Goal: Information Seeking & Learning: Learn about a topic

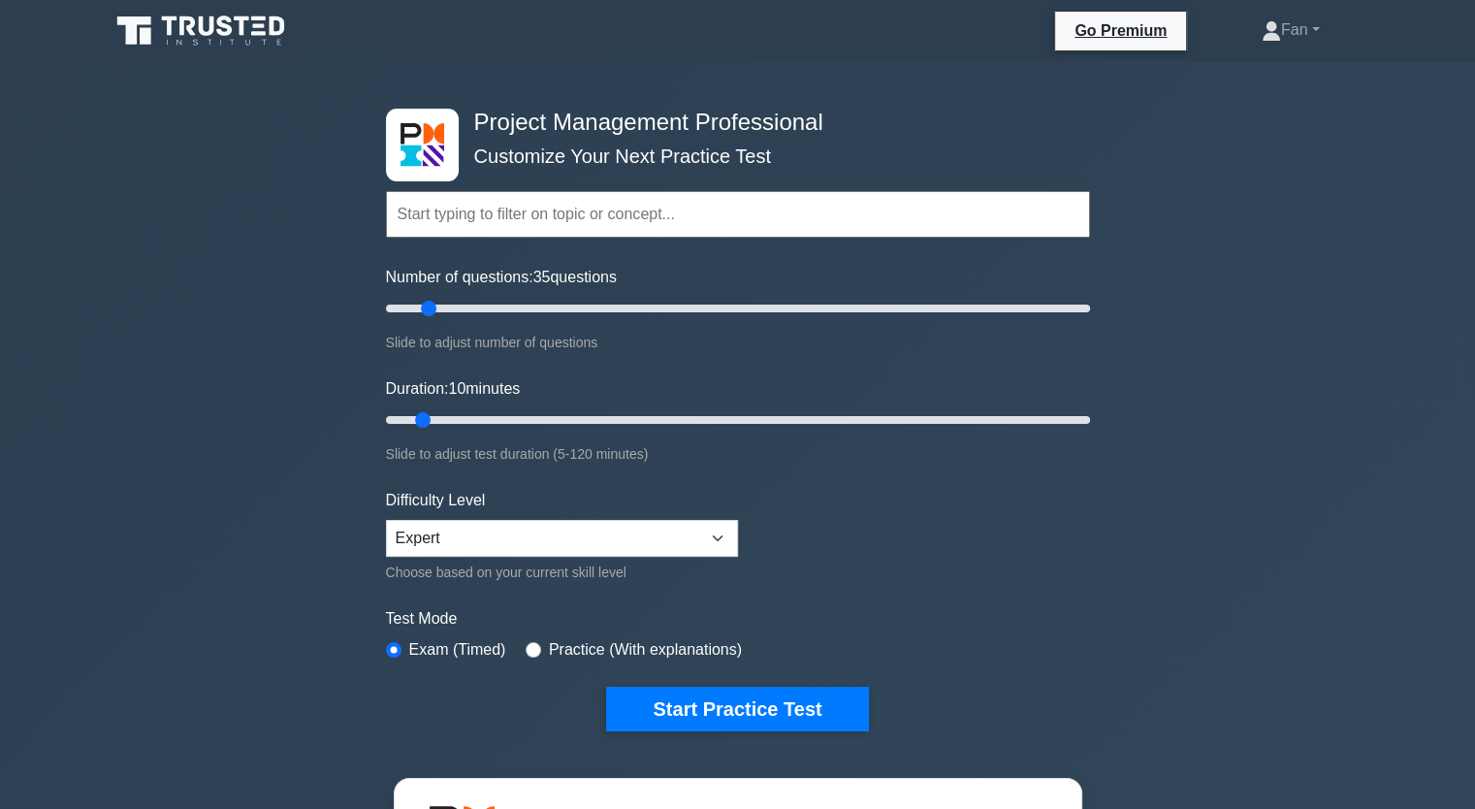
click at [431, 307] on input "Number of questions: 35 questions" at bounding box center [738, 308] width 704 height 23
type input "10"
click at [411, 308] on input "Number of questions: 15 questions" at bounding box center [738, 308] width 704 height 23
drag, startPoint x: 426, startPoint y: 420, endPoint x: 441, endPoint y: 415, distance: 16.3
type input "15"
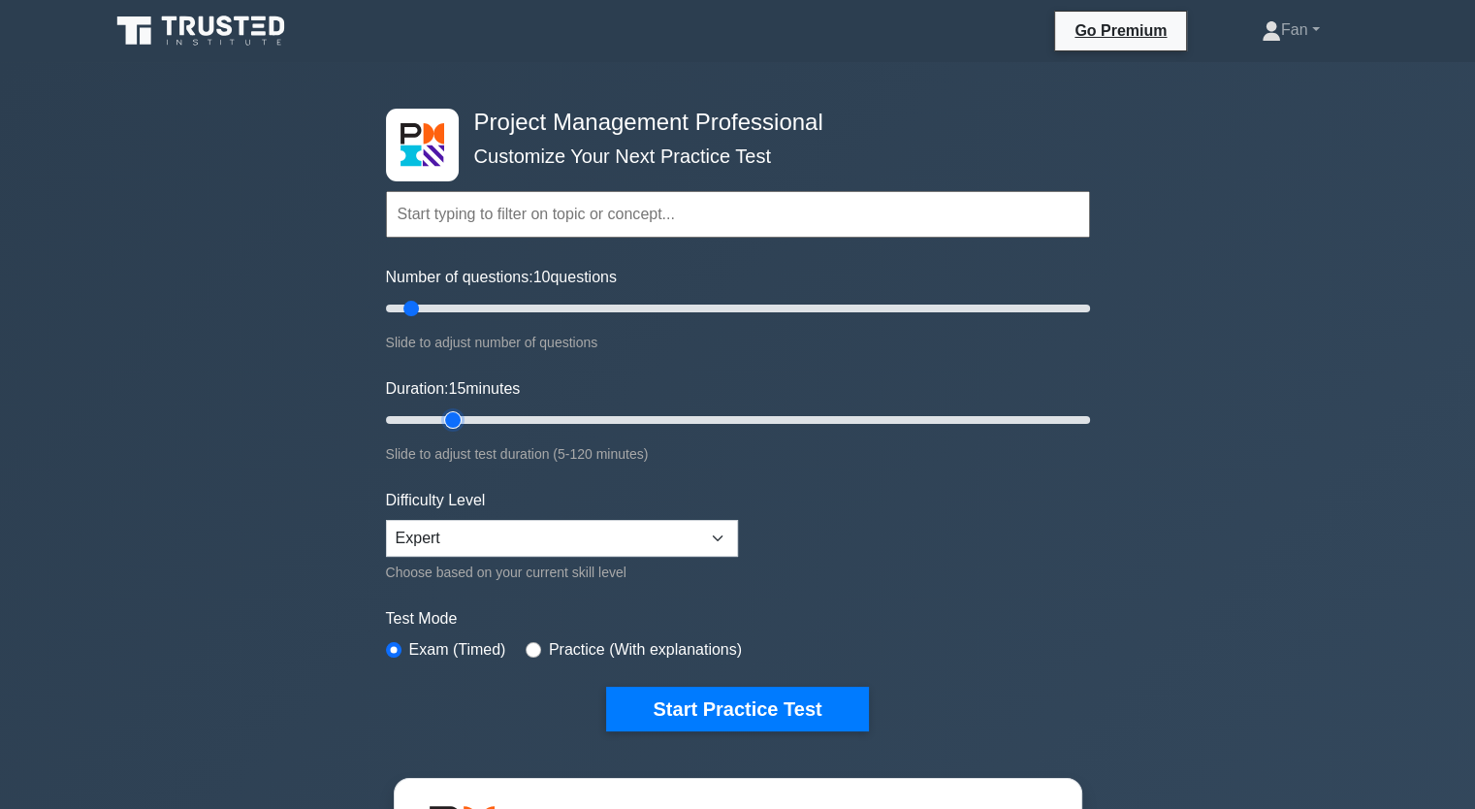
click at [441, 415] on input "Duration: 15 minutes" at bounding box center [738, 419] width 704 height 23
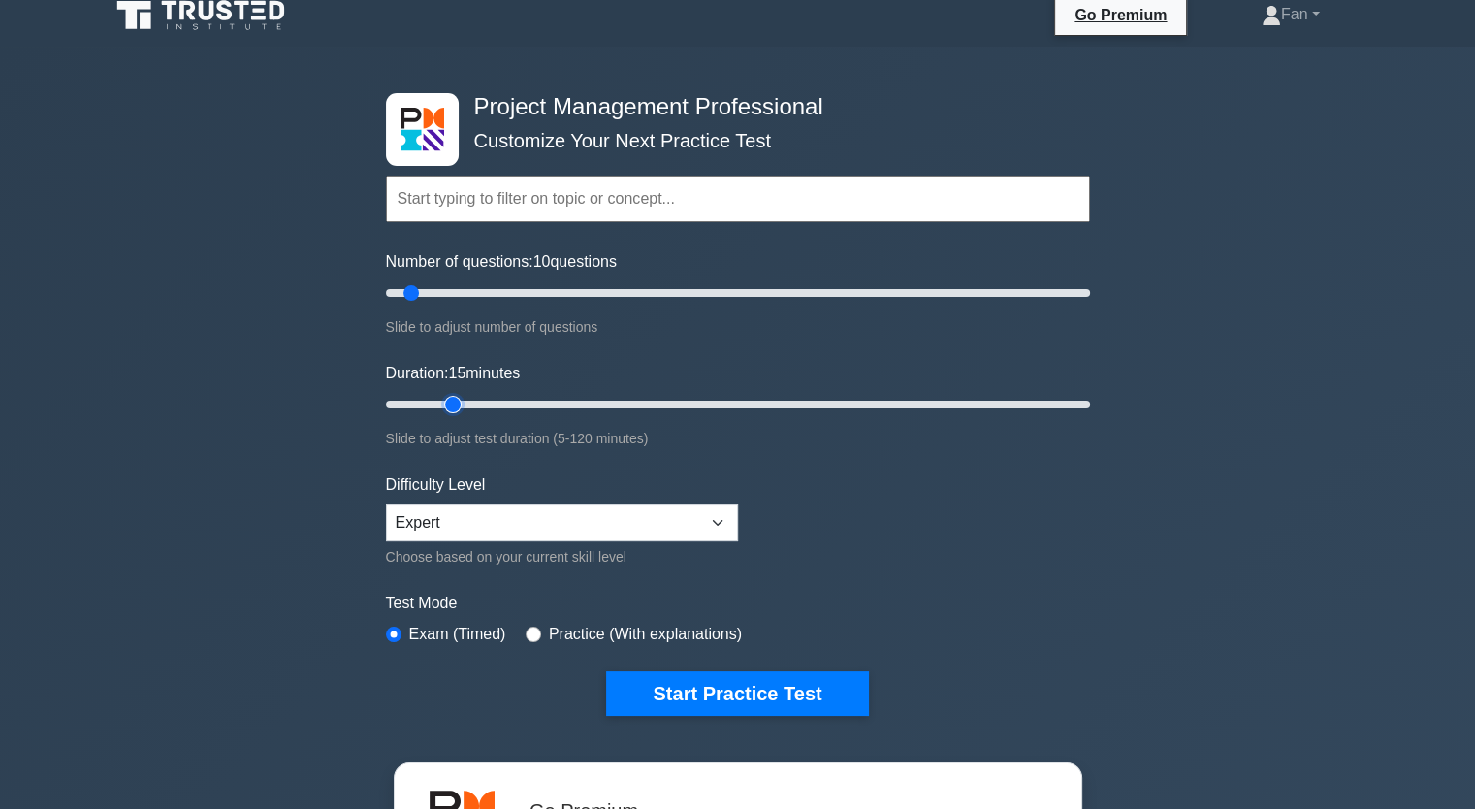
scroll to position [7, 0]
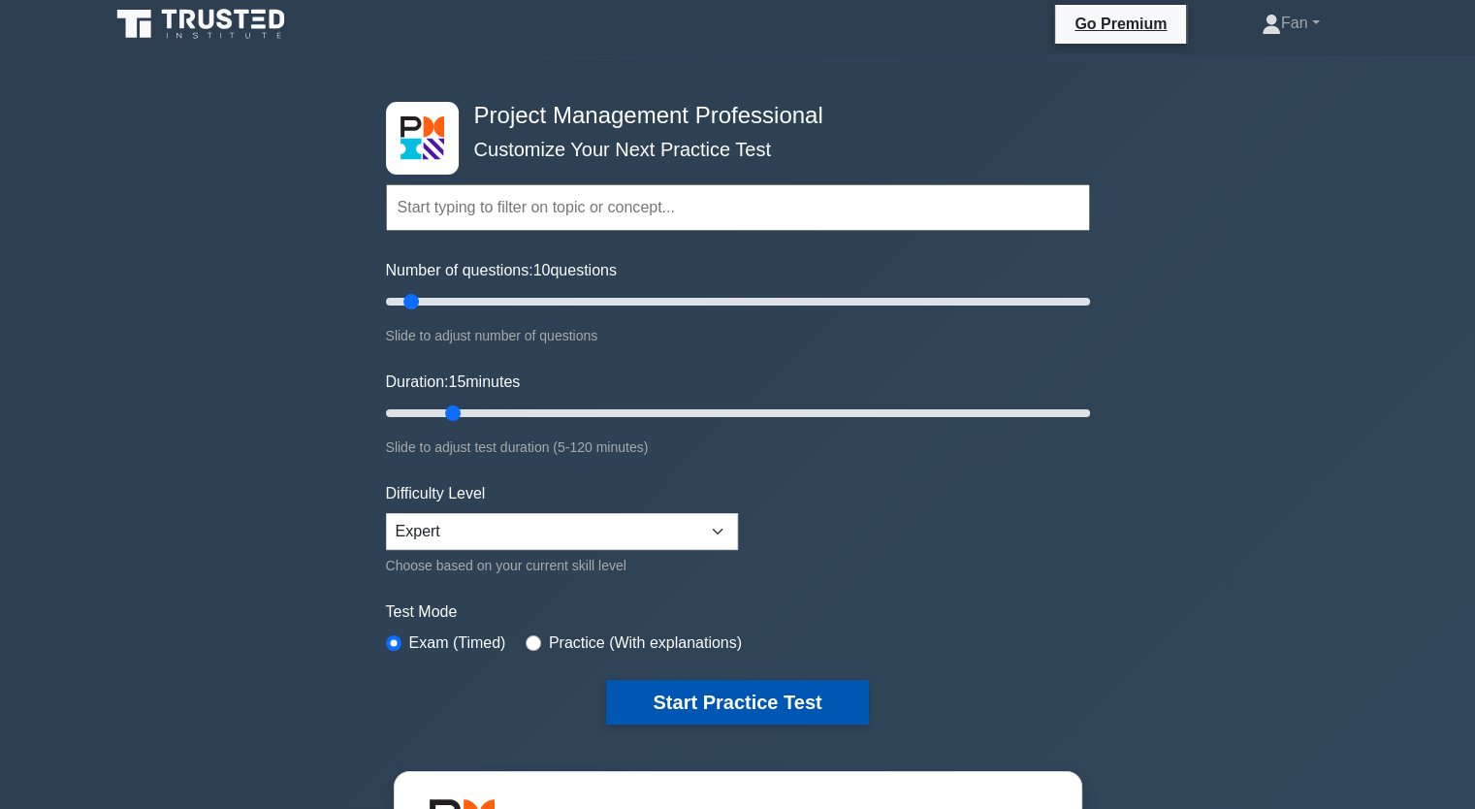
click at [743, 703] on button "Start Practice Test" at bounding box center [737, 702] width 262 height 45
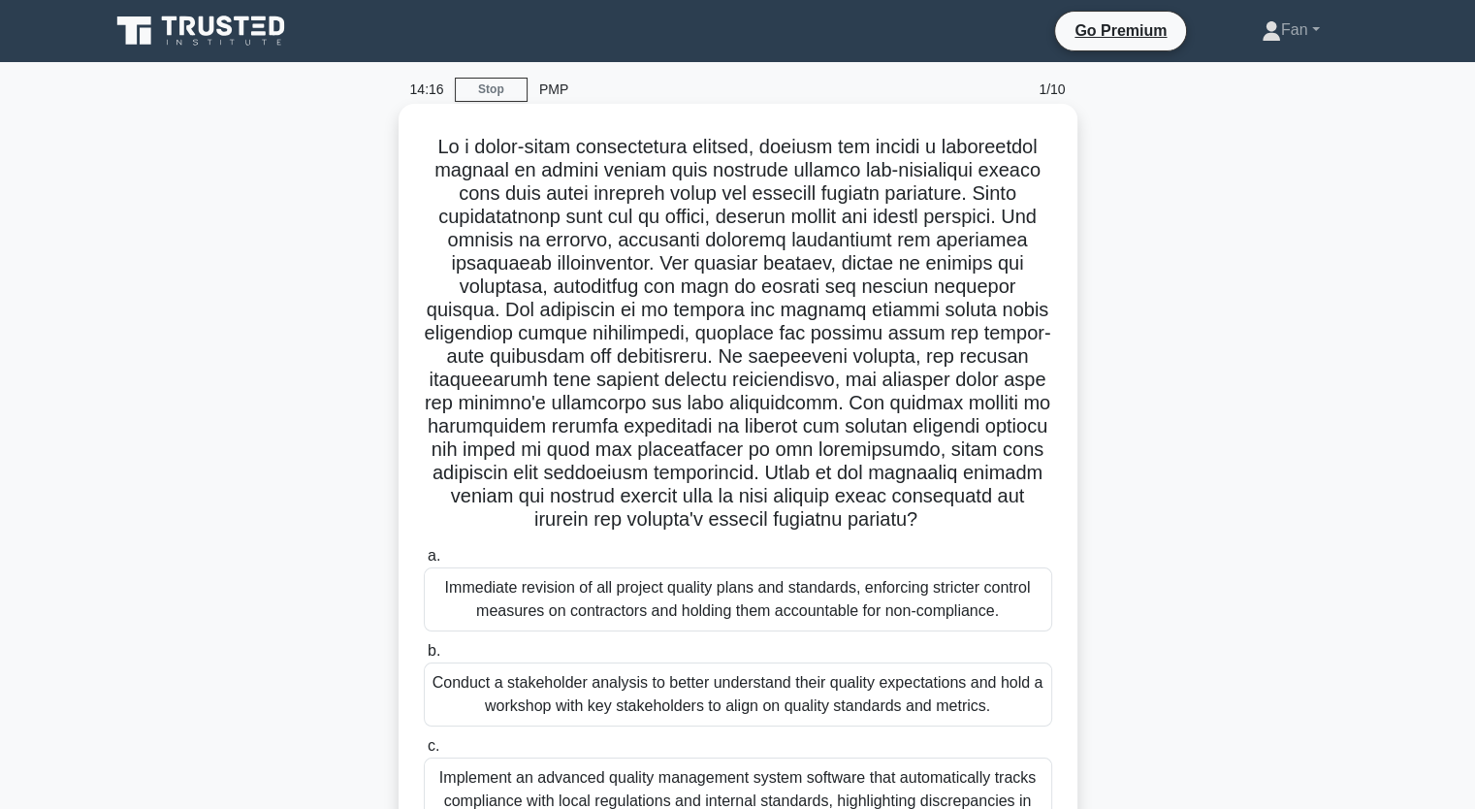
drag, startPoint x: 543, startPoint y: 140, endPoint x: 966, endPoint y: 532, distance: 577.1
click at [966, 532] on h5 ".spinner_0XTQ{transform-origin:center;animation:spinner_y6GP .75s linear infini…" at bounding box center [738, 334] width 632 height 398
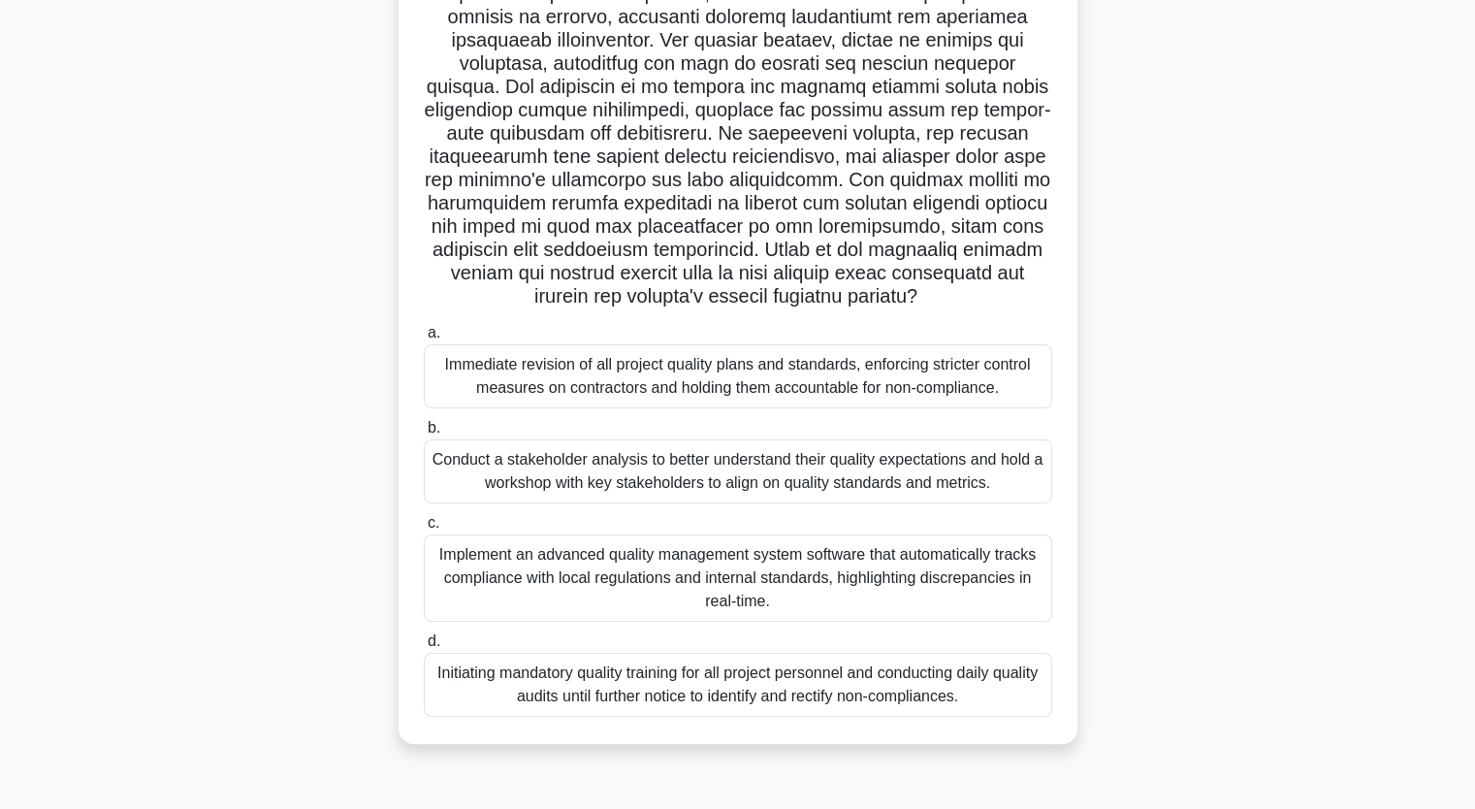
scroll to position [240, 0]
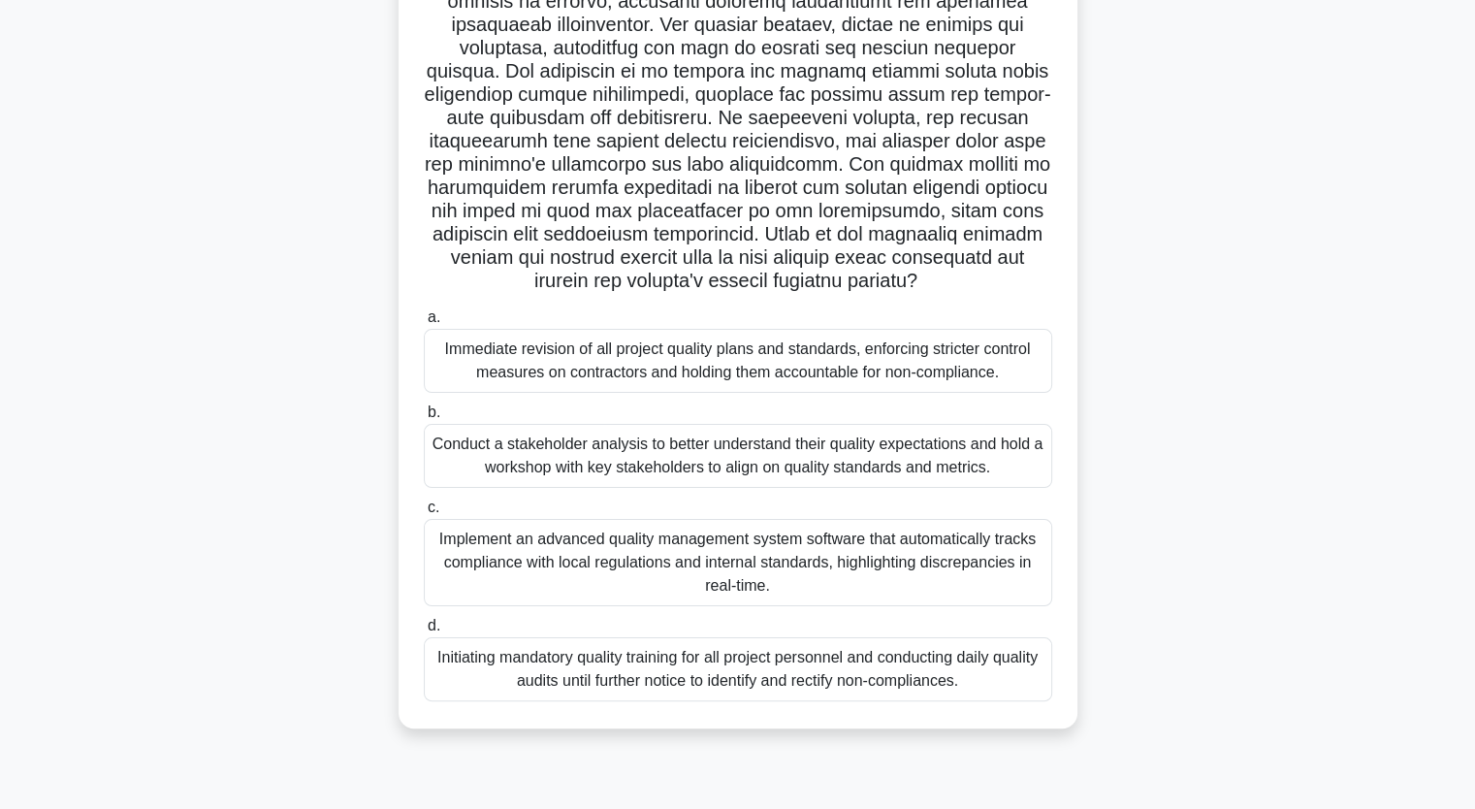
click at [757, 457] on div "Conduct a stakeholder analysis to better understand their quality expectations …" at bounding box center [738, 456] width 628 height 64
click at [424, 419] on input "b. Conduct a stakeholder analysis to better understand their quality expectatio…" at bounding box center [424, 412] width 0 height 13
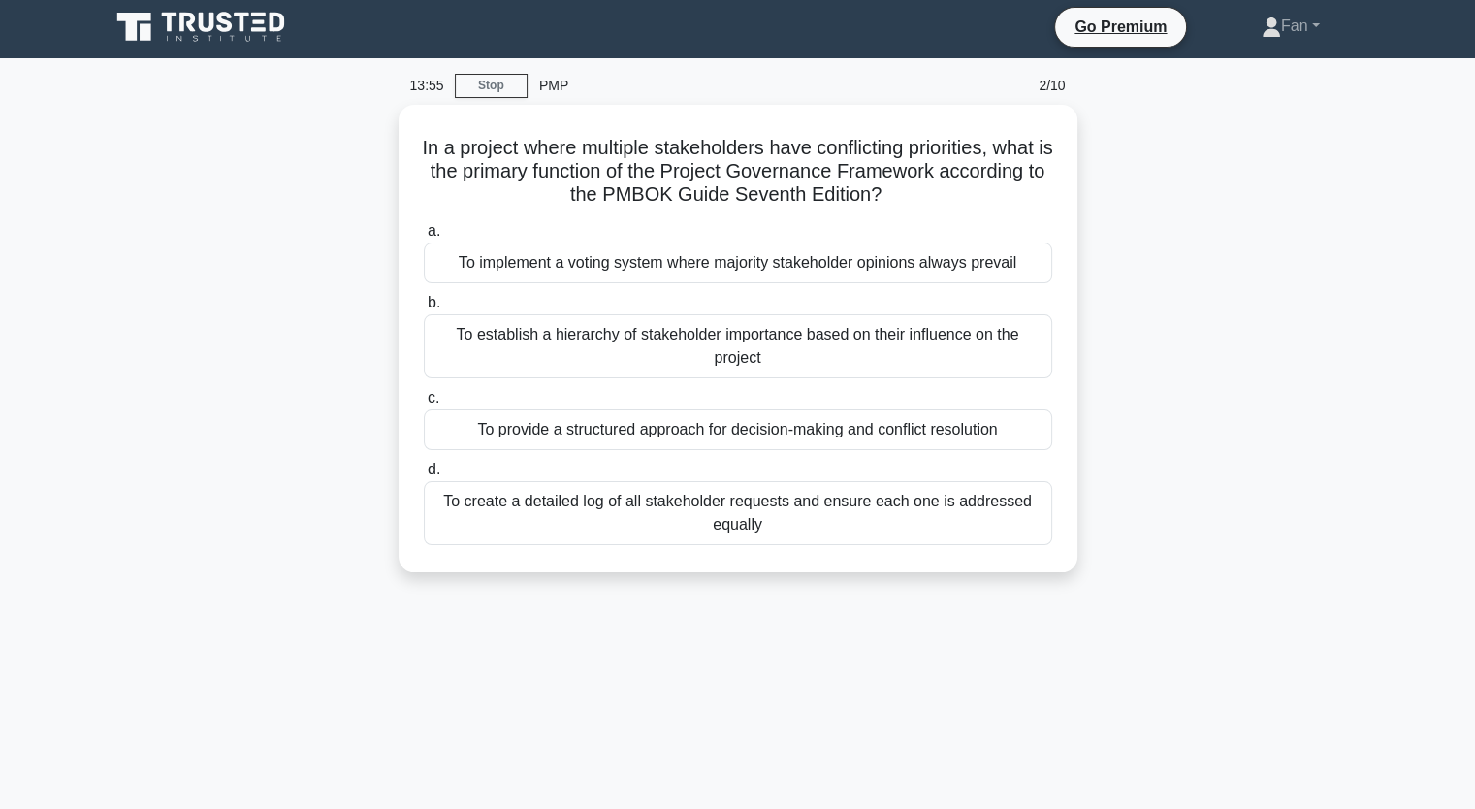
scroll to position [0, 0]
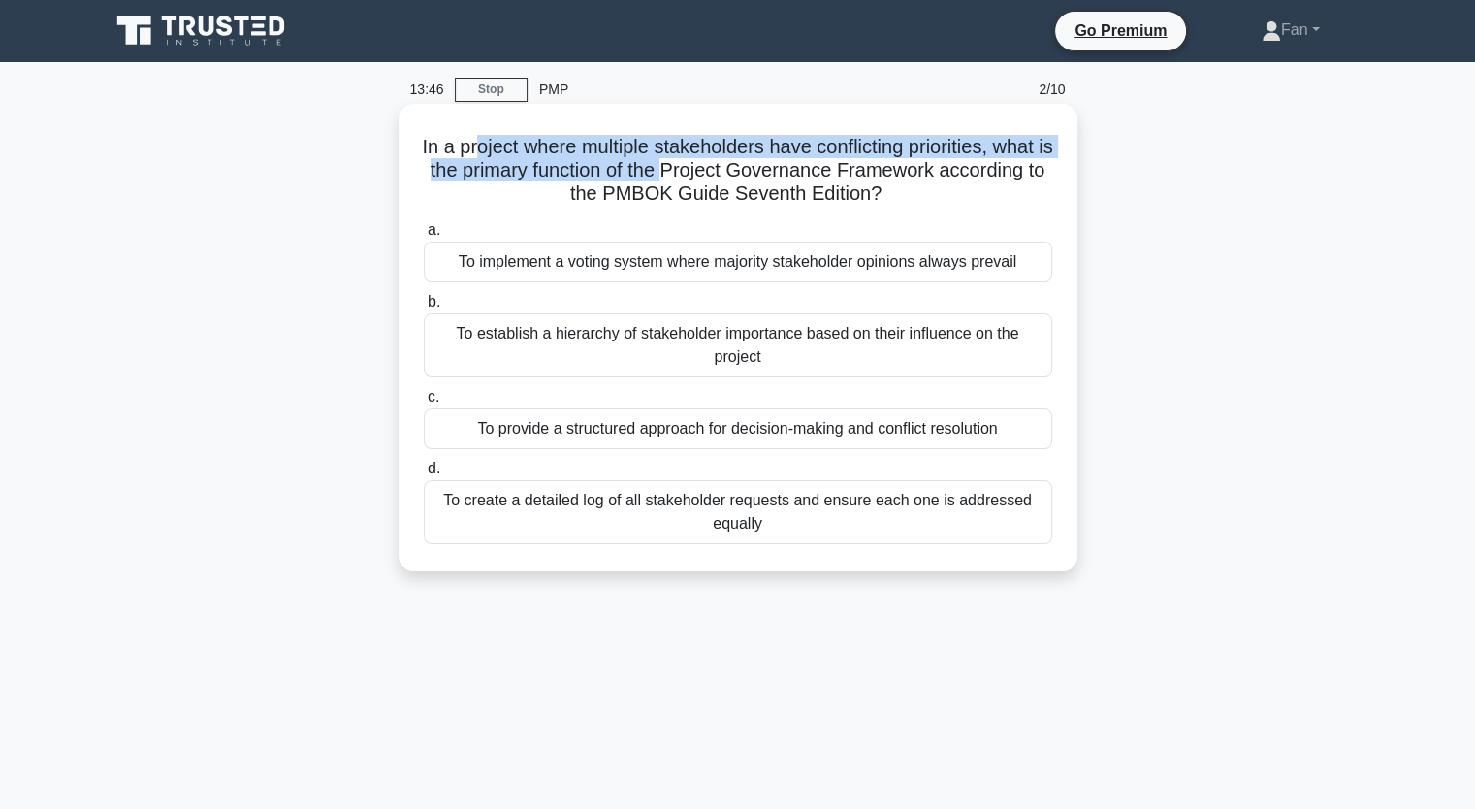
drag, startPoint x: 499, startPoint y: 144, endPoint x: 759, endPoint y: 173, distance: 261.4
click at [759, 173] on h5 "In a project where multiple stakeholders have conflicting priorities, what is t…" at bounding box center [738, 171] width 632 height 72
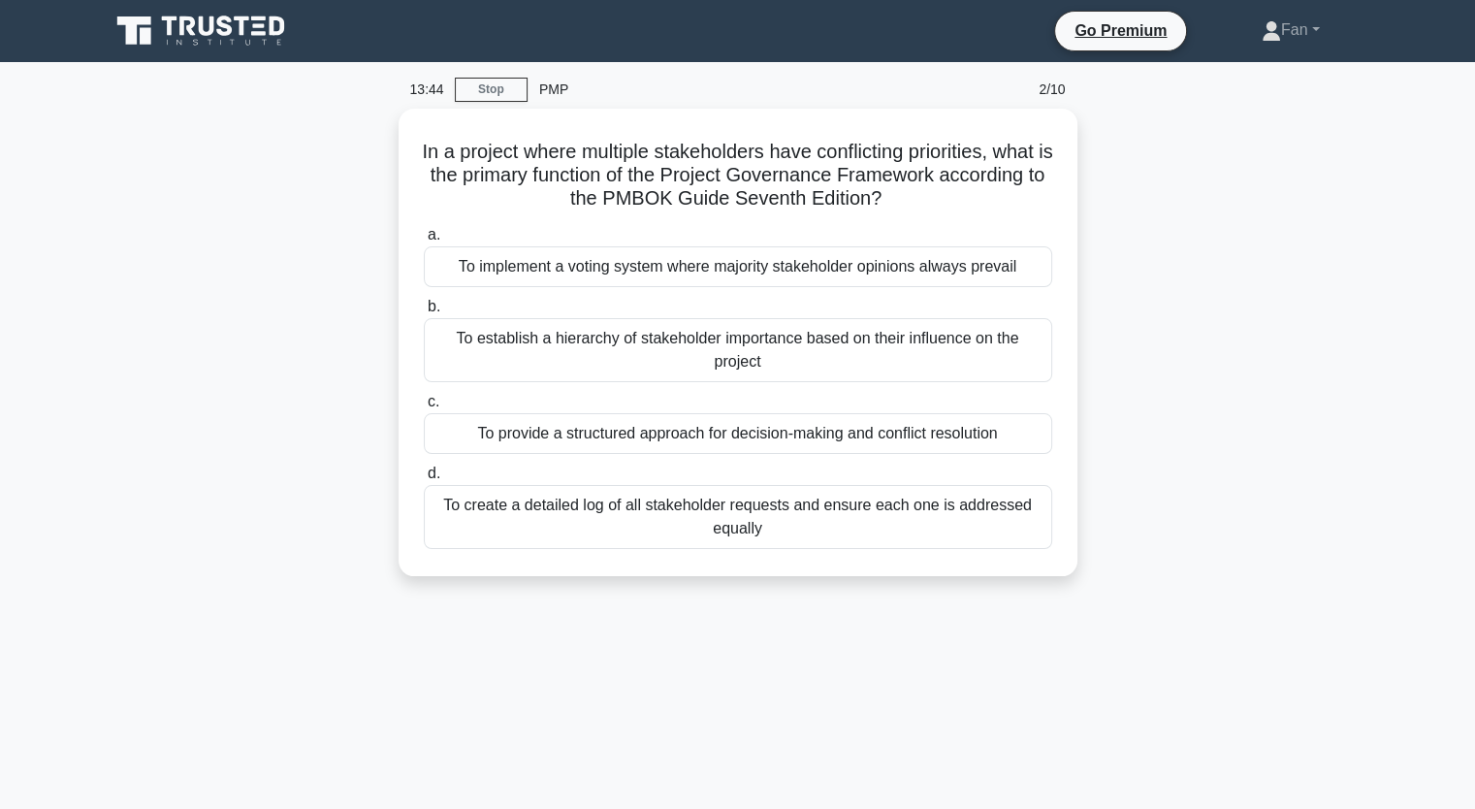
click at [1174, 283] on div "In a project where multiple stakeholders have conflicting priorities, what is t…" at bounding box center [738, 354] width 1280 height 491
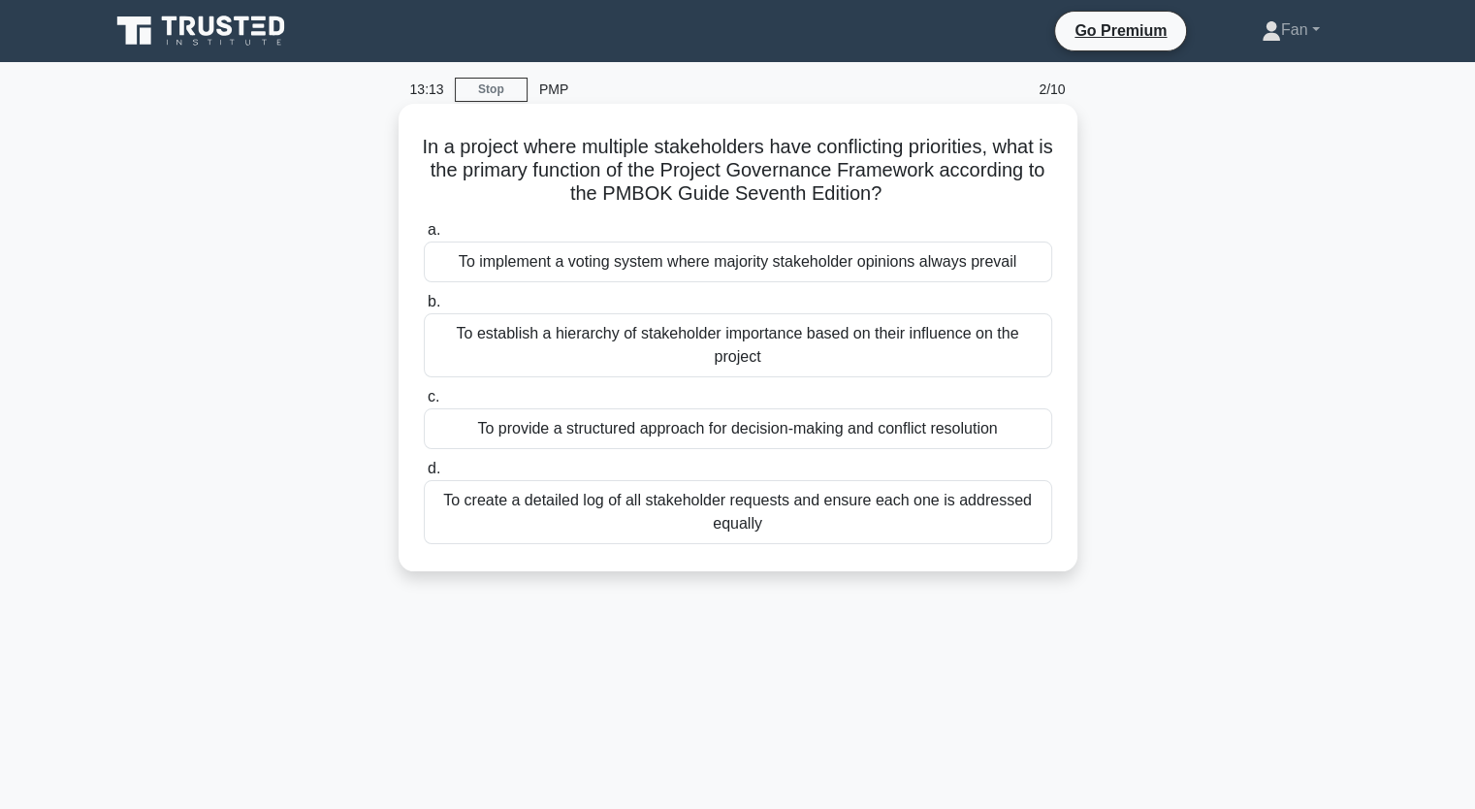
click at [904, 430] on div "To provide a structured approach for decision-making and conflict resolution" at bounding box center [738, 428] width 628 height 41
click at [424, 403] on input "c. To provide a structured approach for decision-making and conflict resolution" at bounding box center [424, 397] width 0 height 13
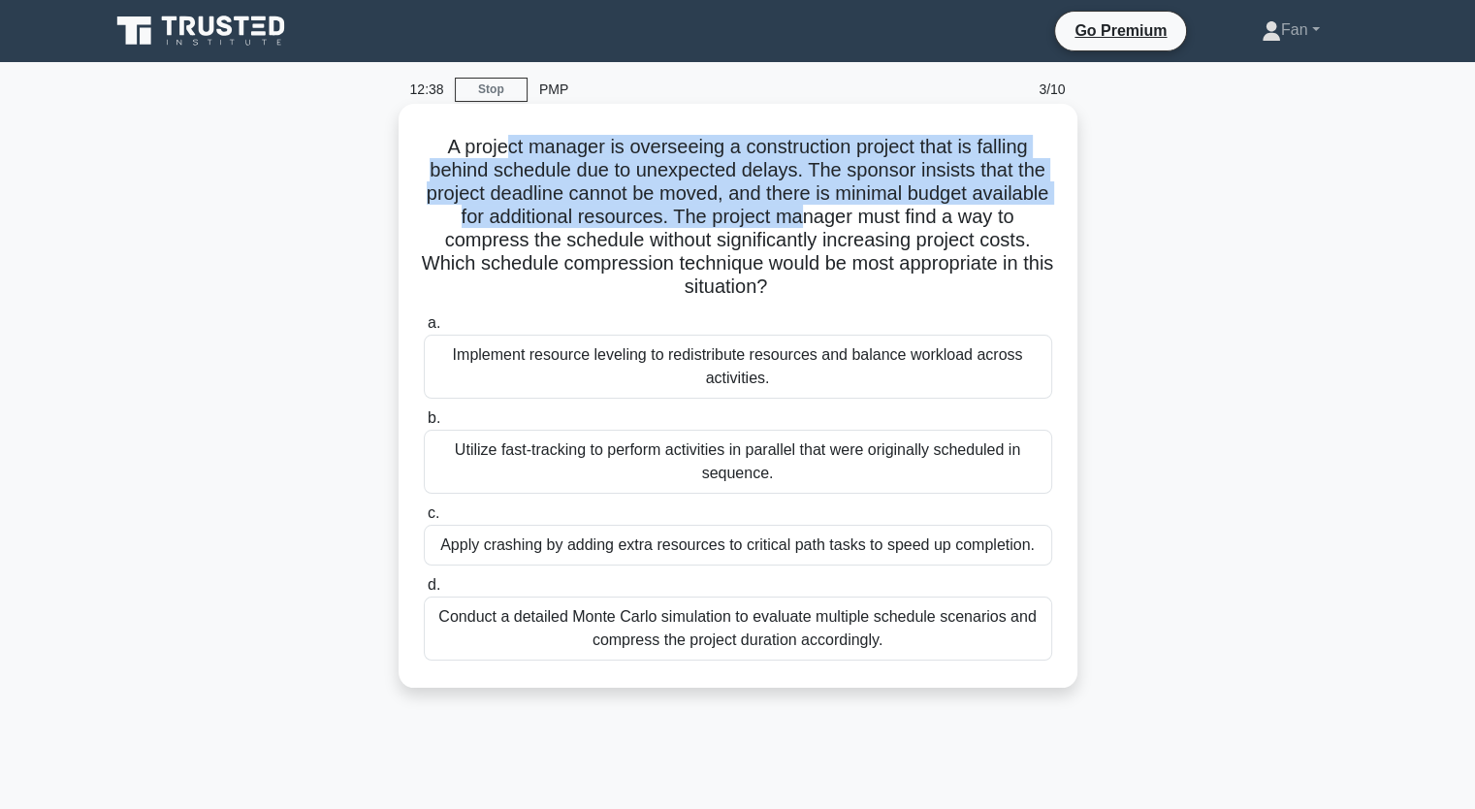
drag, startPoint x: 498, startPoint y: 156, endPoint x: 851, endPoint y: 207, distance: 355.6
click at [851, 207] on h5 "A project manager is overseeing a construction project that is falling behind s…" at bounding box center [738, 217] width 632 height 165
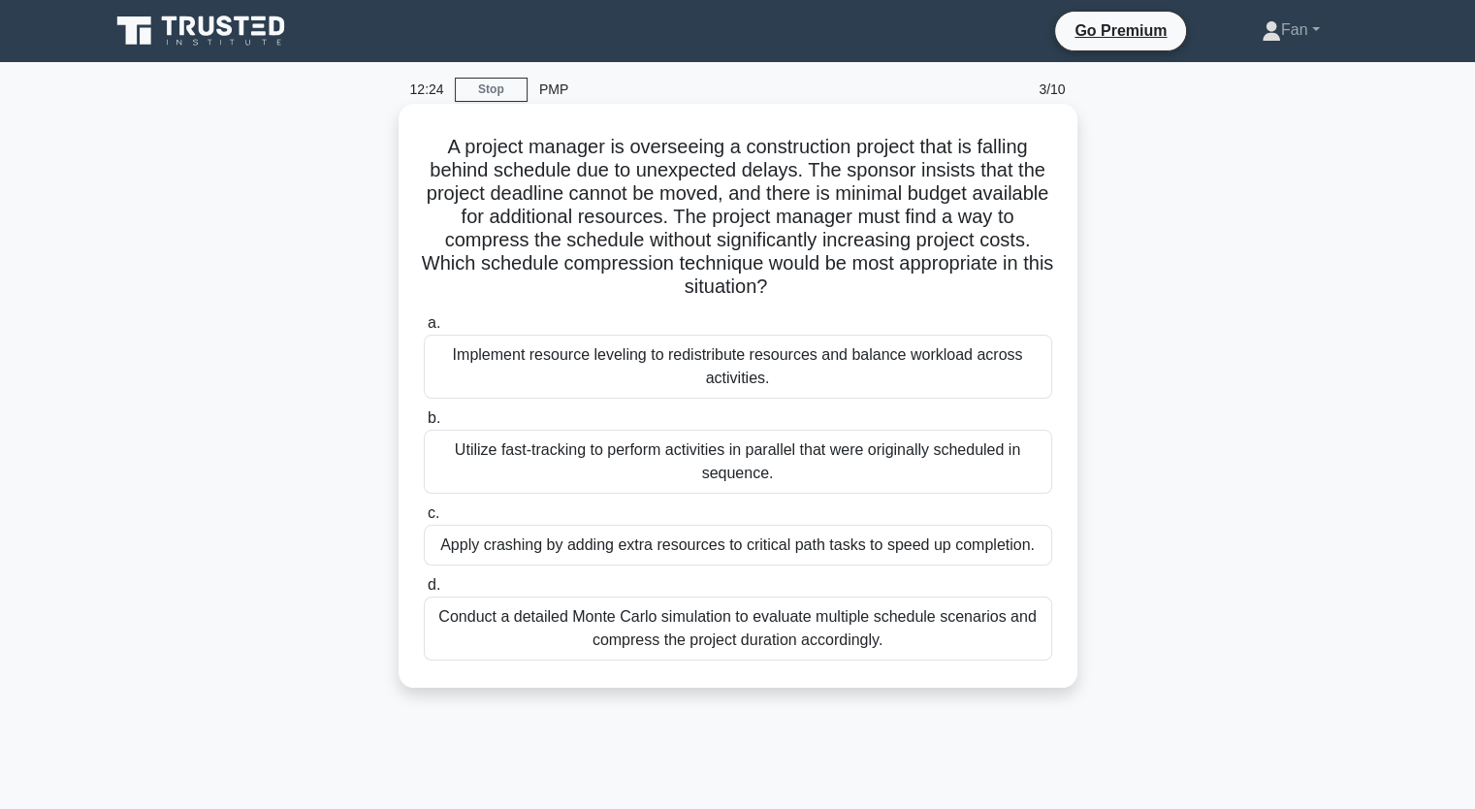
click at [842, 455] on div "Utilize fast-tracking to perform activities in parallel that were originally sc…" at bounding box center [738, 462] width 628 height 64
click at [424, 425] on input "b. Utilize fast-tracking to perform activities in parallel that were originally…" at bounding box center [424, 418] width 0 height 13
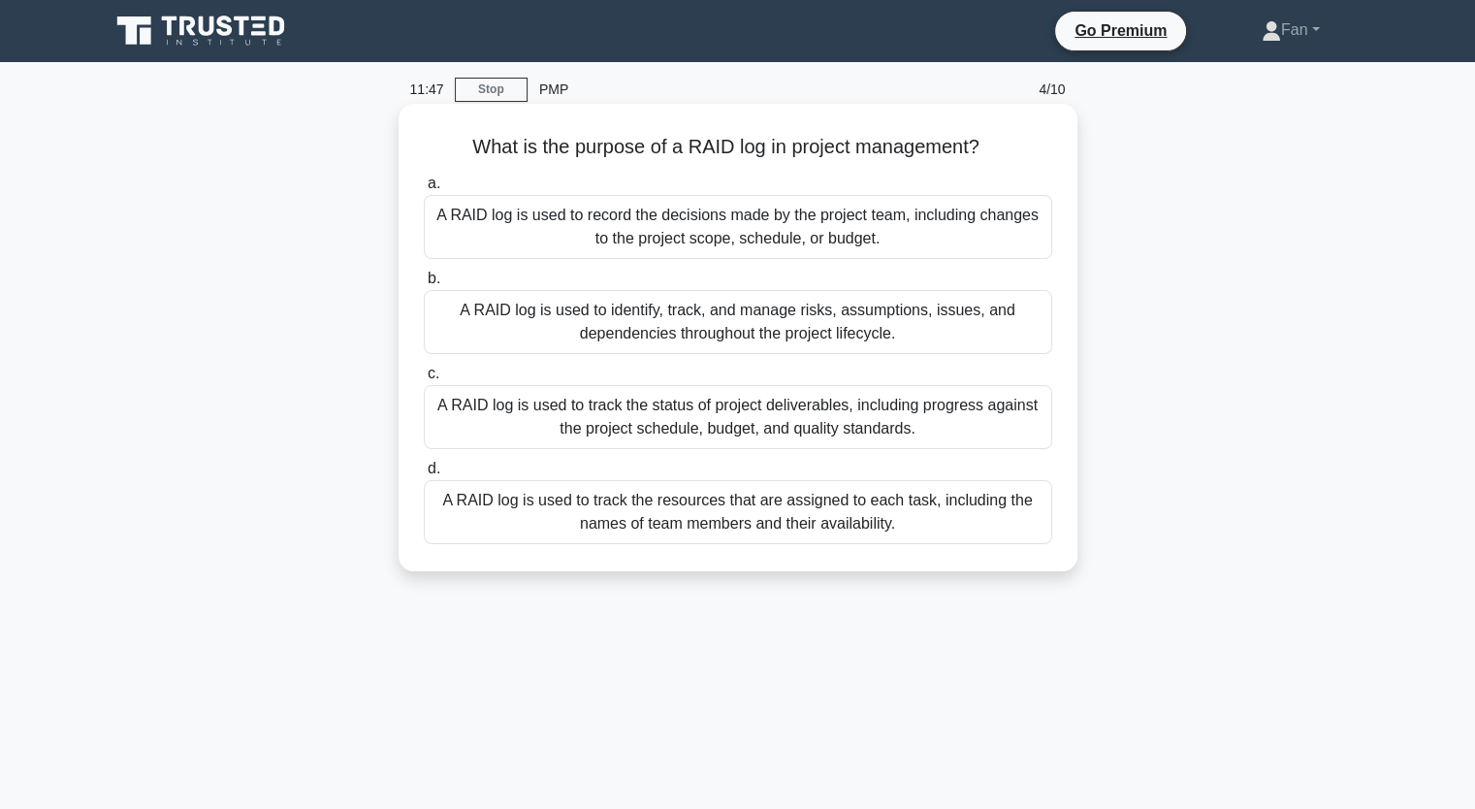
click at [679, 514] on div "A RAID log is used to track the resources that are assigned to each task, inclu…" at bounding box center [738, 512] width 628 height 64
click at [424, 475] on input "d. A RAID log is used to track the resources that are assigned to each task, in…" at bounding box center [424, 469] width 0 height 13
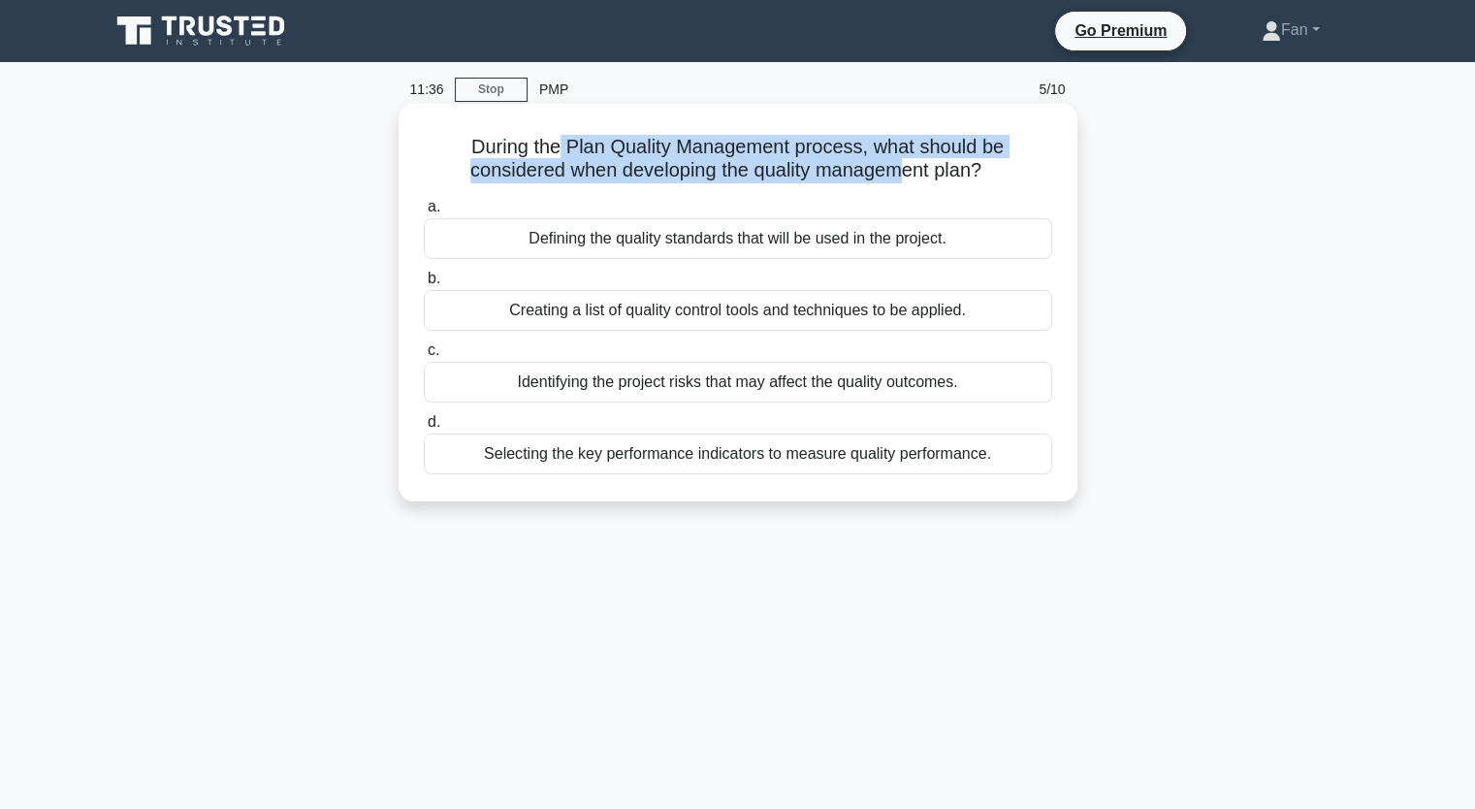
drag, startPoint x: 561, startPoint y: 144, endPoint x: 908, endPoint y: 186, distance: 349.7
click at [908, 186] on div "During the Plan Quality Management process, what should be considered when deve…" at bounding box center [737, 303] width 663 height 382
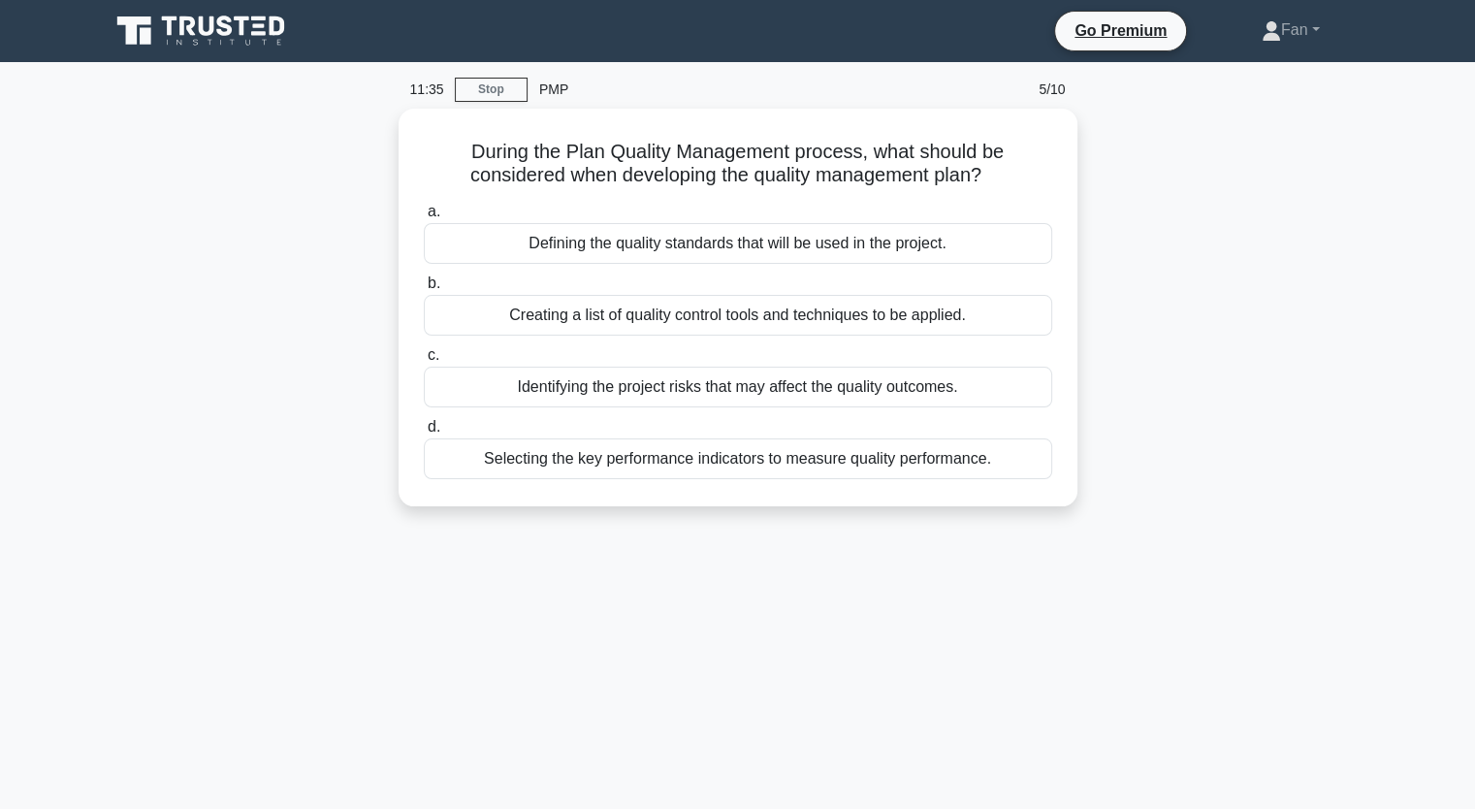
click at [1230, 353] on div "During the Plan Quality Management process, what should be considered when deve…" at bounding box center [738, 319] width 1280 height 421
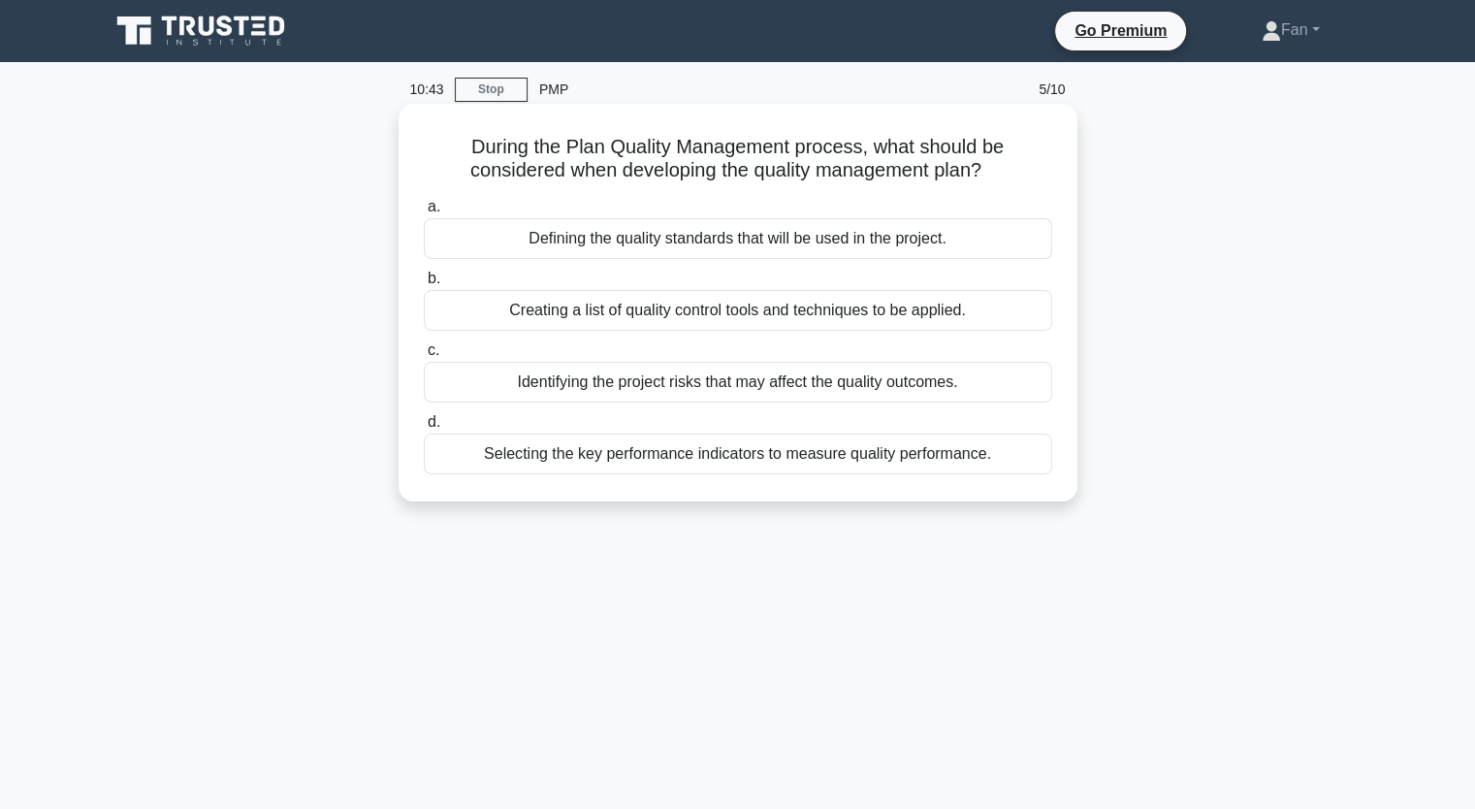
click at [905, 316] on div "Creating a list of quality control tools and techniques to be applied." at bounding box center [738, 310] width 628 height 41
click at [424, 285] on input "b. Creating a list of quality control tools and techniques to be applied." at bounding box center [424, 279] width 0 height 13
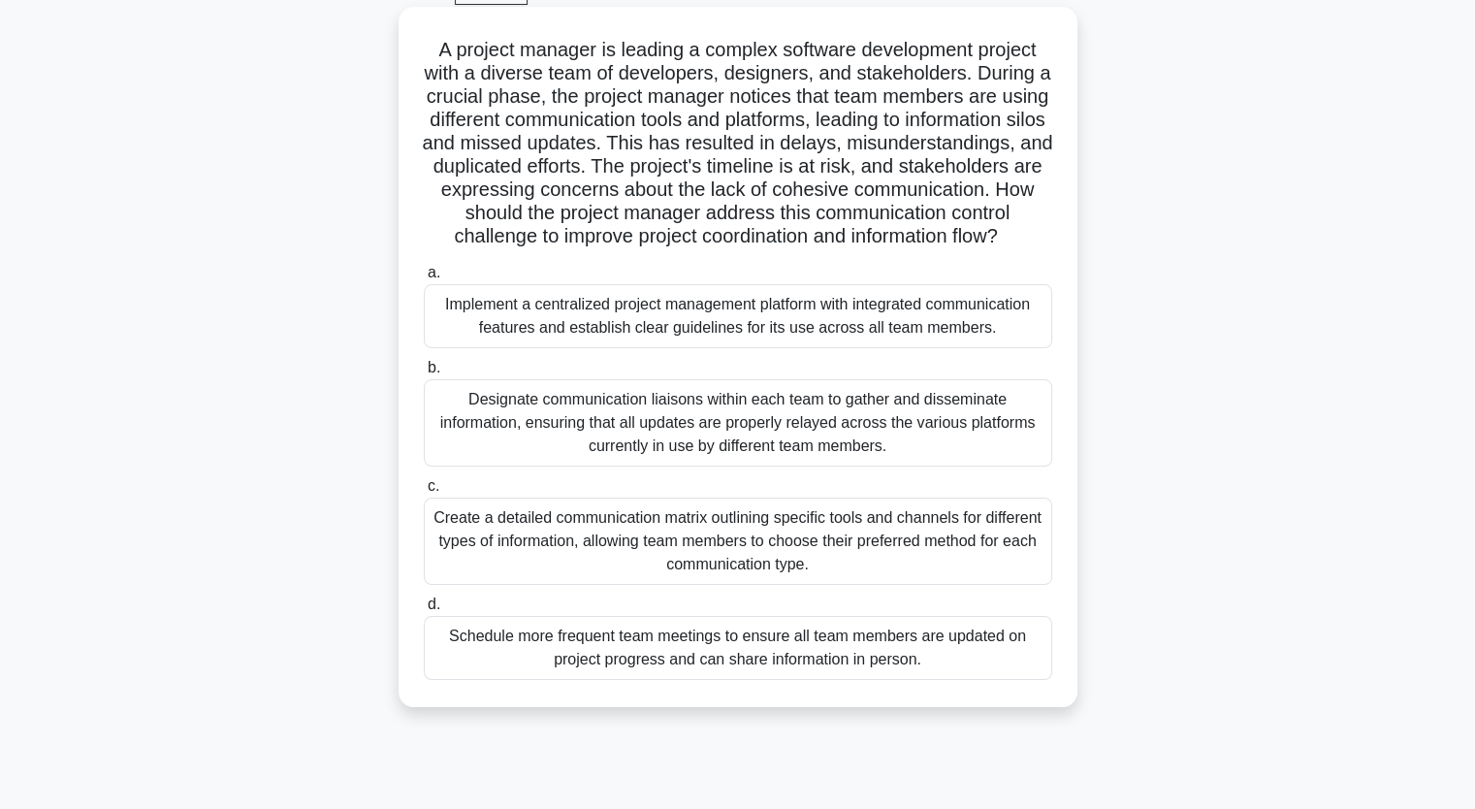
click at [927, 562] on div "Create a detailed communication matrix outlining specific tools and channels fo…" at bounding box center [738, 541] width 628 height 87
click at [424, 493] on input "c. Create a detailed communication matrix outlining specific tools and channels…" at bounding box center [424, 486] width 0 height 13
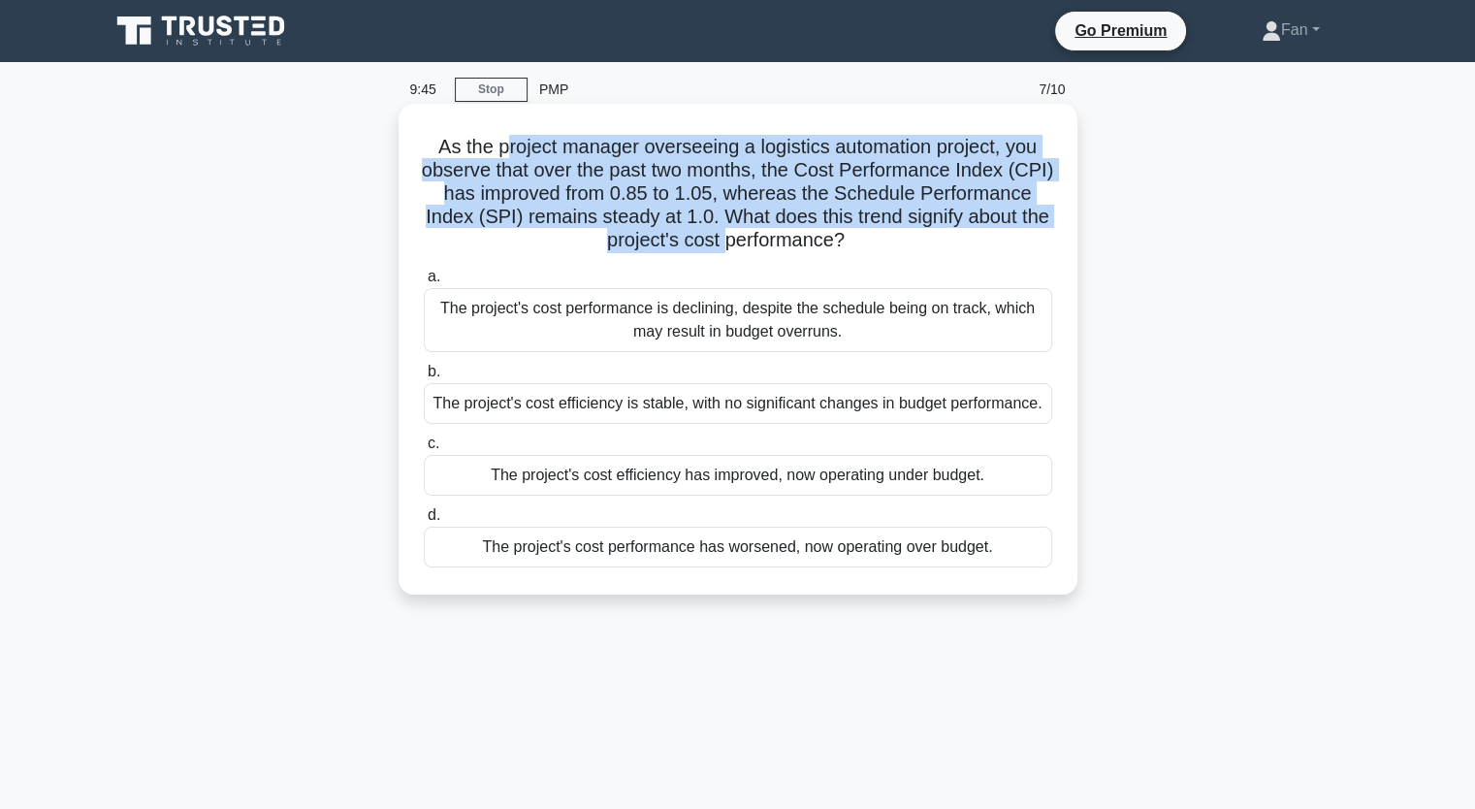
drag, startPoint x: 500, startPoint y: 144, endPoint x: 667, endPoint y: 287, distance: 220.1
click at [795, 258] on div "As the project manager overseeing a logistics automation project, you observe t…" at bounding box center [737, 349] width 663 height 475
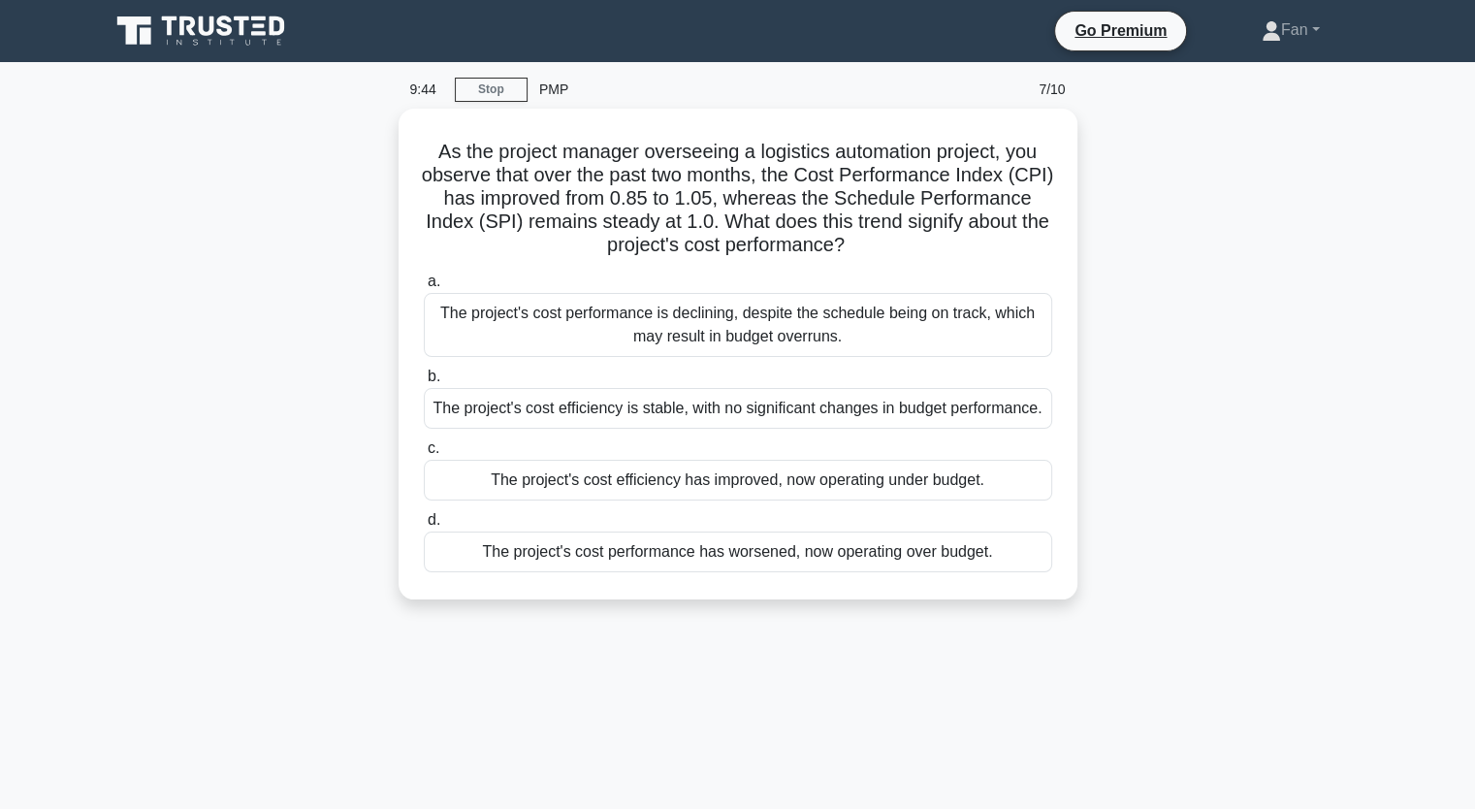
click at [1222, 366] on div "As the project manager overseeing a logistics automation project, you observe t…" at bounding box center [738, 366] width 1280 height 514
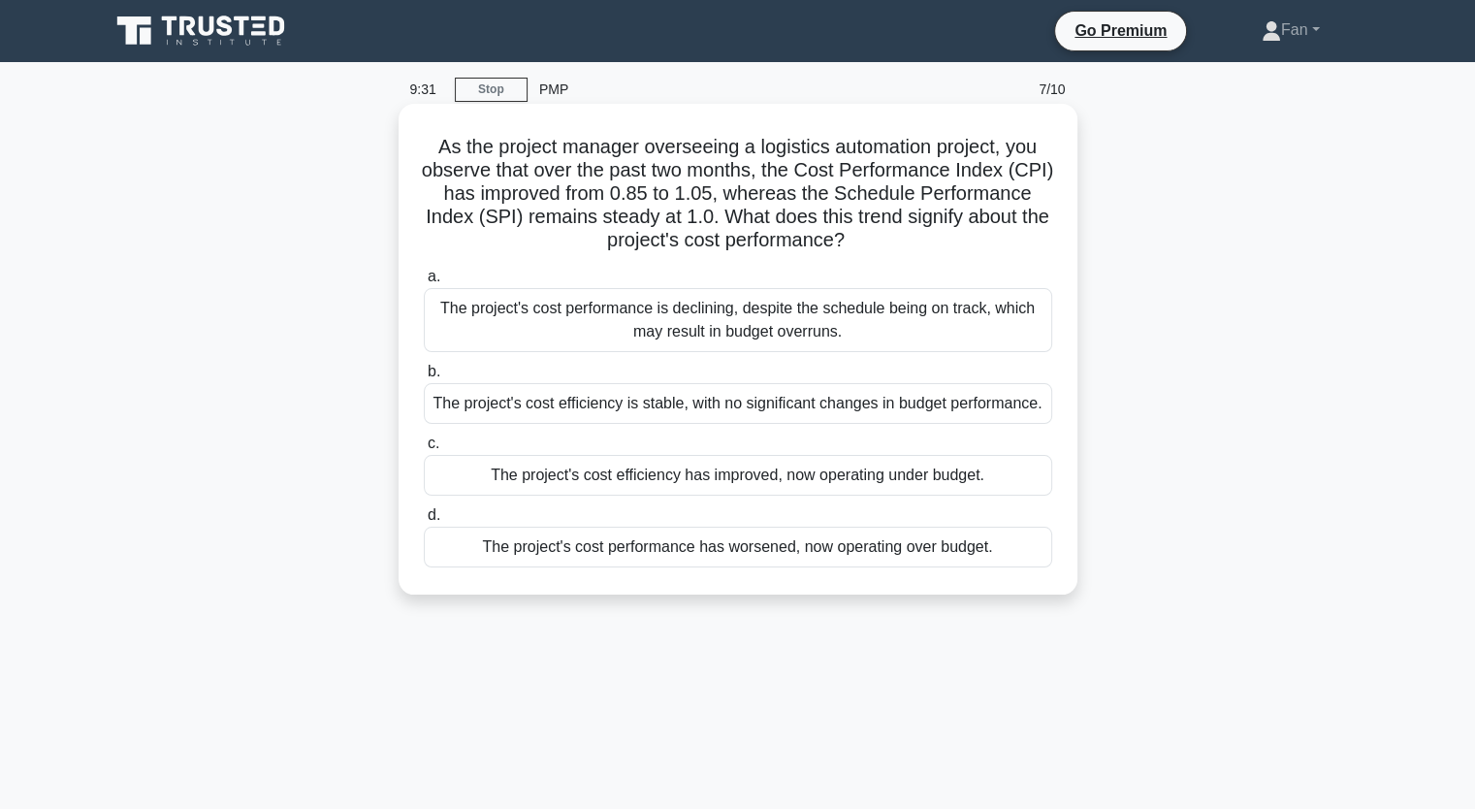
click at [915, 479] on div "The project's cost efficiency has improved, now operating under budget." at bounding box center [738, 475] width 628 height 41
click at [424, 450] on input "c. The project's cost efficiency has improved, now operating under budget." at bounding box center [424, 443] width 0 height 13
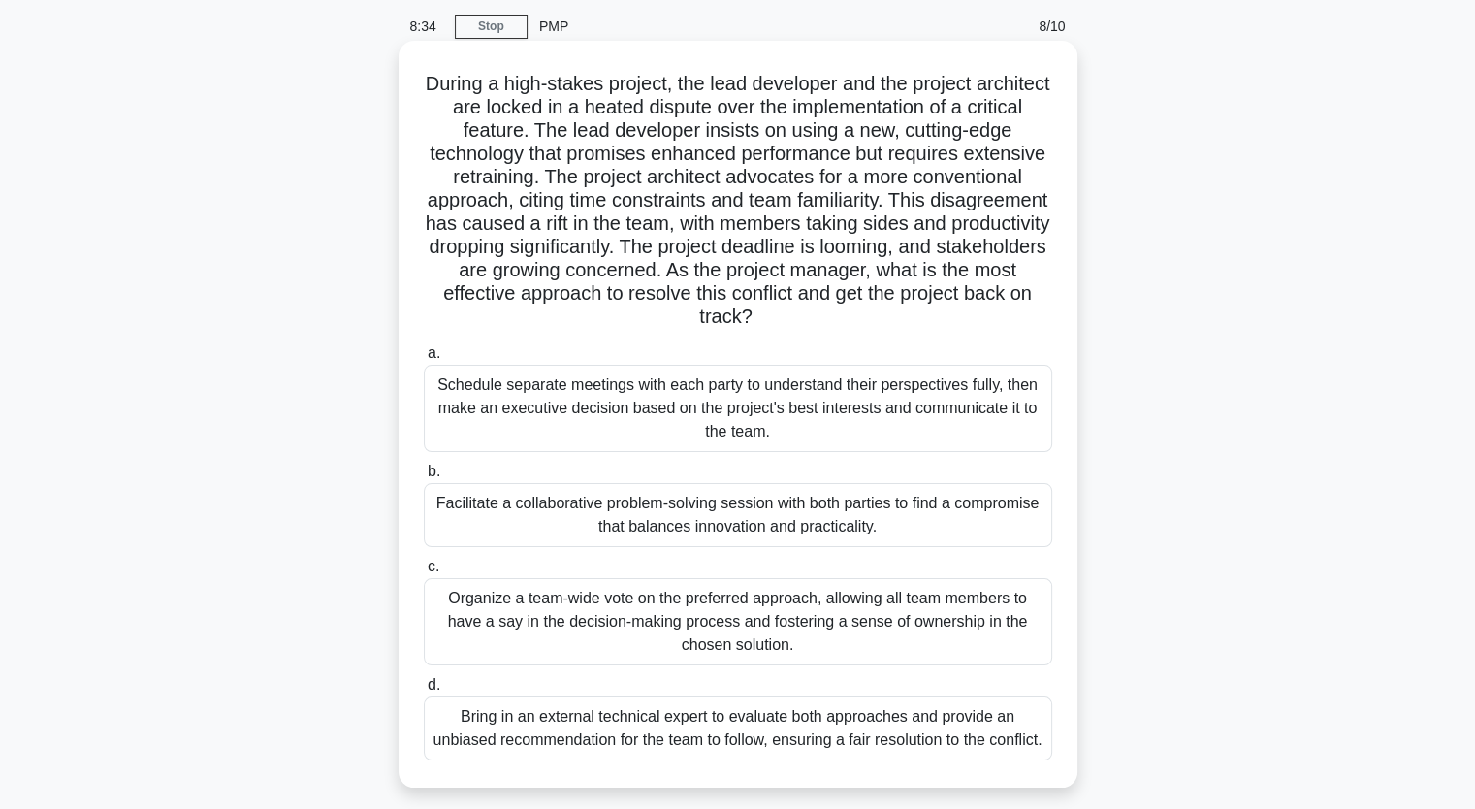
scroll to position [97, 0]
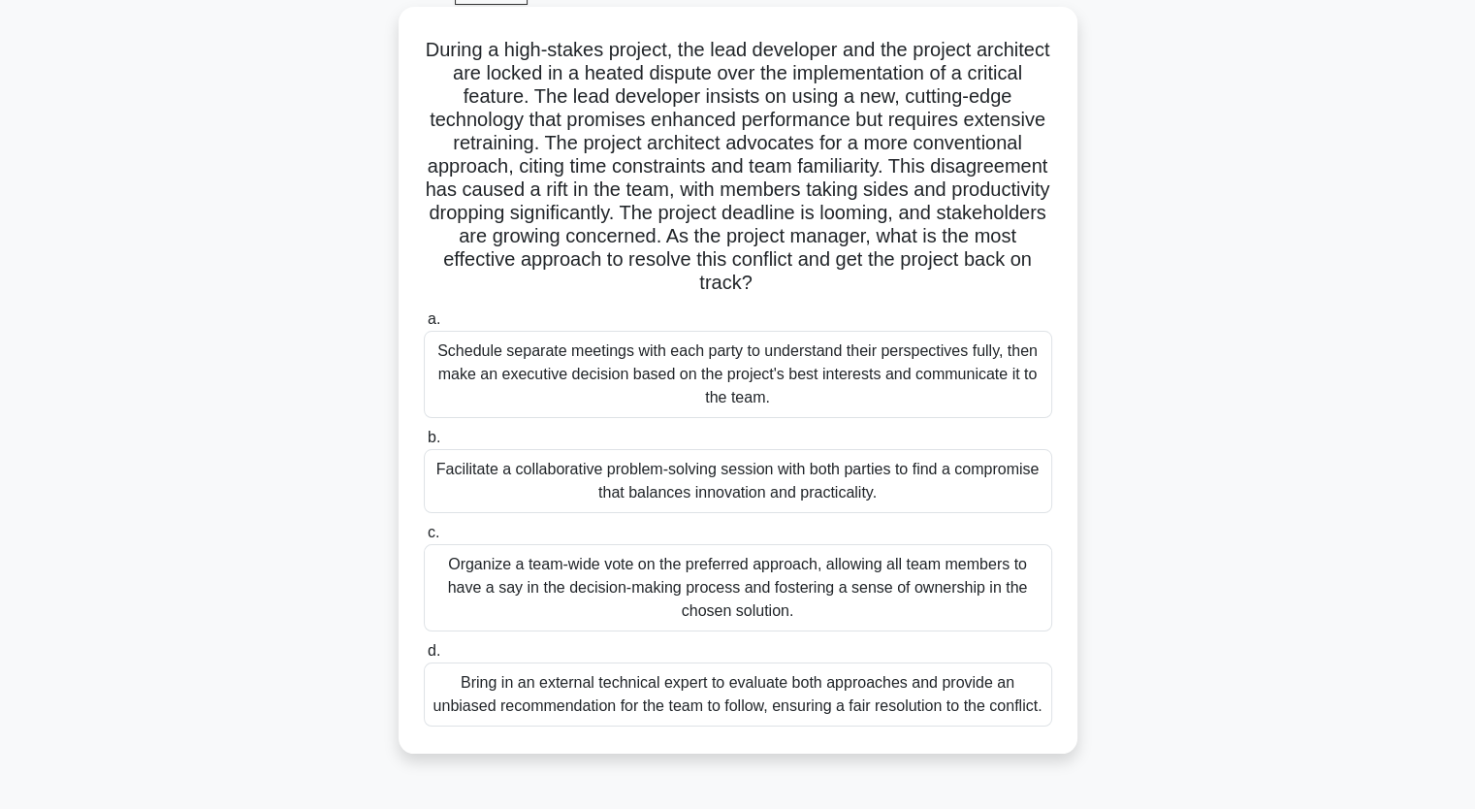
click at [918, 472] on div "Facilitate a collaborative problem-solving session with both parties to find a …" at bounding box center [738, 481] width 628 height 64
click at [424, 444] on input "b. Facilitate a collaborative problem-solving session with both parties to find…" at bounding box center [424, 438] width 0 height 13
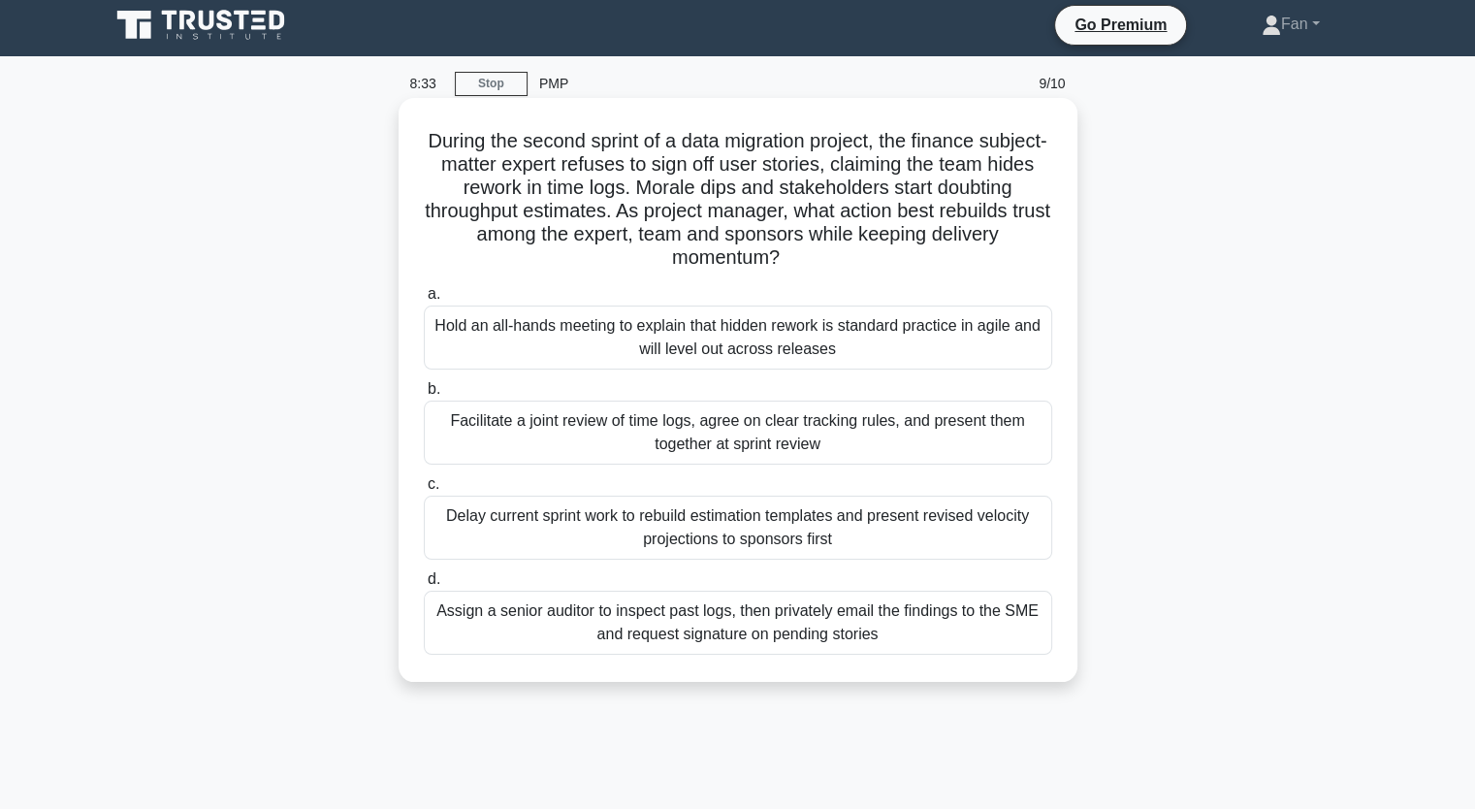
scroll to position [0, 0]
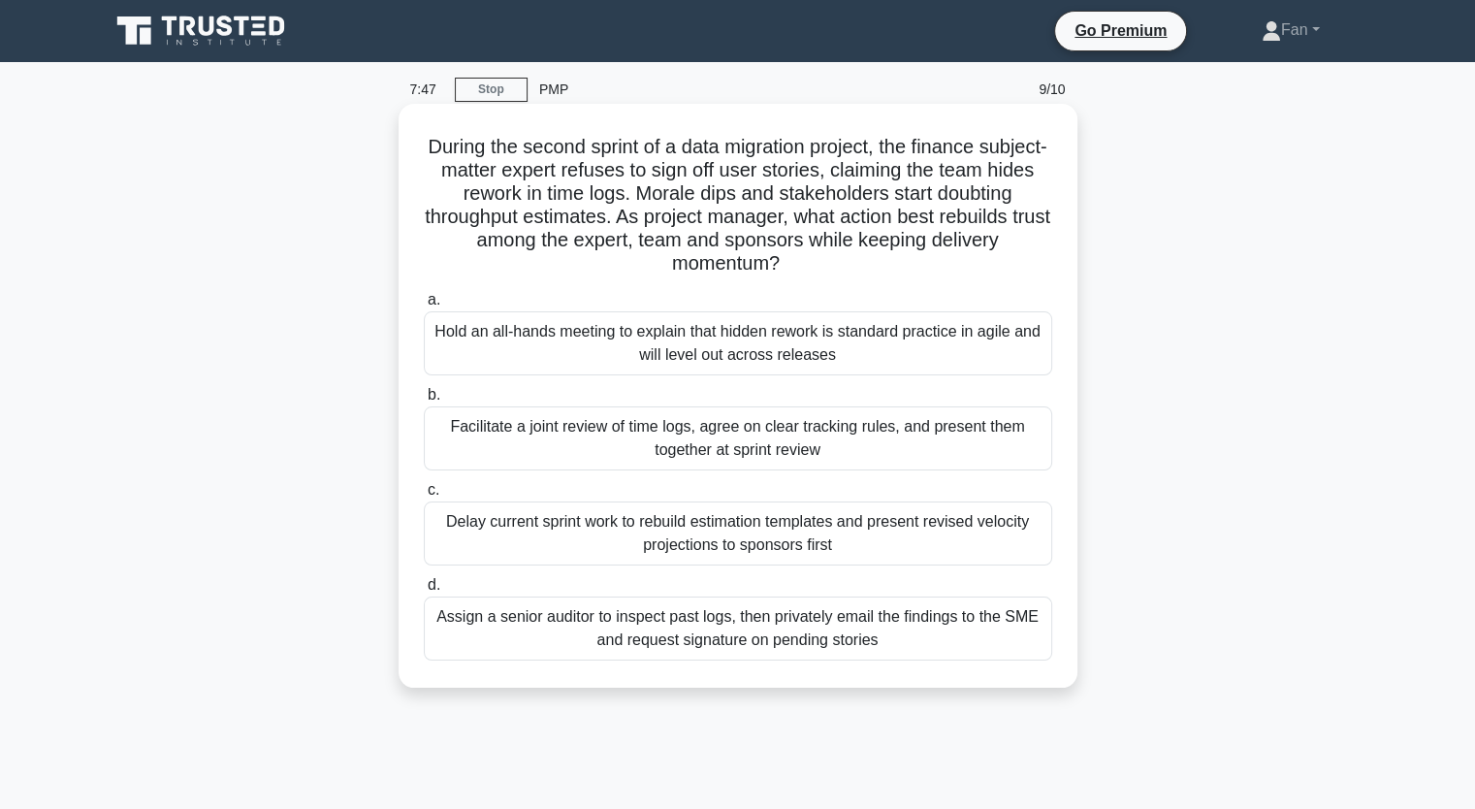
click at [968, 421] on div "Facilitate a joint review of time logs, agree on clear tracking rules, and pres…" at bounding box center [738, 438] width 628 height 64
click at [424, 401] on input "b. Facilitate a joint review of time logs, agree on clear tracking rules, and p…" at bounding box center [424, 395] width 0 height 13
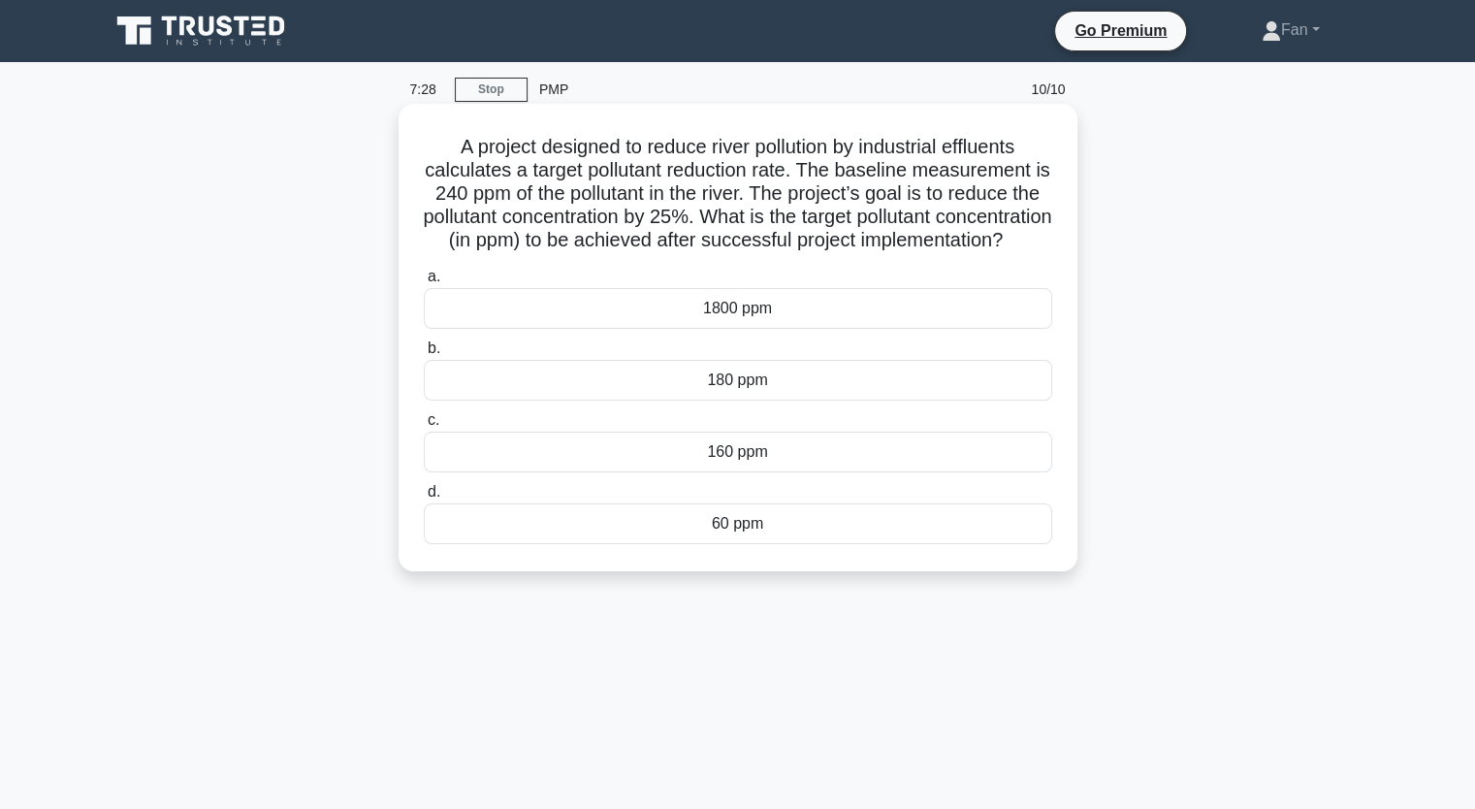
click at [937, 401] on div "180 ppm" at bounding box center [738, 380] width 628 height 41
click at [424, 355] on input "b. 180 ppm" at bounding box center [424, 348] width 0 height 13
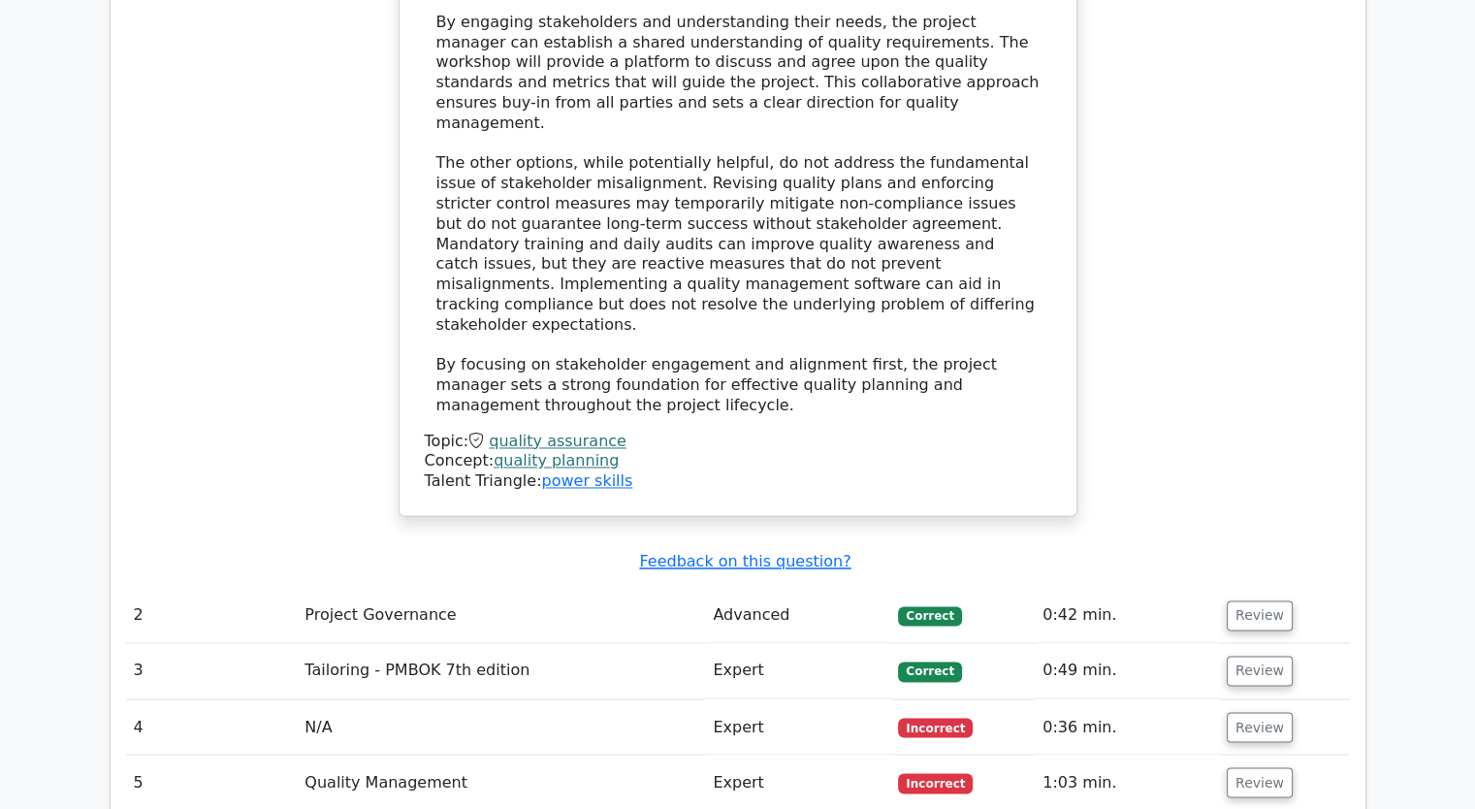
scroll to position [3200, 0]
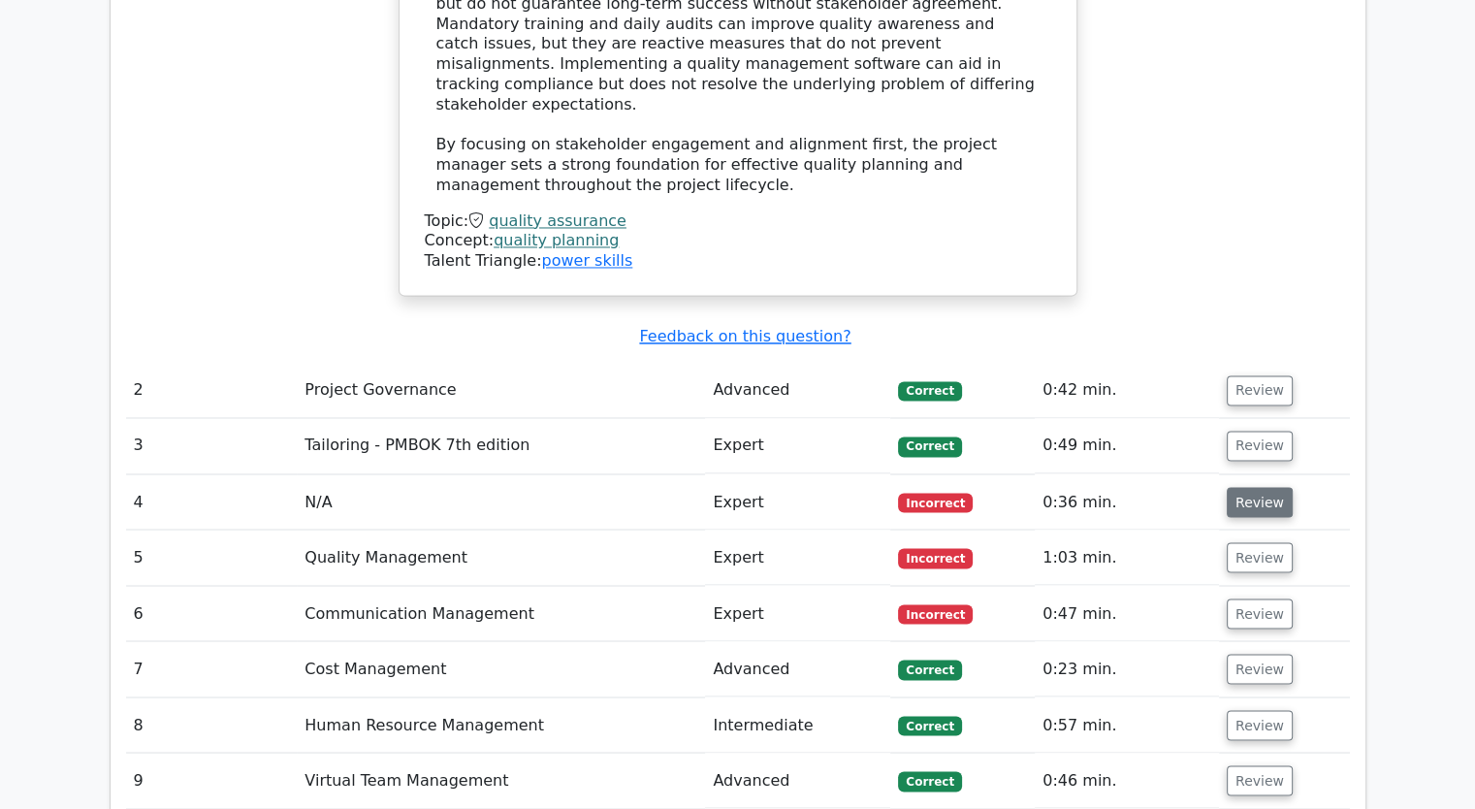
click at [1249, 487] on button "Review" at bounding box center [1260, 502] width 66 height 30
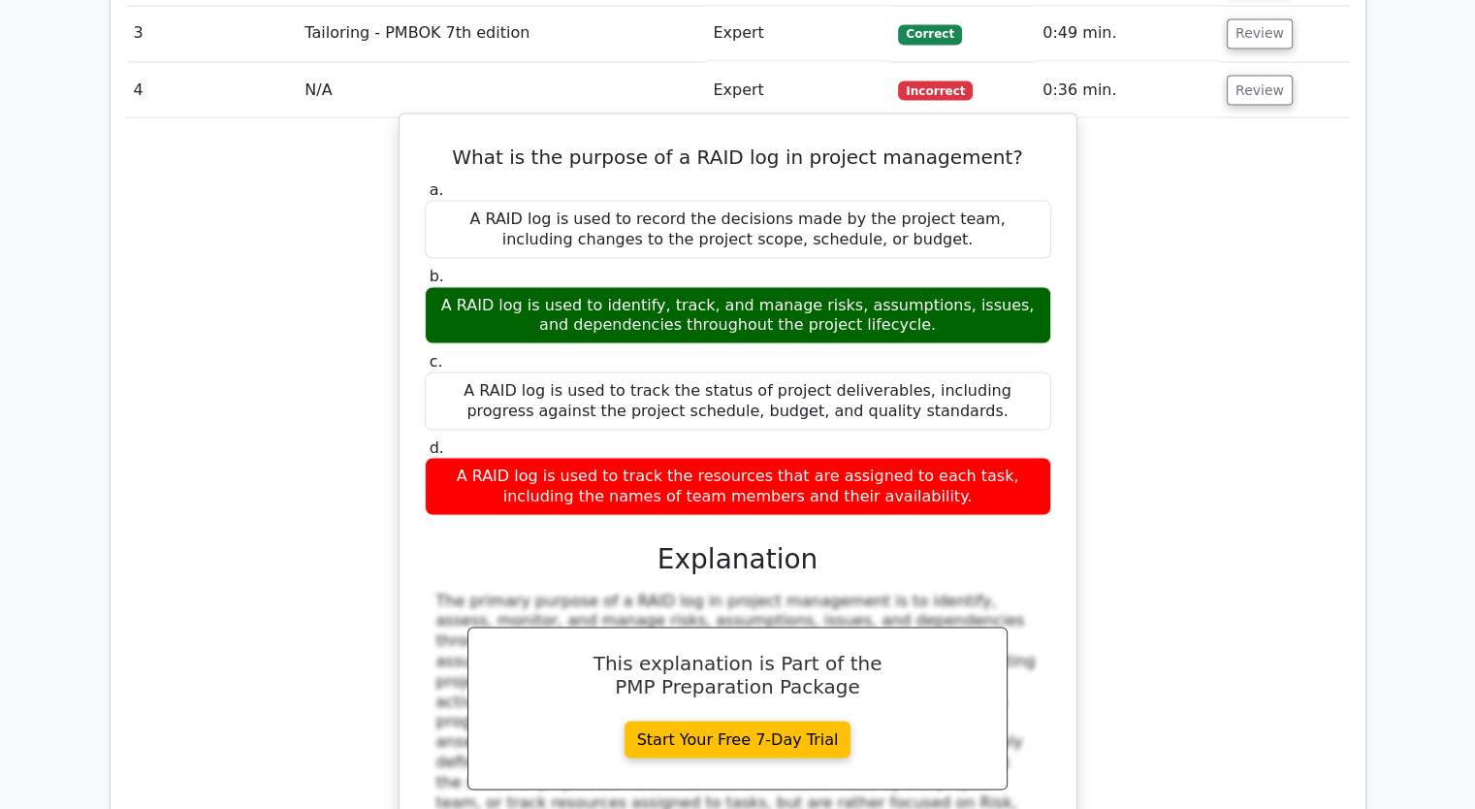
scroll to position [3879, 0]
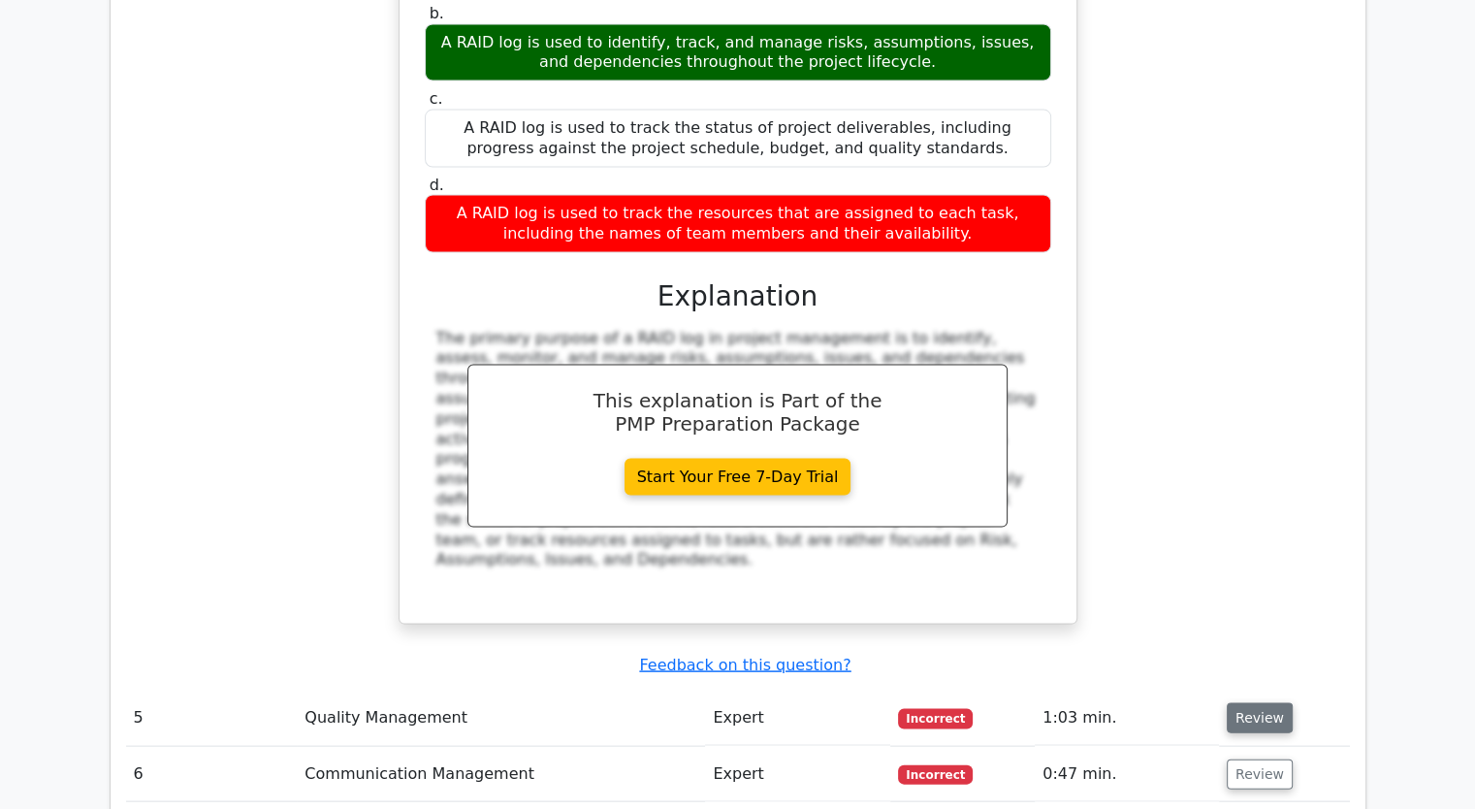
click at [1237, 703] on button "Review" at bounding box center [1260, 718] width 66 height 30
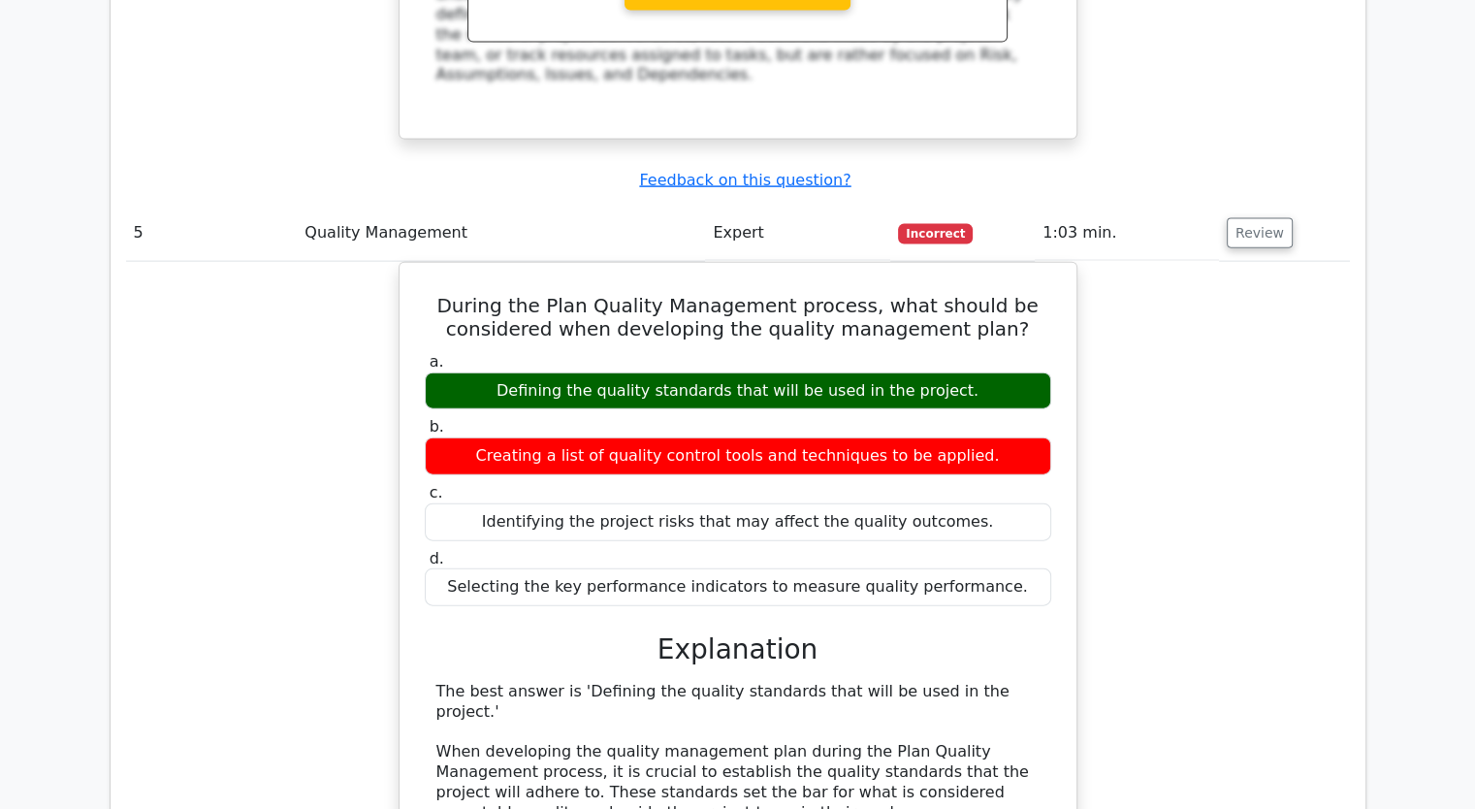
scroll to position [4849, 0]
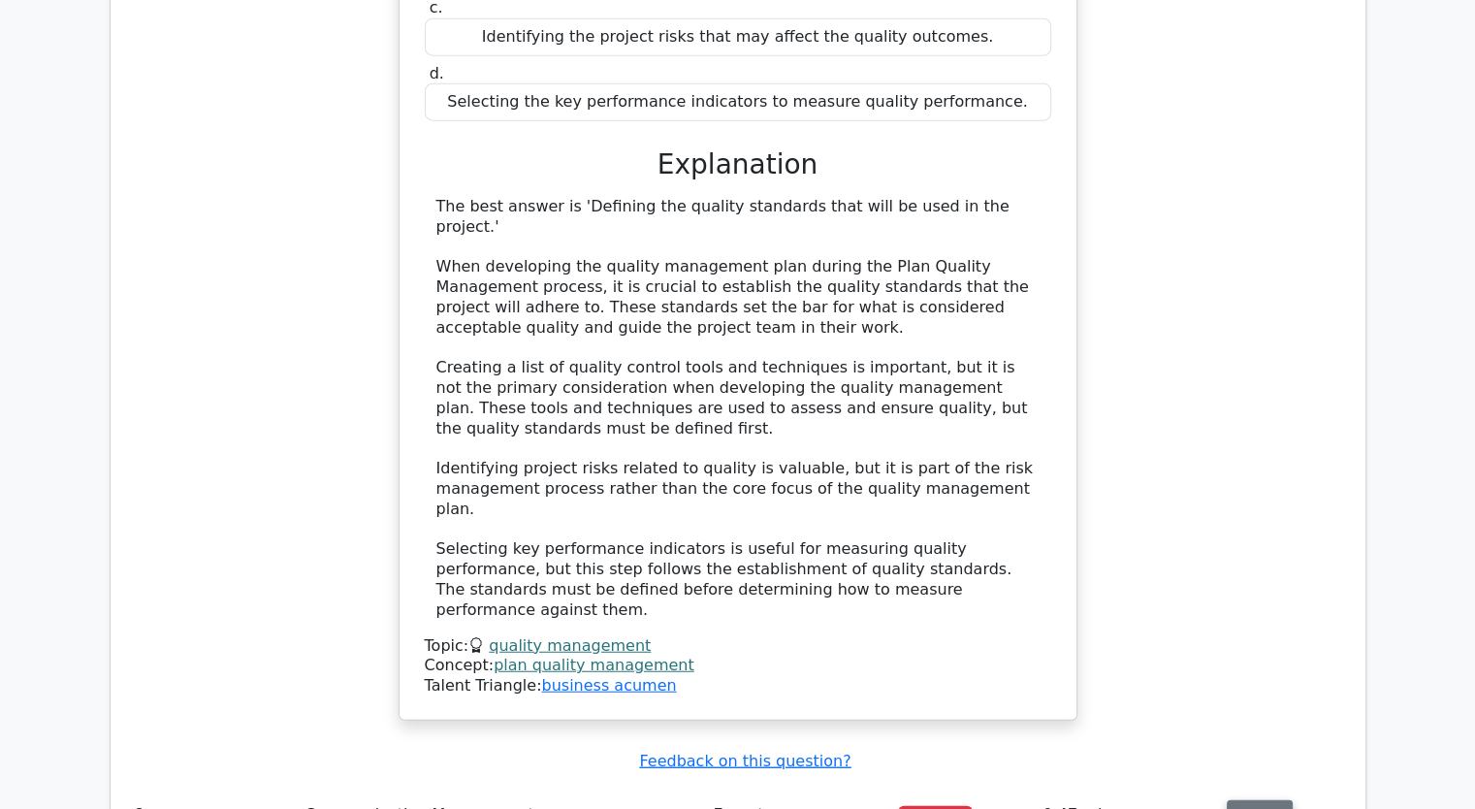
click at [1254, 800] on button "Review" at bounding box center [1260, 815] width 66 height 30
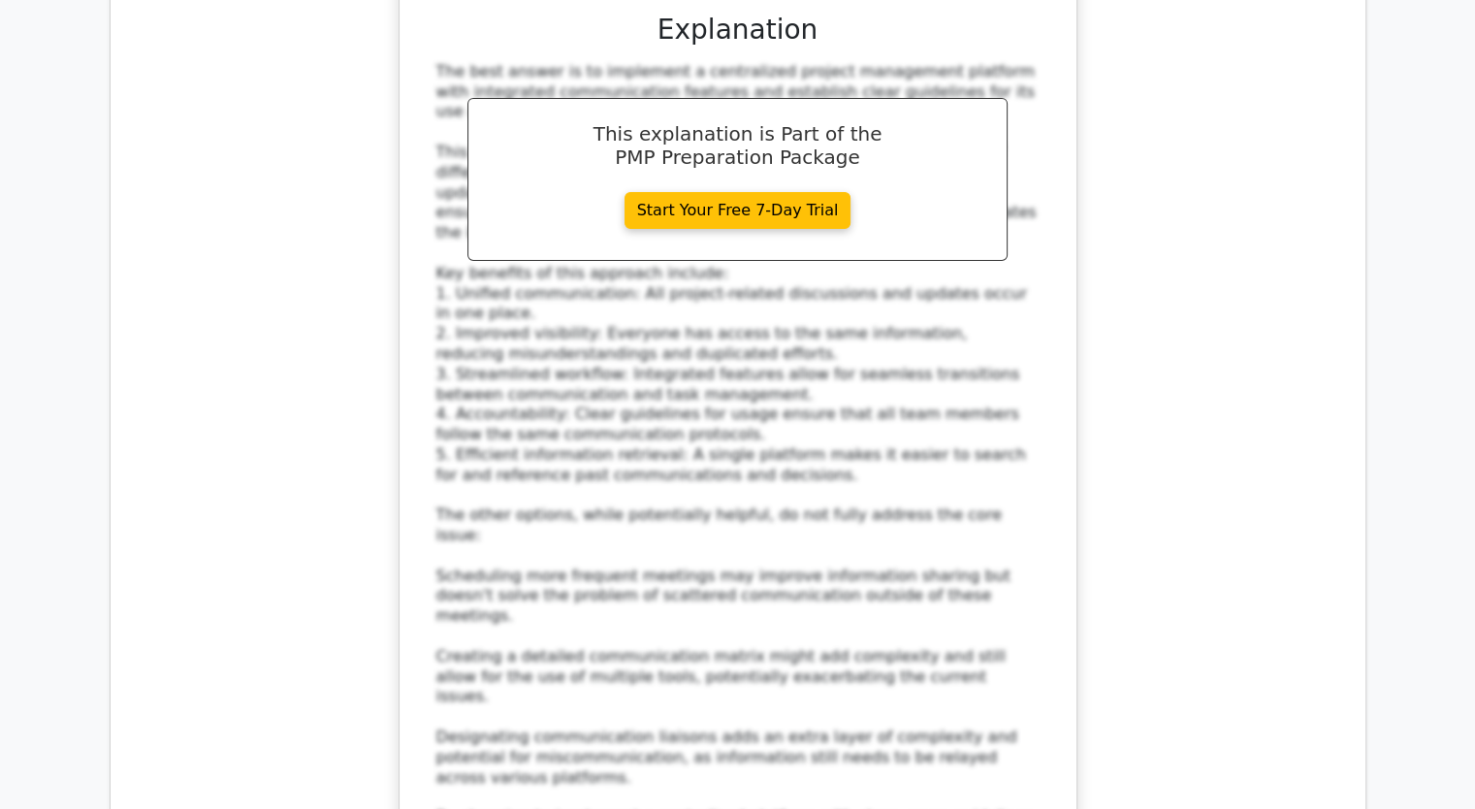
scroll to position [6789, 0]
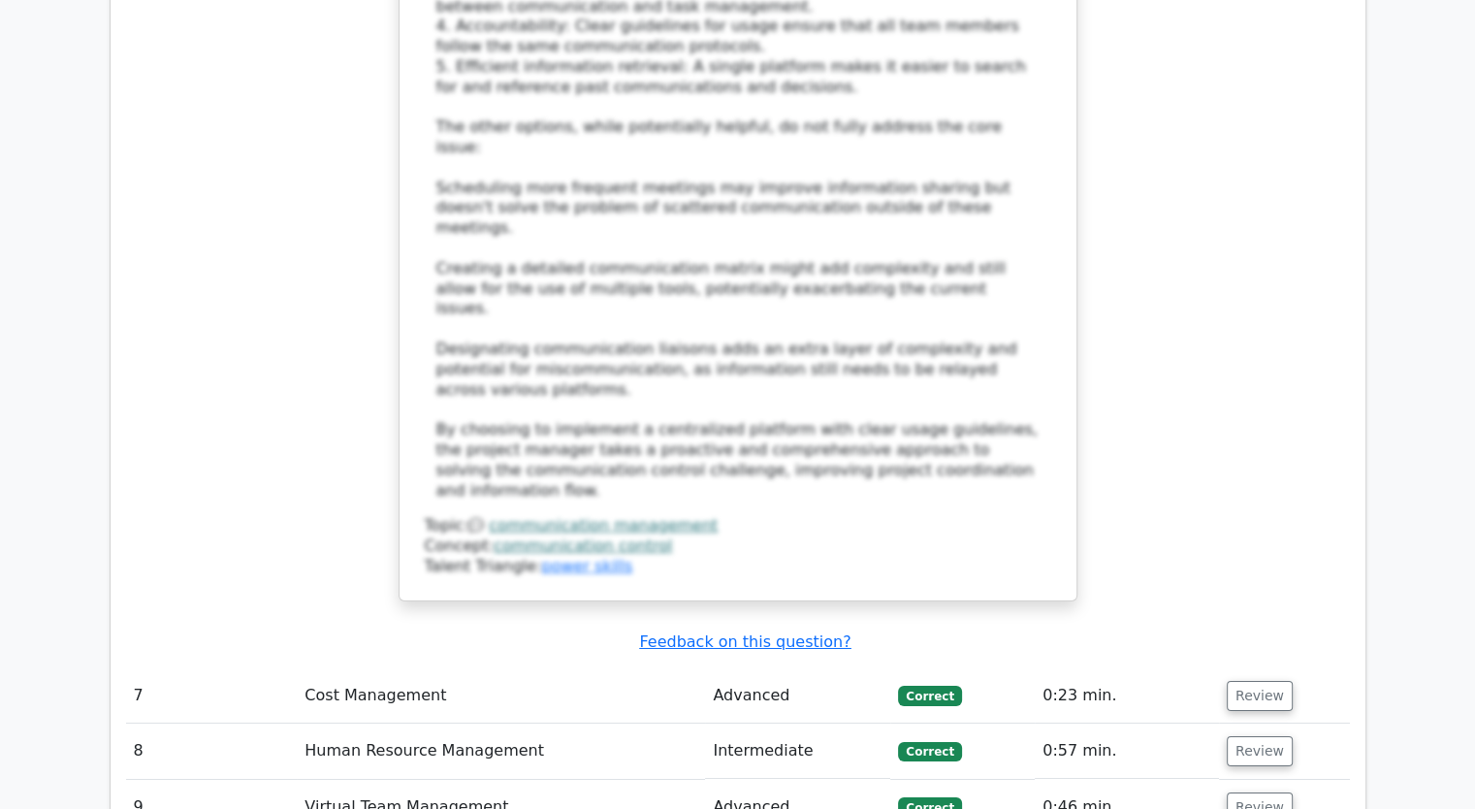
click at [1249, 792] on button "Review" at bounding box center [1260, 807] width 66 height 30
click at [1247, 736] on button "Review" at bounding box center [1260, 751] width 66 height 30
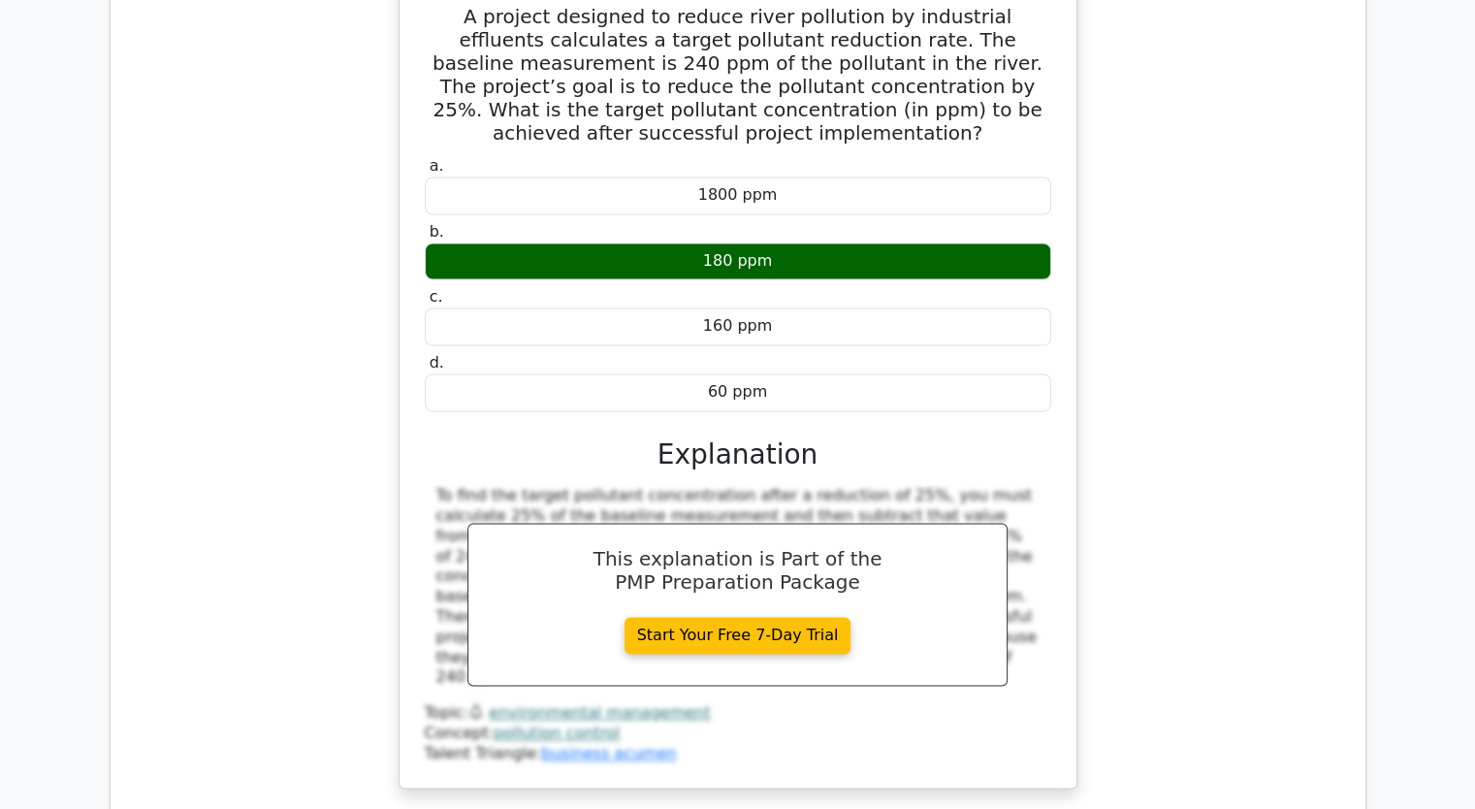
scroll to position [10807, 0]
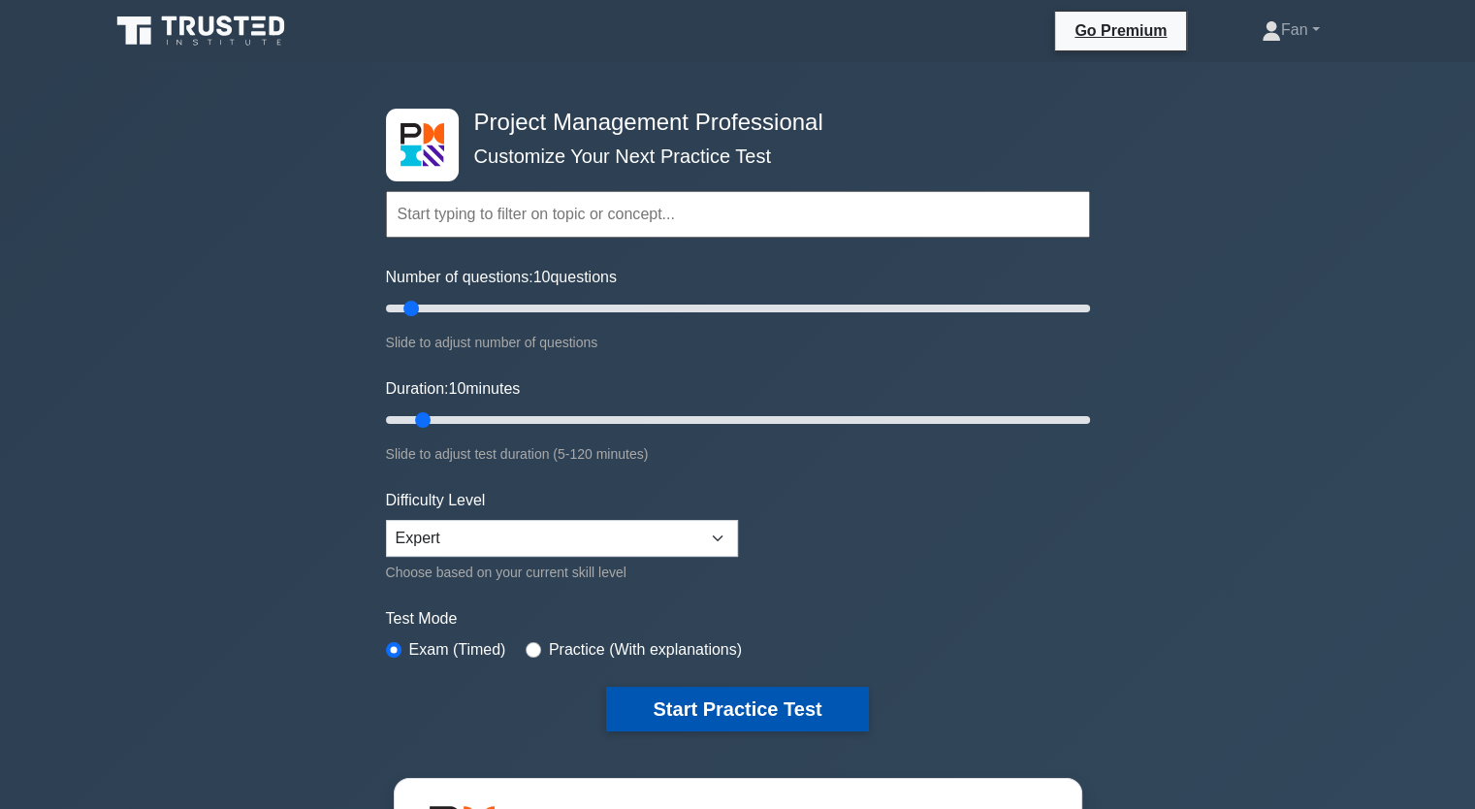
click at [659, 718] on button "Start Practice Test" at bounding box center [737, 709] width 262 height 45
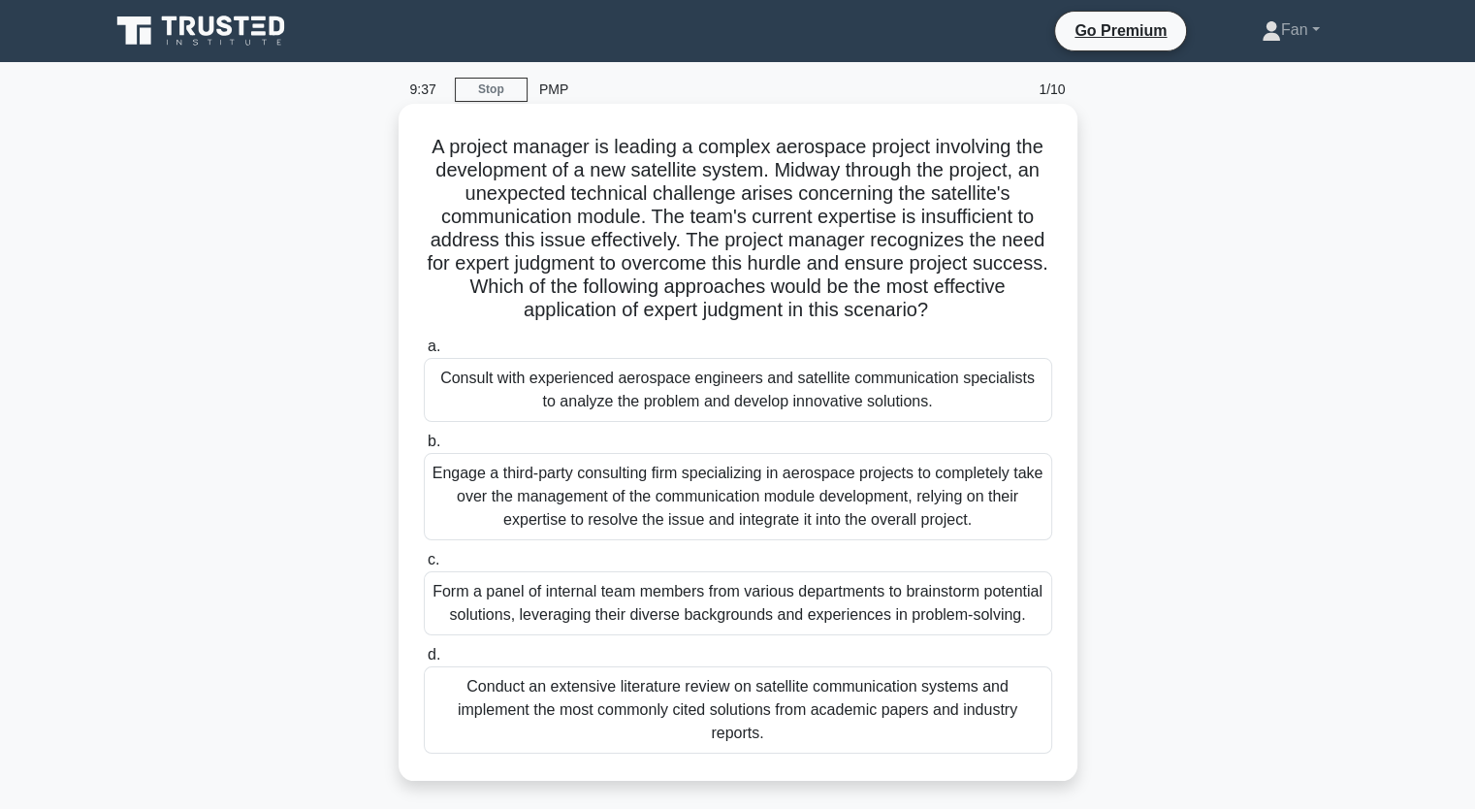
drag, startPoint x: 510, startPoint y: 145, endPoint x: 990, endPoint y: 323, distance: 511.8
click at [990, 323] on h5 "A project manager is leading a complex aerospace project involving the developm…" at bounding box center [738, 229] width 632 height 188
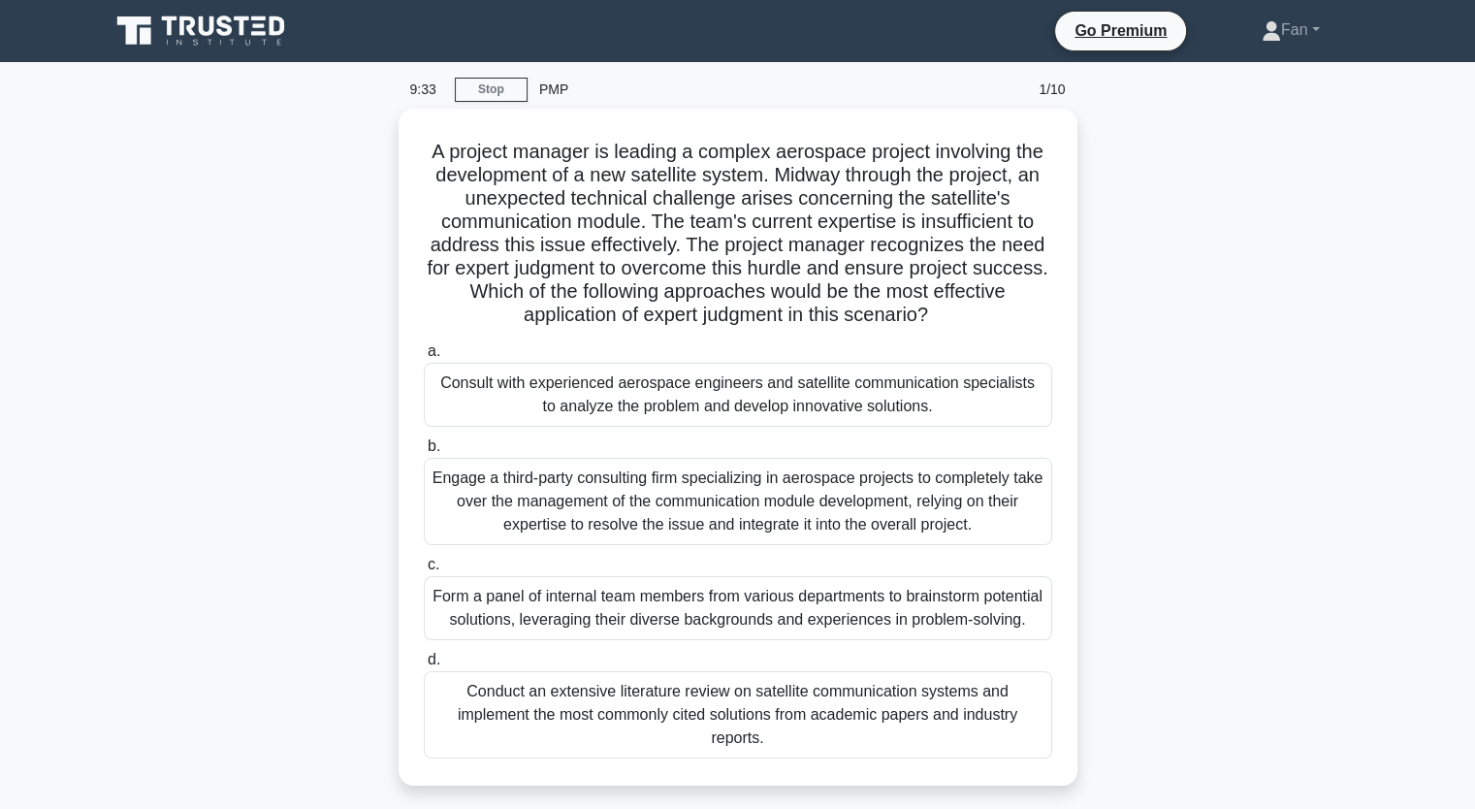
click at [1237, 499] on div "A project manager is leading a complex aerospace project involving the developm…" at bounding box center [738, 459] width 1280 height 700
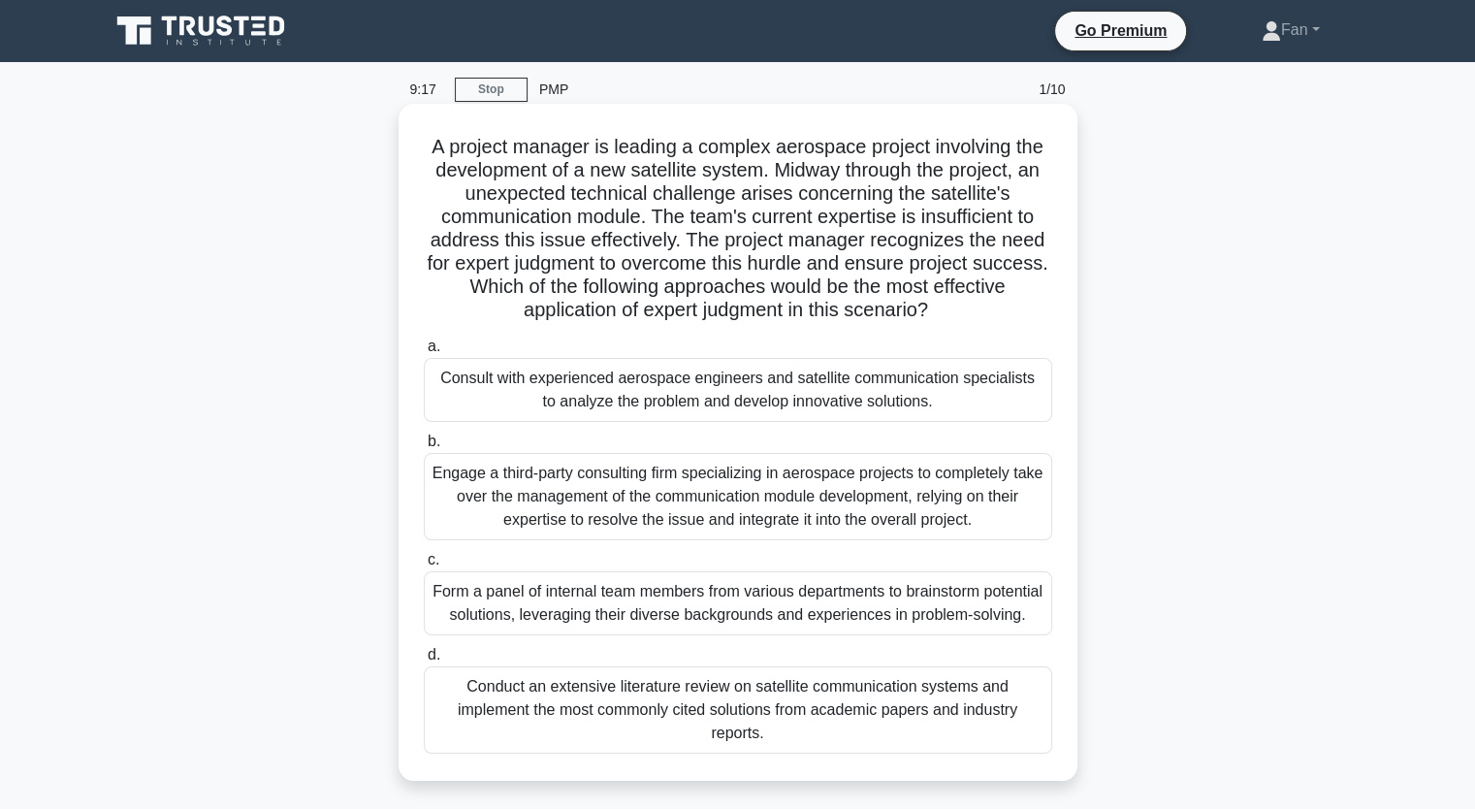
click at [900, 393] on div "Consult with experienced aerospace engineers and satellite communication specia…" at bounding box center [738, 390] width 628 height 64
click at [424, 353] on input "a. Consult with experienced aerospace engineers and satellite communication spe…" at bounding box center [424, 346] width 0 height 13
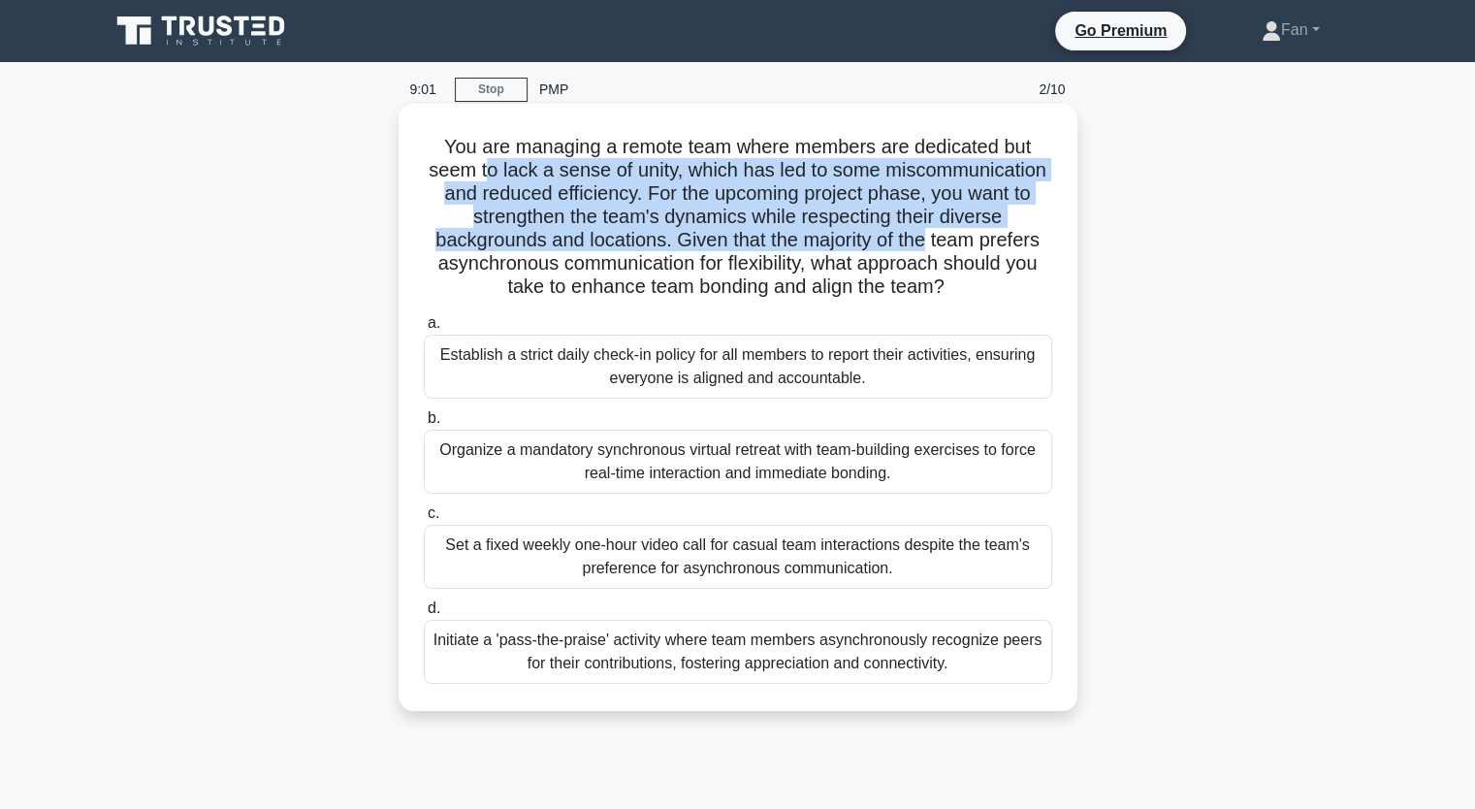
drag, startPoint x: 483, startPoint y: 171, endPoint x: 968, endPoint y: 245, distance: 490.6
click at [931, 241] on h5 "You are managing a remote team where members are dedicated but seem to lack a s…" at bounding box center [738, 217] width 632 height 165
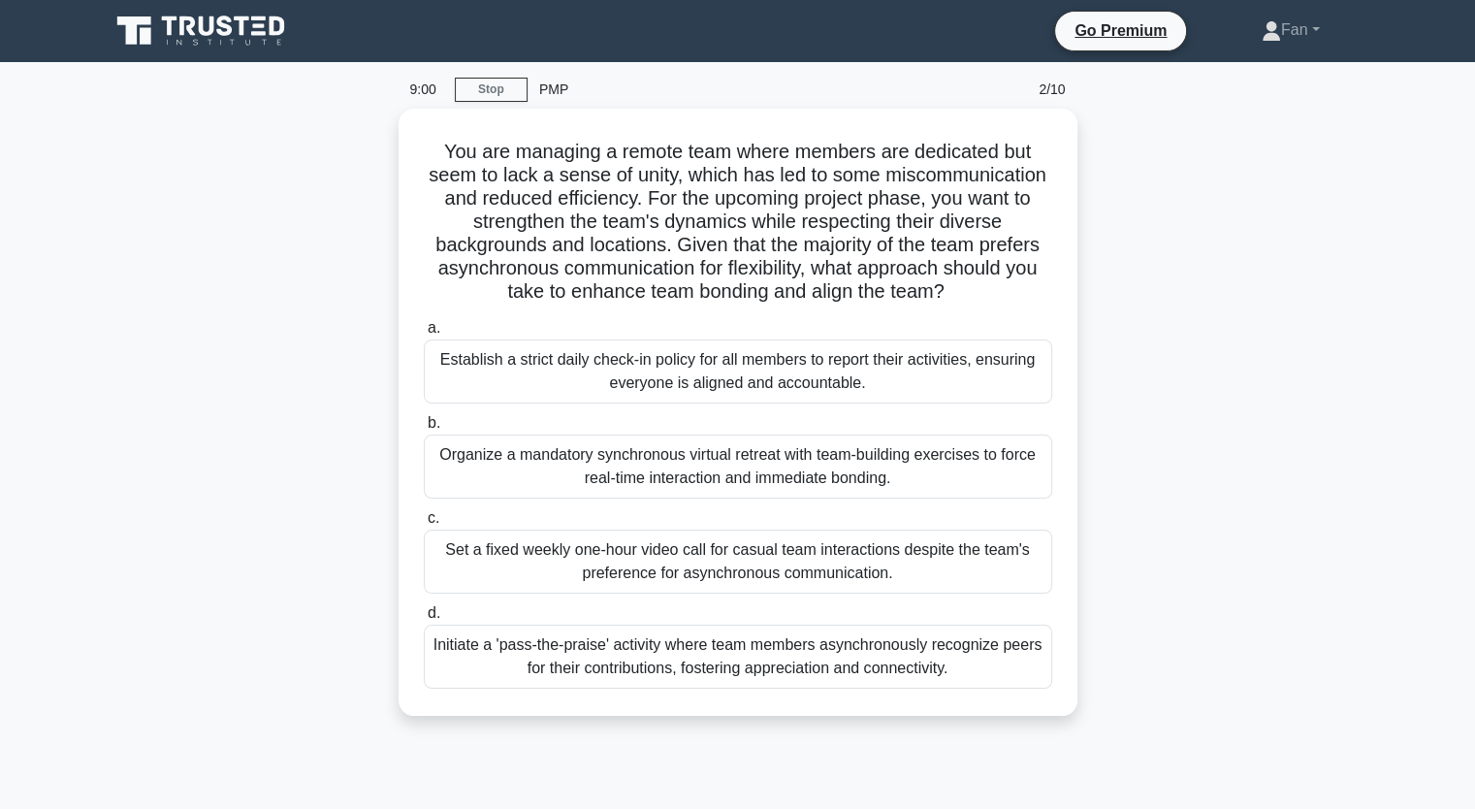
click at [1168, 327] on div "You are managing a remote team where members are dedicated but seem to lack a s…" at bounding box center [738, 424] width 1280 height 630
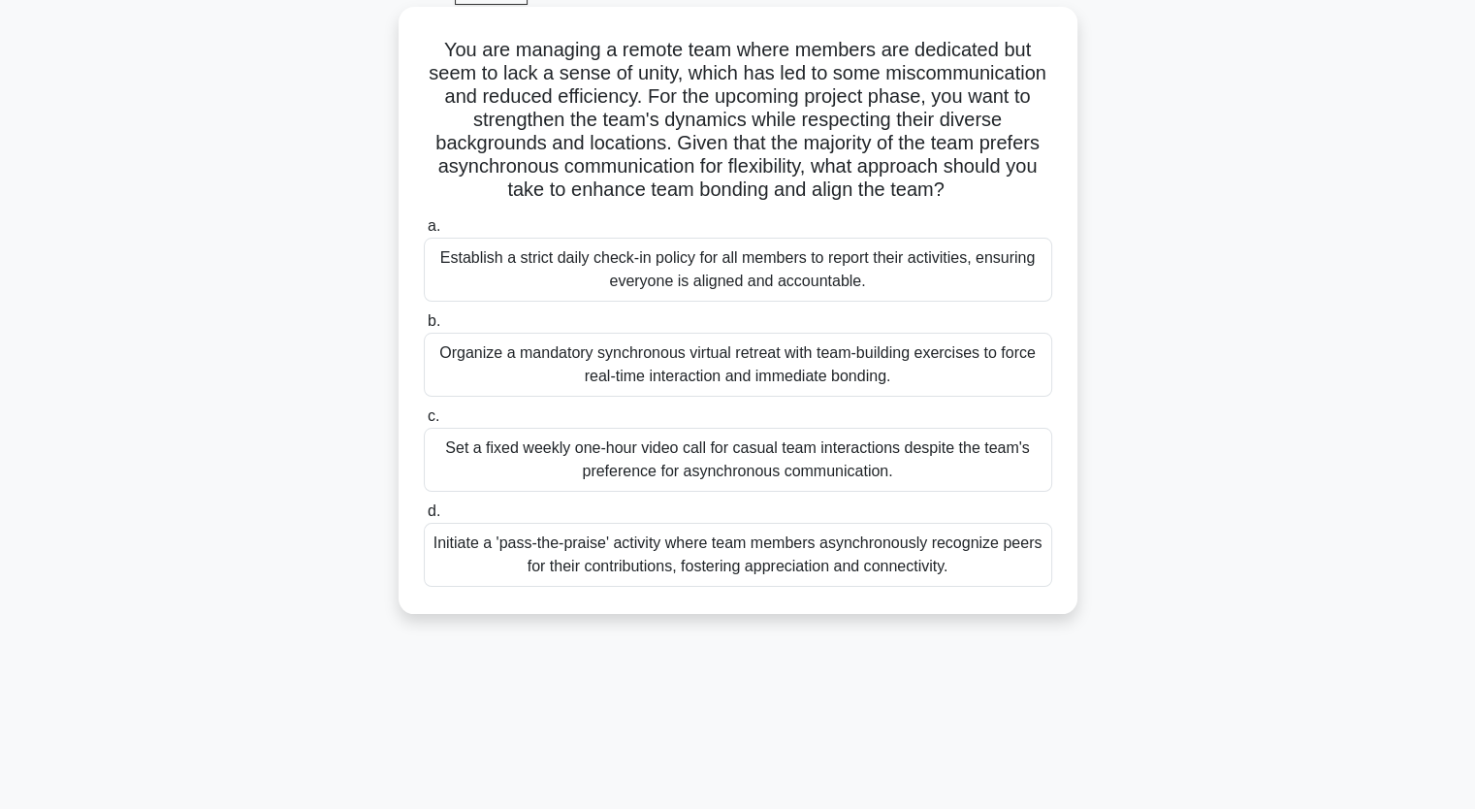
click at [985, 555] on div "Initiate a 'pass-the-praise' activity where team members asynchronously recogni…" at bounding box center [738, 555] width 628 height 64
click at [424, 518] on input "d. Initiate a 'pass-the-praise' activity where team members asynchronously reco…" at bounding box center [424, 511] width 0 height 13
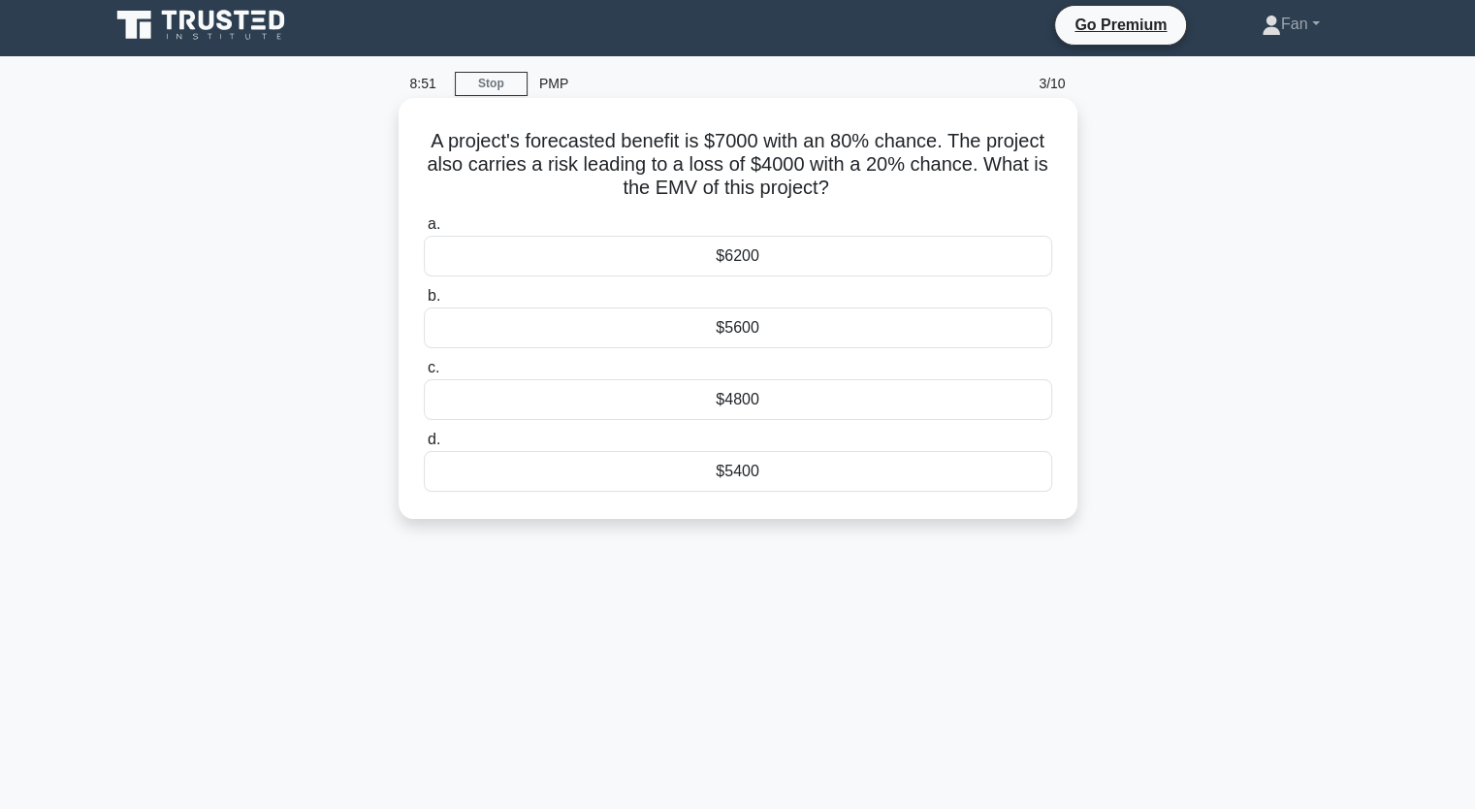
scroll to position [0, 0]
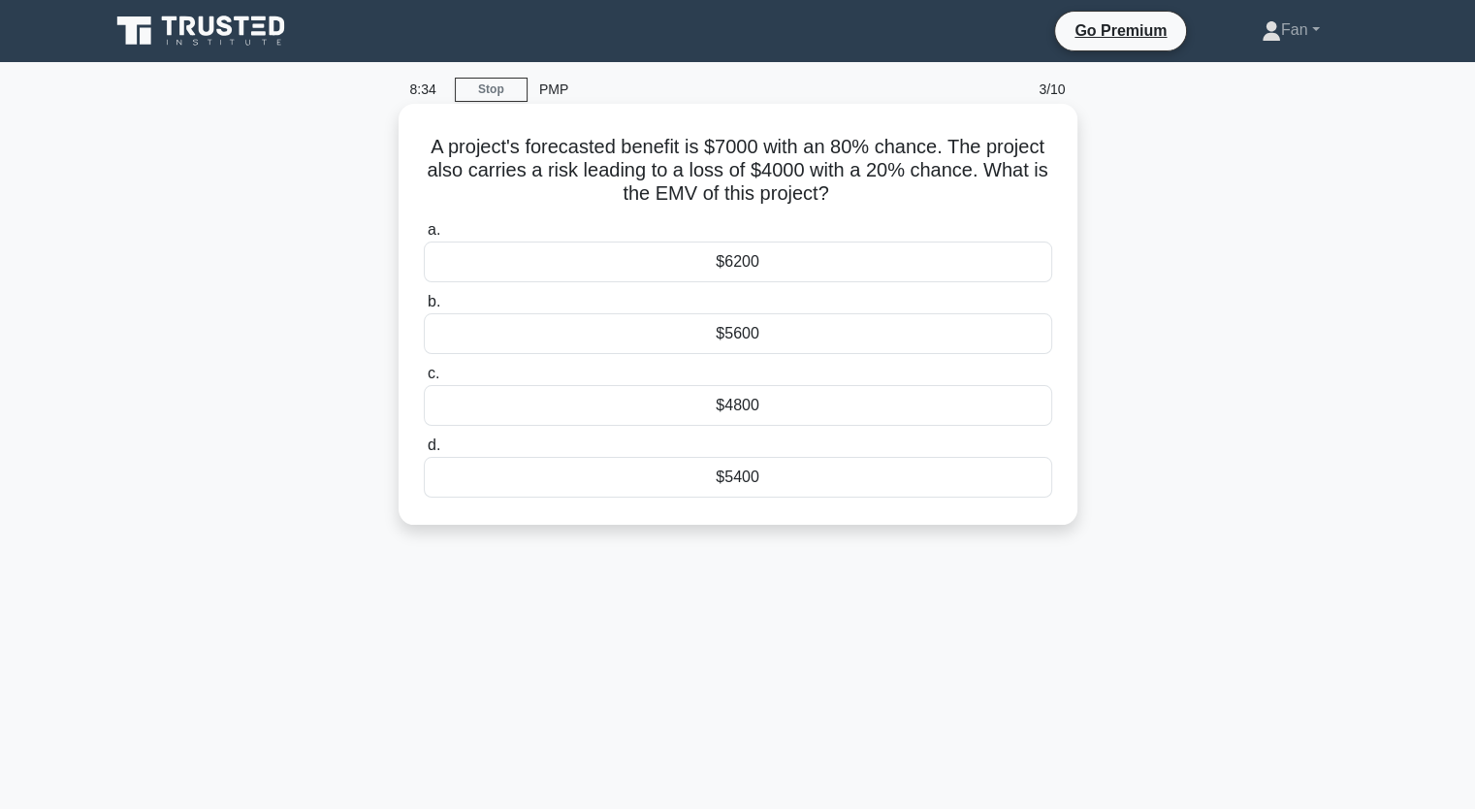
click at [842, 423] on div "$4800" at bounding box center [738, 405] width 628 height 41
click at [424, 380] on input "c. $4800" at bounding box center [424, 374] width 0 height 13
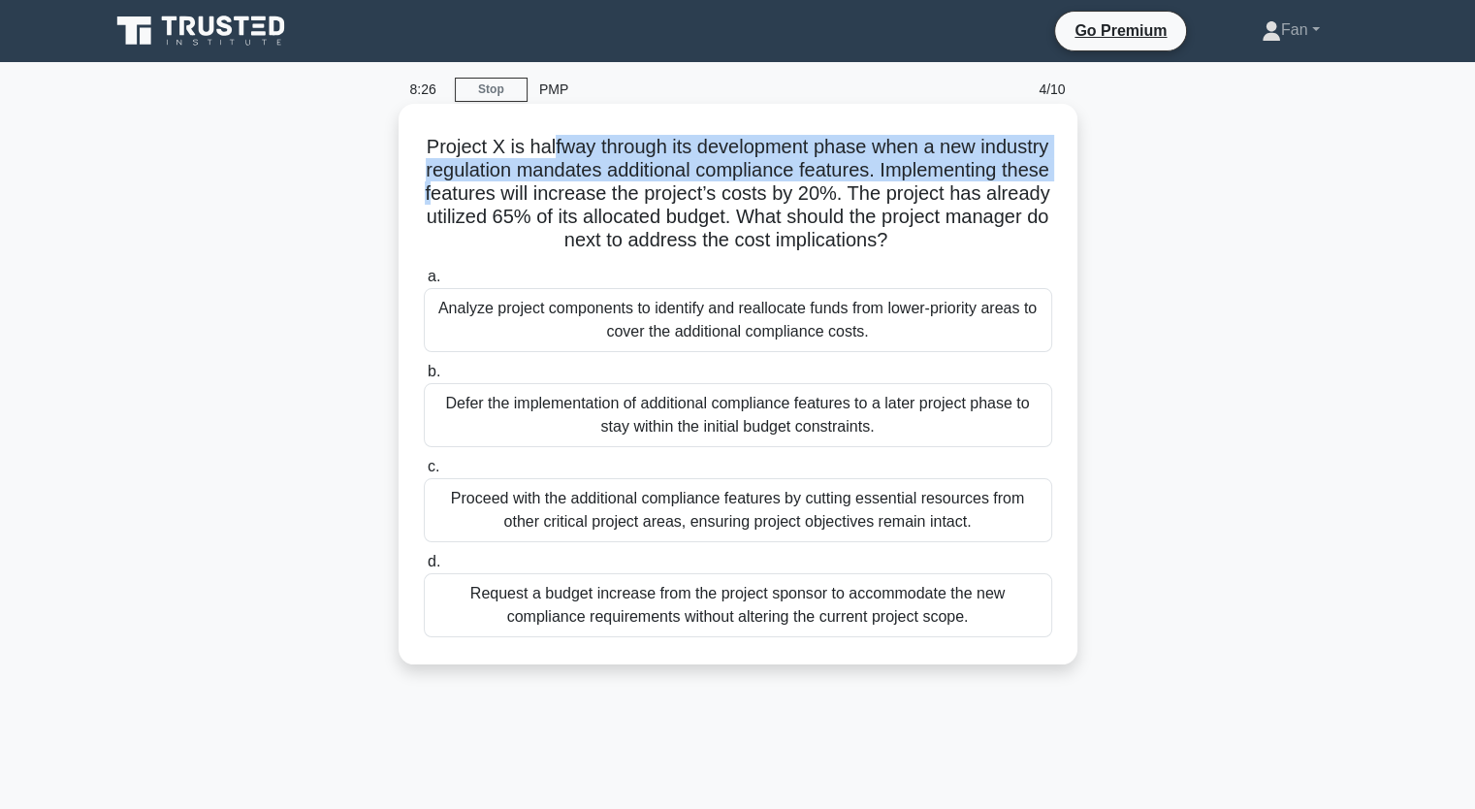
drag, startPoint x: 586, startPoint y: 145, endPoint x: 623, endPoint y: 203, distance: 68.1
click at [623, 203] on h5 "Project X is halfway through its development phase when a new industry regulati…" at bounding box center [738, 194] width 632 height 118
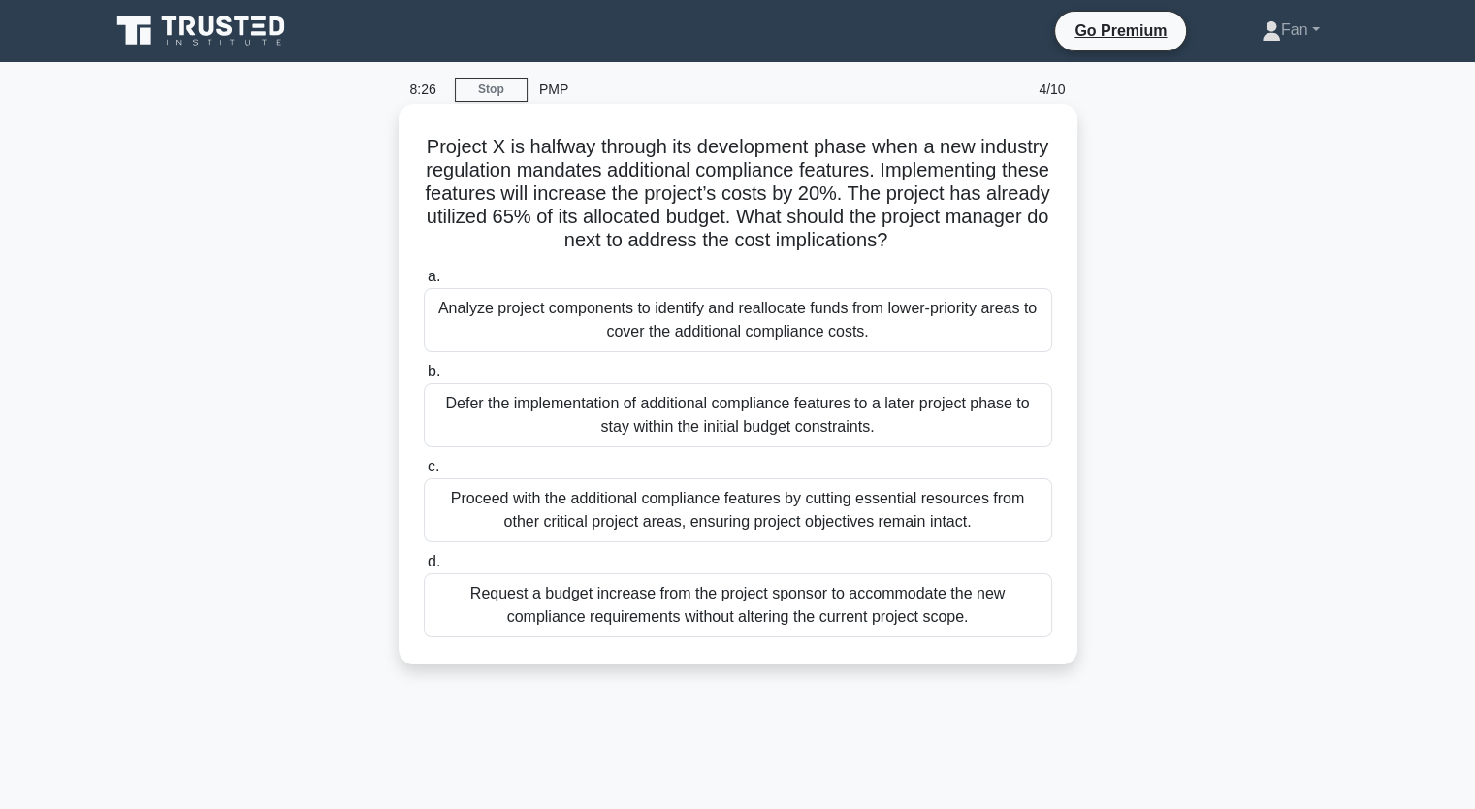
click at [1048, 214] on h5 "Project X is halfway through its development phase when a new industry regulati…" at bounding box center [738, 194] width 632 height 118
click at [908, 626] on div "Request a budget increase from the project sponsor to accommodate the new compl…" at bounding box center [738, 605] width 628 height 64
click at [424, 568] on input "d. Request a budget increase from the project sponsor to accommodate the new co…" at bounding box center [424, 562] width 0 height 13
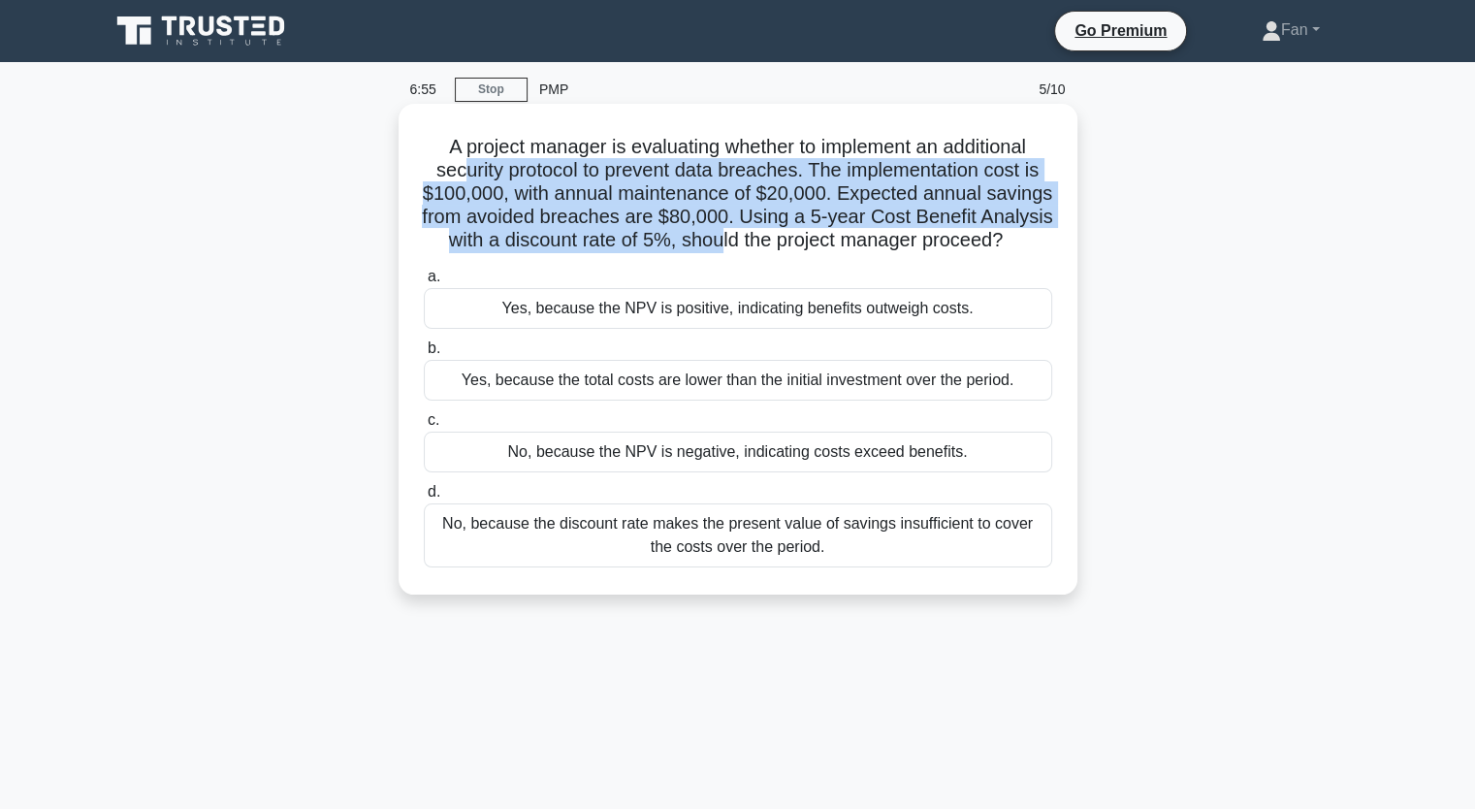
drag, startPoint x: 457, startPoint y: 177, endPoint x: 815, endPoint y: 240, distance: 363.2
click at [815, 240] on h5 "A project manager is evaluating whether to implement an additional security pro…" at bounding box center [738, 194] width 632 height 118
click at [554, 216] on h5 "A project manager is evaluating whether to implement an additional security pro…" at bounding box center [738, 194] width 632 height 118
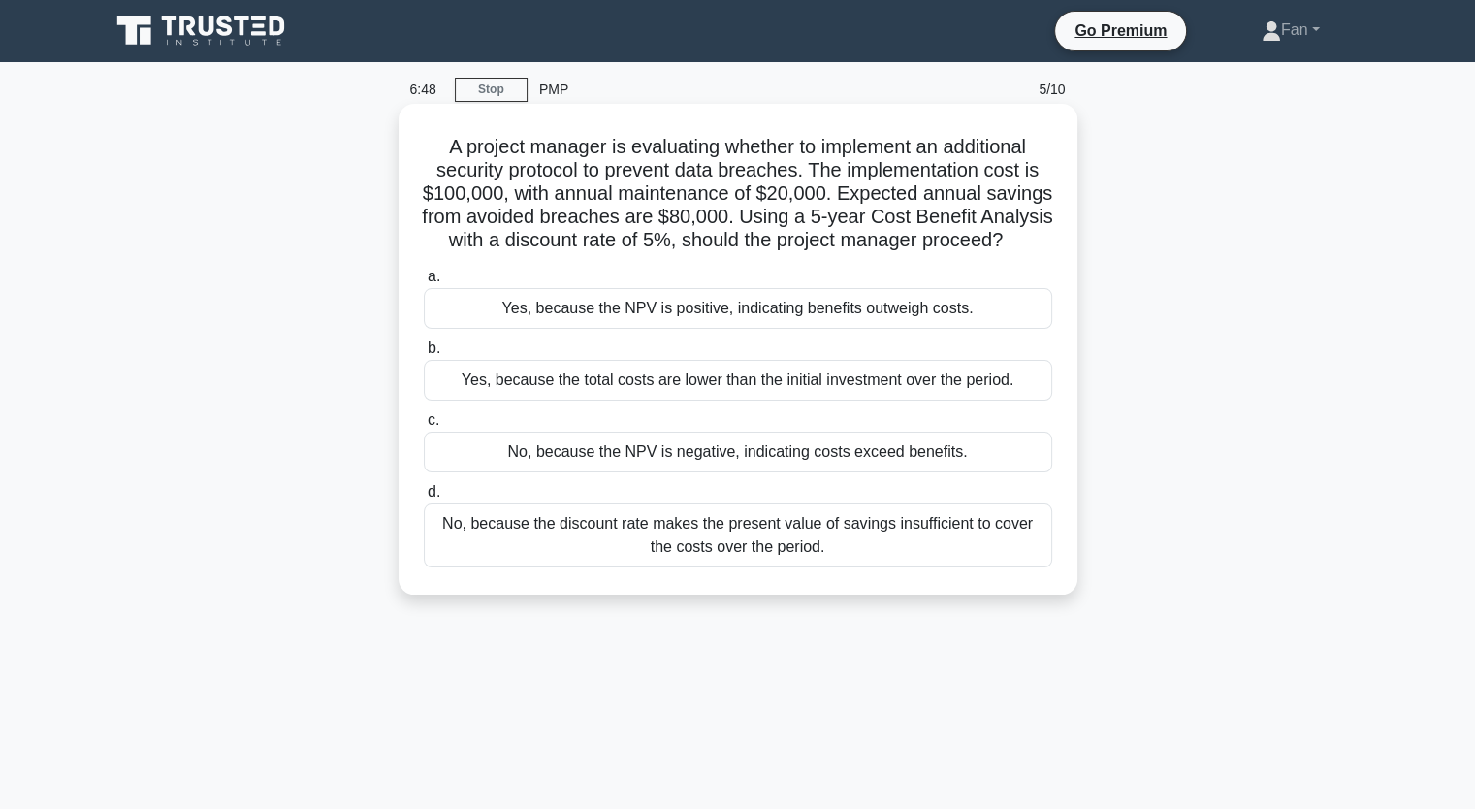
drag, startPoint x: 523, startPoint y: 216, endPoint x: 842, endPoint y: 259, distance: 321.9
click at [842, 253] on h5 "A project manager is evaluating whether to implement an additional security pro…" at bounding box center [738, 194] width 632 height 118
click at [883, 401] on div "Yes, because the total costs are lower than the initial investment over the per…" at bounding box center [738, 380] width 628 height 41
click at [424, 355] on input "b. Yes, because the total costs are lower than the initial investment over the …" at bounding box center [424, 348] width 0 height 13
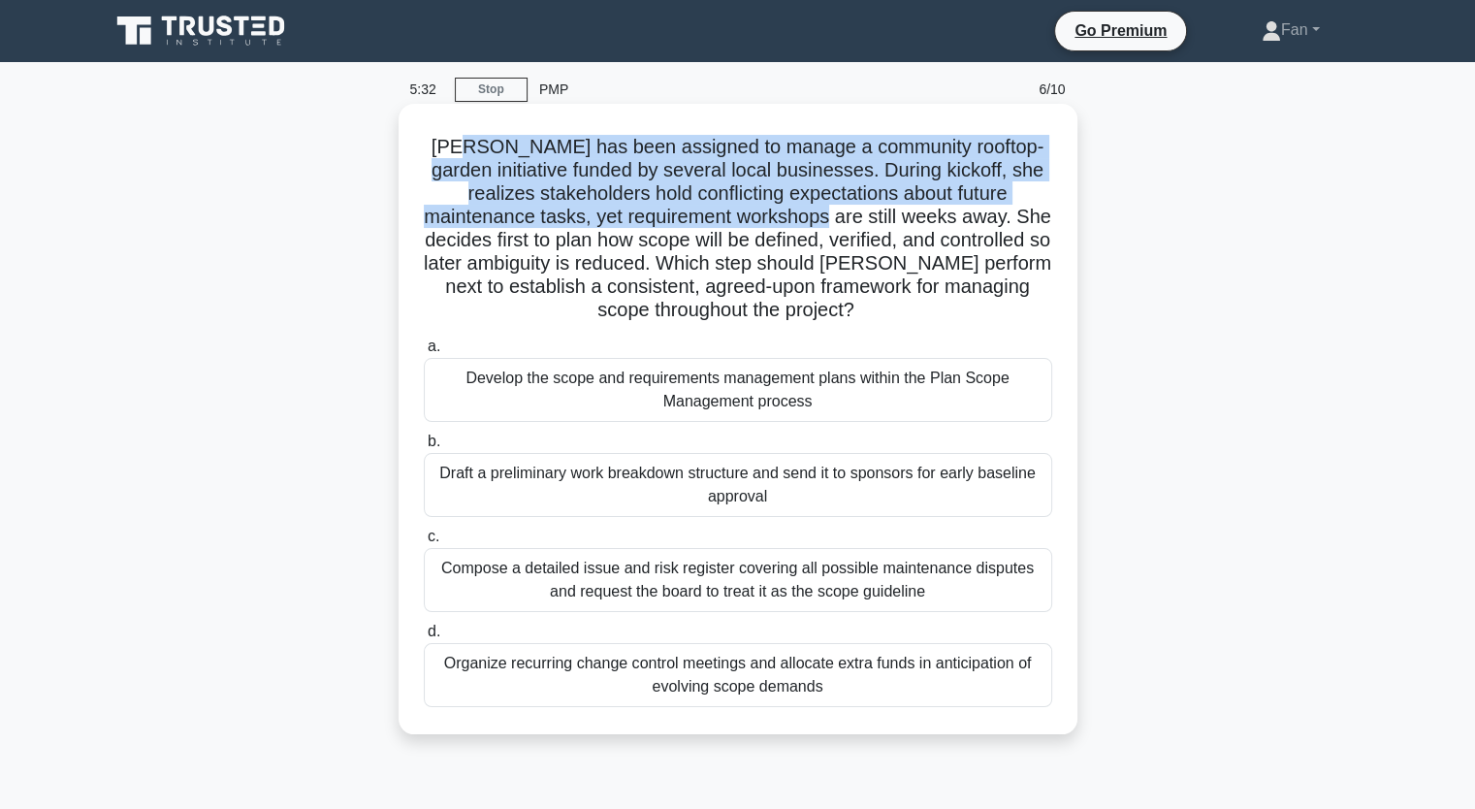
drag, startPoint x: 473, startPoint y: 144, endPoint x: 779, endPoint y: 210, distance: 312.7
click at [779, 210] on h5 "Elena has been assigned to manage a community rooftop-garden initiative funded …" at bounding box center [738, 229] width 632 height 188
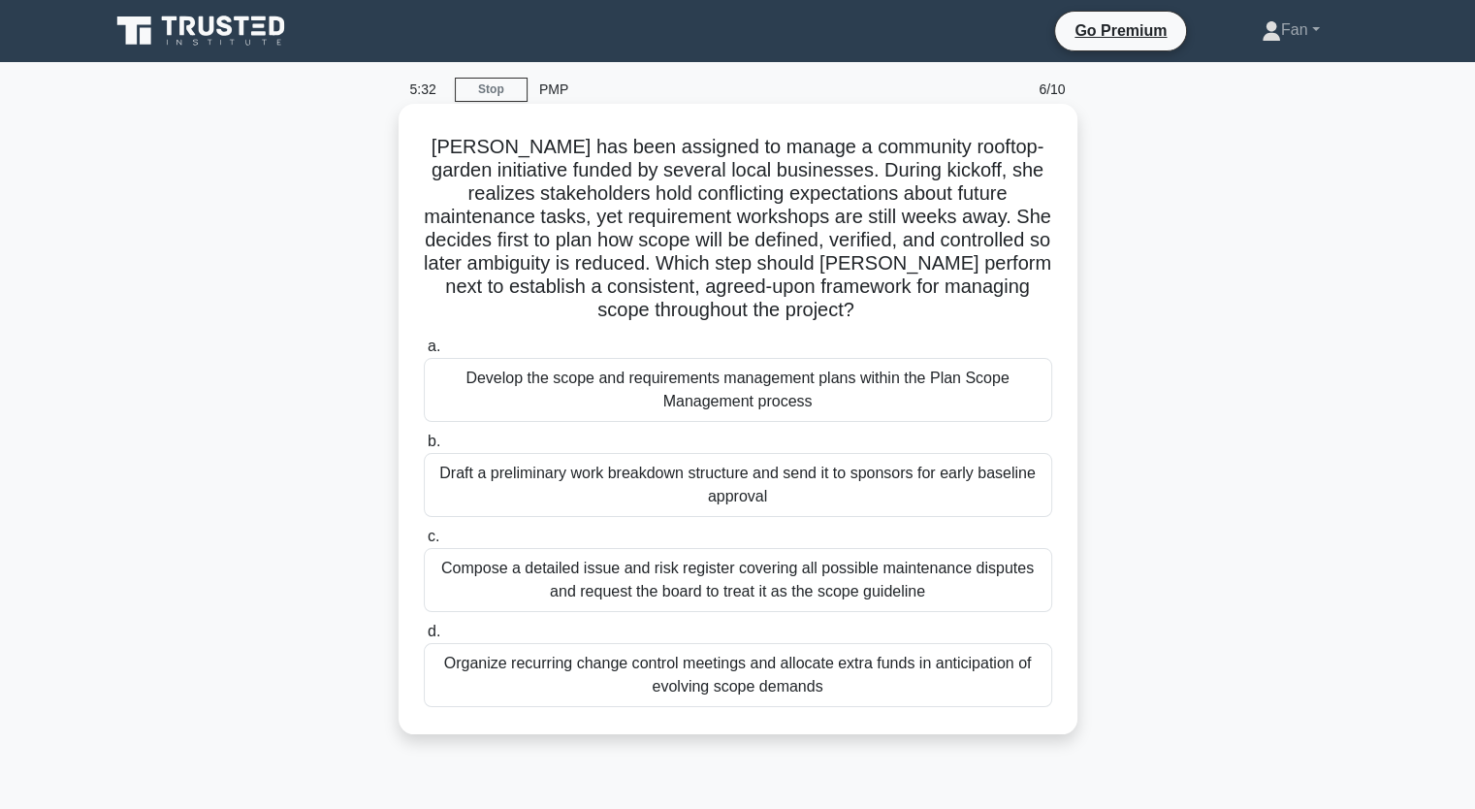
click at [1075, 229] on div "Elena has been assigned to manage a community rooftop-garden initiative funded …" at bounding box center [738, 419] width 679 height 630
click at [941, 404] on div "Develop the scope and requirements management plans within the Plan Scope Manag…" at bounding box center [738, 390] width 628 height 64
click at [424, 353] on input "a. Develop the scope and requirements management plans within the Plan Scope Ma…" at bounding box center [424, 346] width 0 height 13
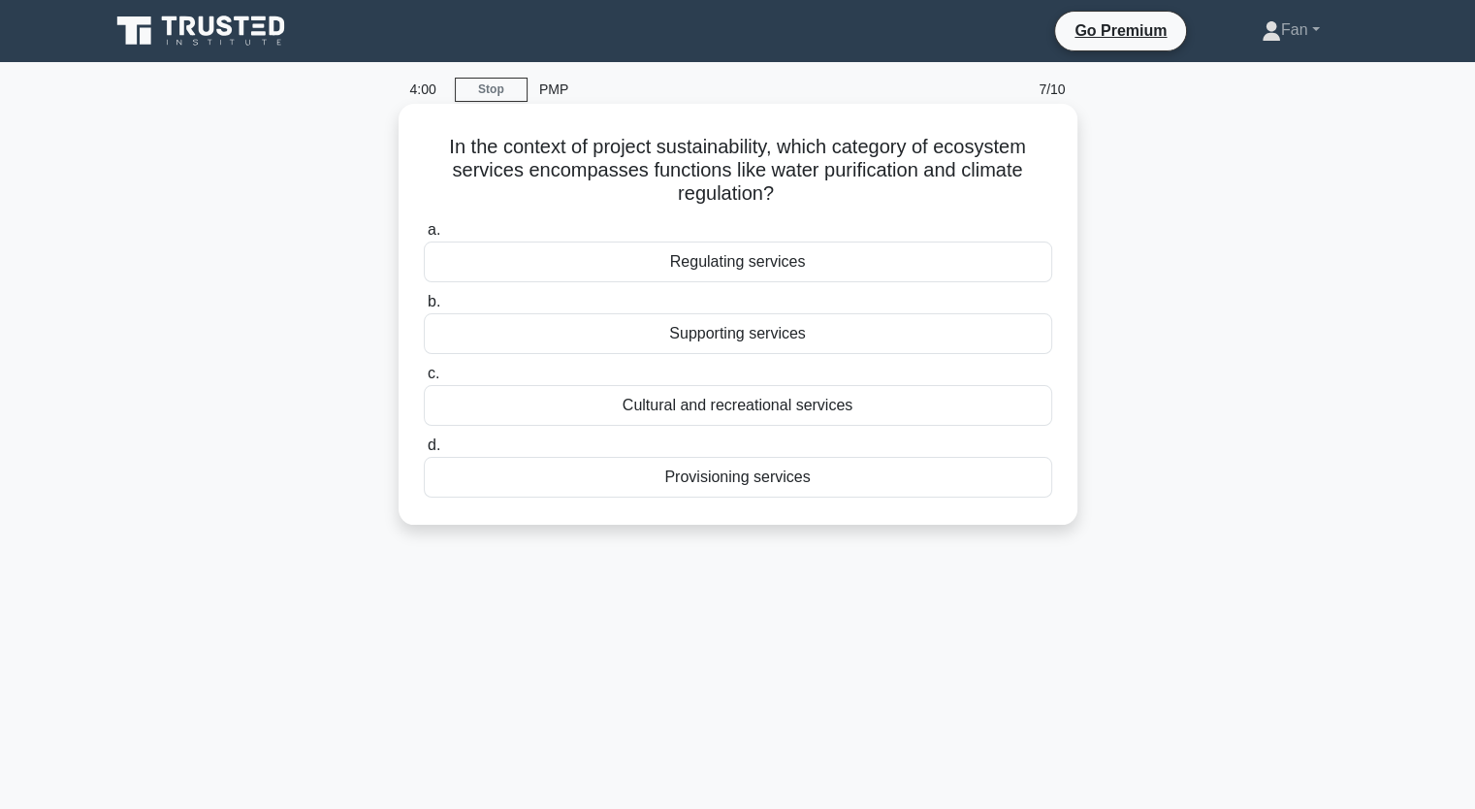
click at [673, 267] on div "Regulating services" at bounding box center [738, 261] width 628 height 41
click at [424, 237] on input "a. Regulating services" at bounding box center [424, 230] width 0 height 13
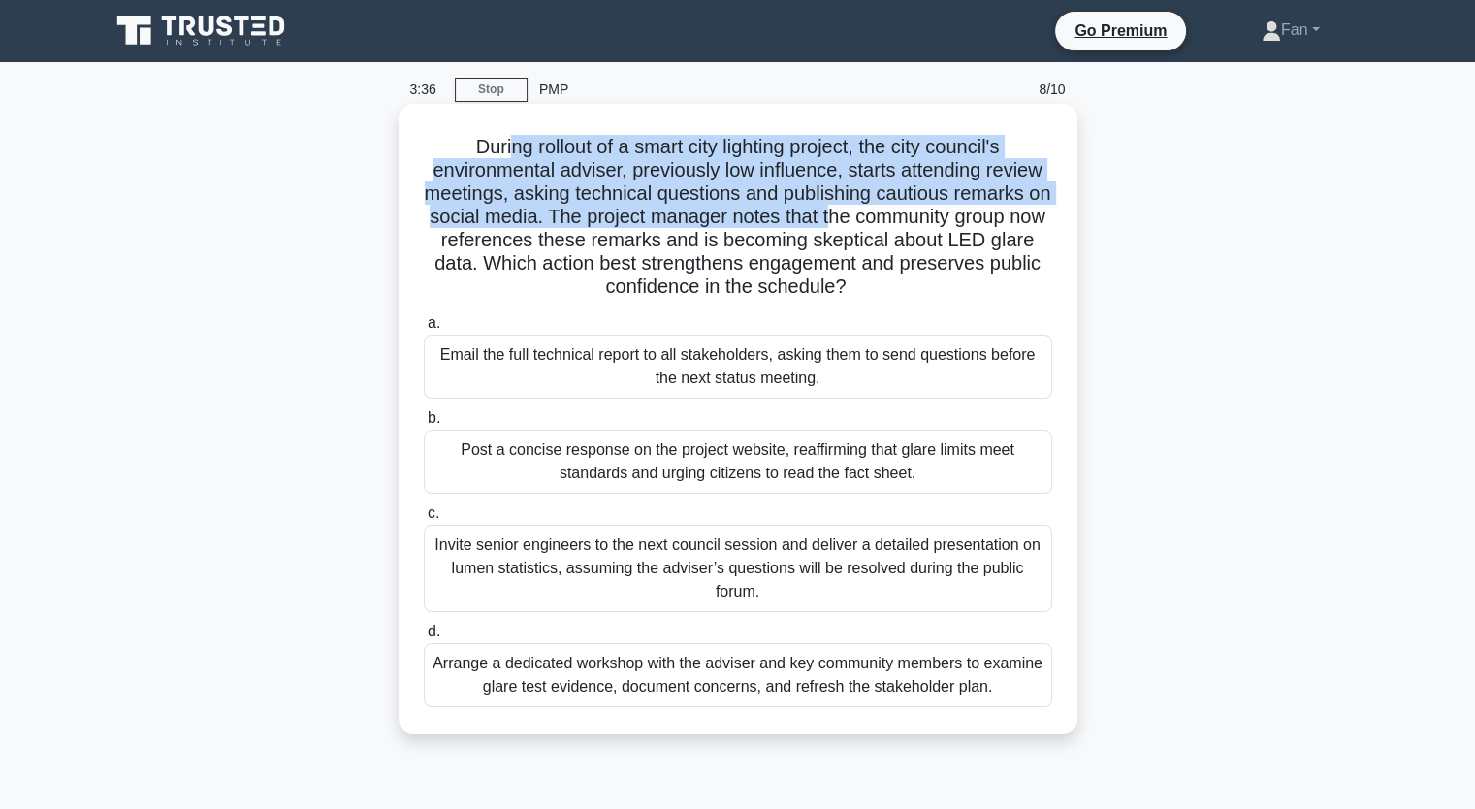
drag, startPoint x: 539, startPoint y: 140, endPoint x: 864, endPoint y: 214, distance: 333.4
click at [864, 214] on div "During rollout of a smart city lighting project, the city council's environment…" at bounding box center [737, 419] width 663 height 615
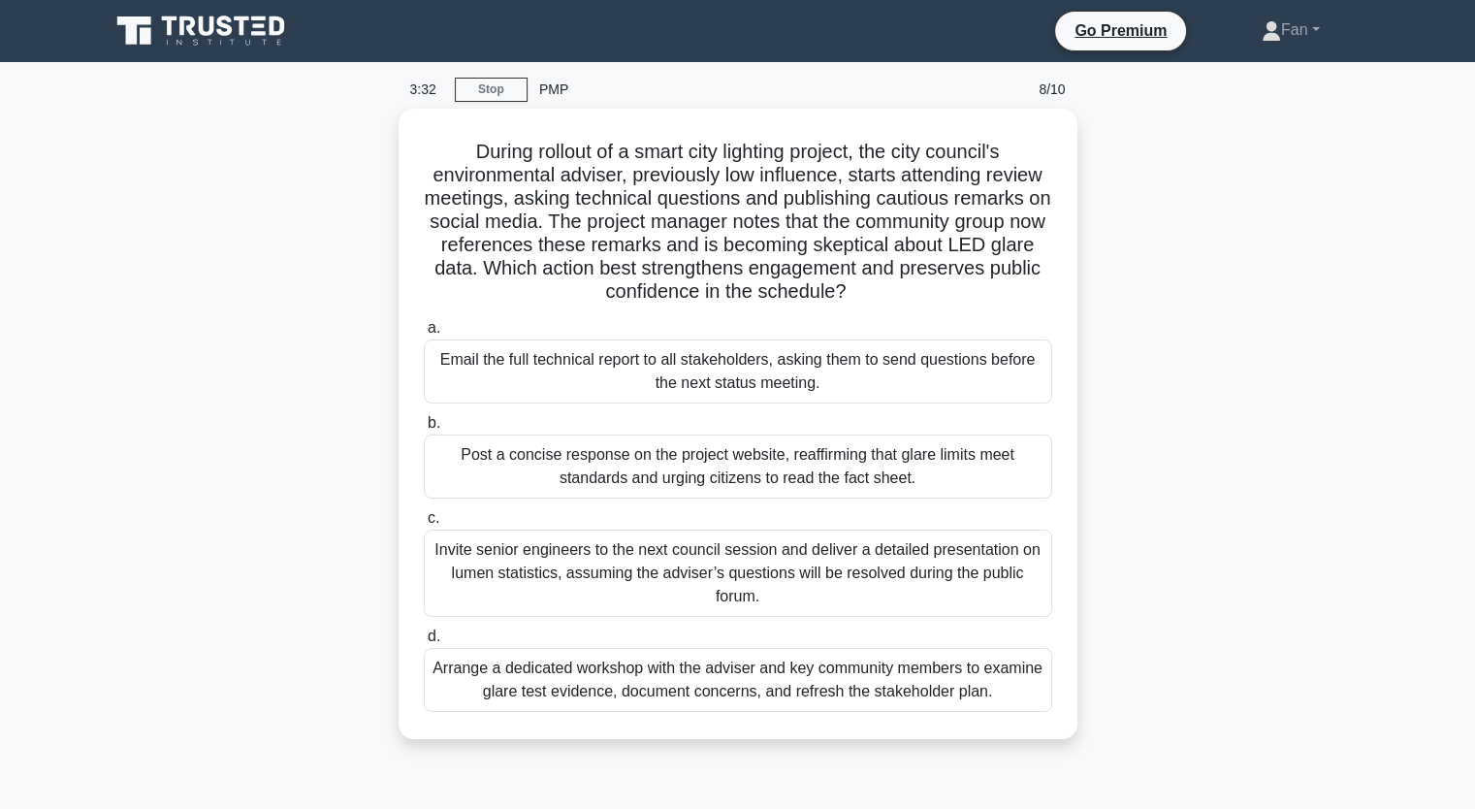
drag, startPoint x: 1253, startPoint y: 443, endPoint x: 1236, endPoint y: 433, distance: 20.0
click at [1253, 443] on div "During rollout of a smart city lighting project, the city council's environment…" at bounding box center [738, 436] width 1280 height 654
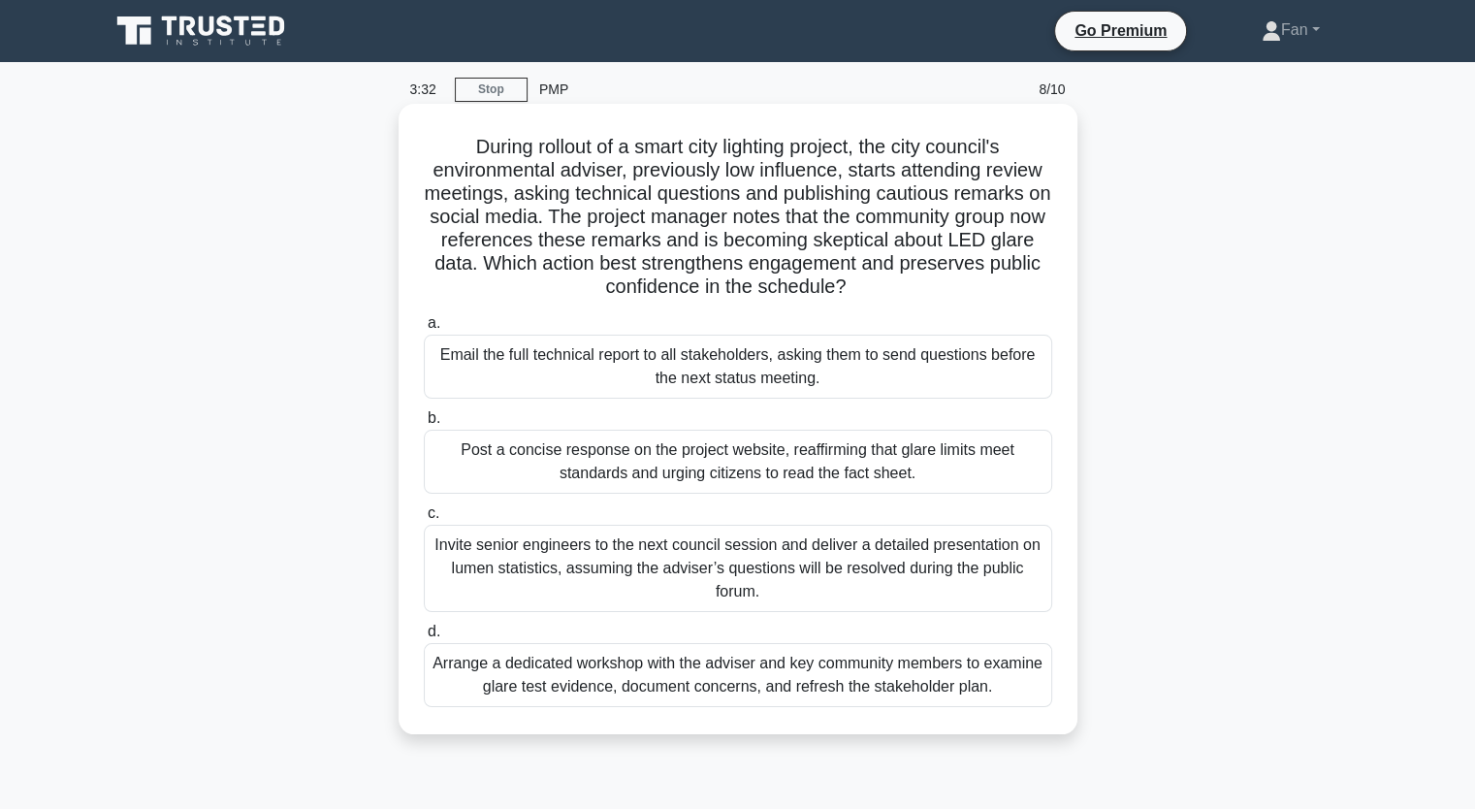
click at [884, 241] on h5 "During rollout of a smart city lighting project, the city council's environment…" at bounding box center [738, 217] width 632 height 165
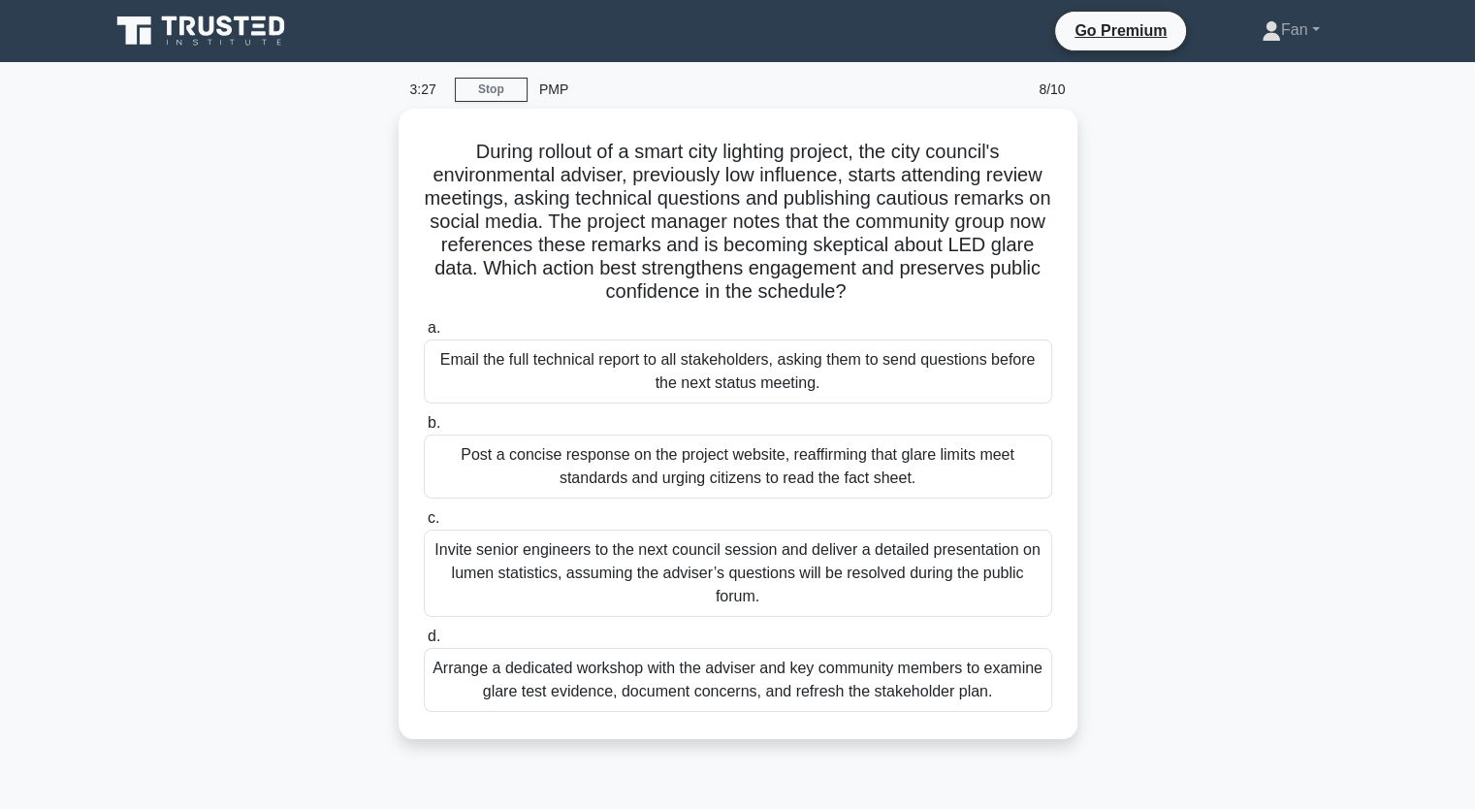
click at [1292, 437] on div "During rollout of a smart city lighting project, the city council's environment…" at bounding box center [738, 436] width 1280 height 654
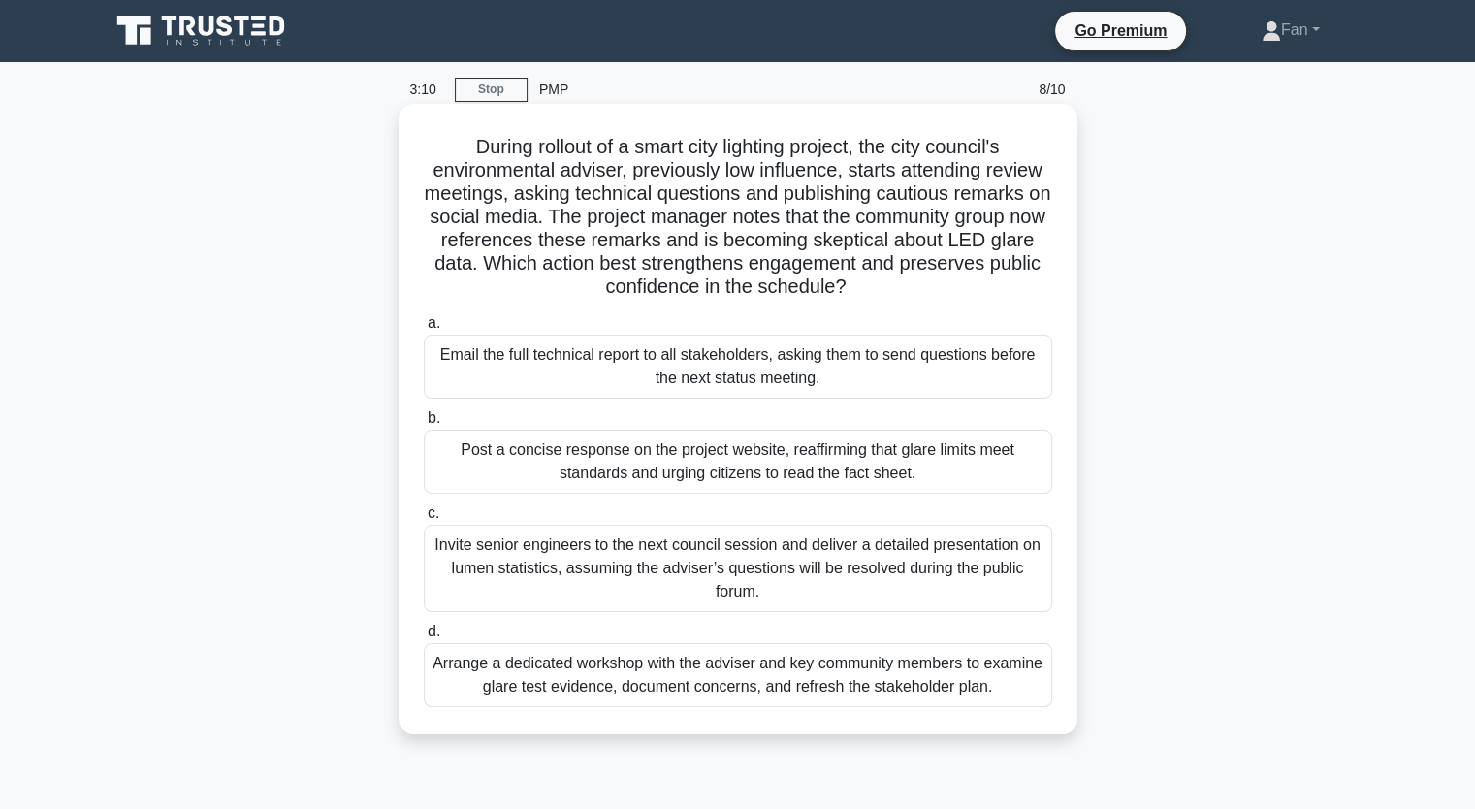
click at [895, 673] on div "Arrange a dedicated workshop with the adviser and key community members to exam…" at bounding box center [738, 675] width 628 height 64
click at [424, 638] on input "d. Arrange a dedicated workshop with the adviser and key community members to e…" at bounding box center [424, 632] width 0 height 13
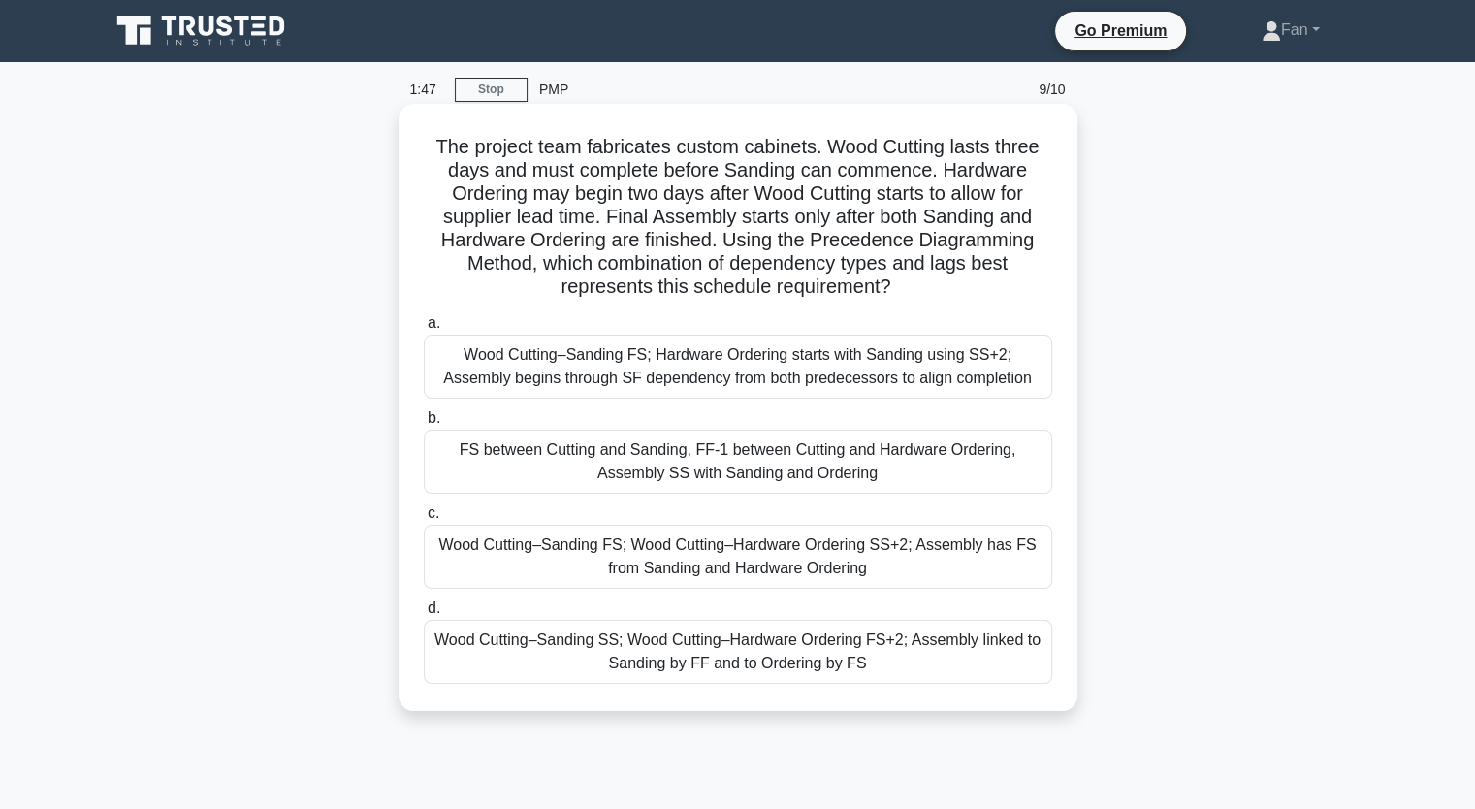
click at [989, 375] on div "Wood Cutting–Sanding FS; Hardware Ordering starts with Sanding using SS+2; Asse…" at bounding box center [738, 367] width 628 height 64
click at [424, 330] on input "a. Wood Cutting–Sanding FS; Hardware Ordering starts with Sanding using SS+2; A…" at bounding box center [424, 323] width 0 height 13
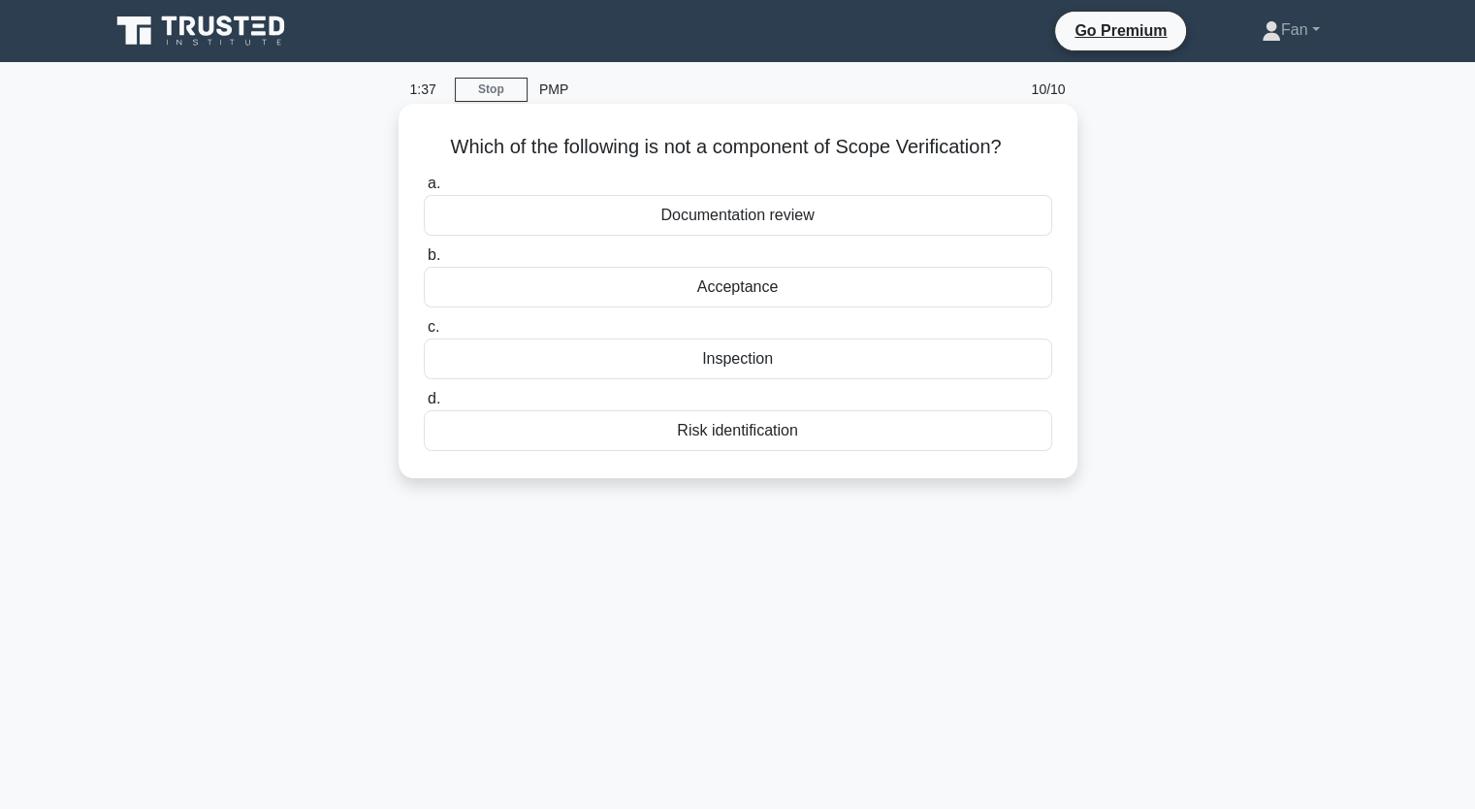
click at [881, 433] on div "Risk identification" at bounding box center [738, 430] width 628 height 41
click at [424, 405] on input "d. Risk identification" at bounding box center [424, 399] width 0 height 13
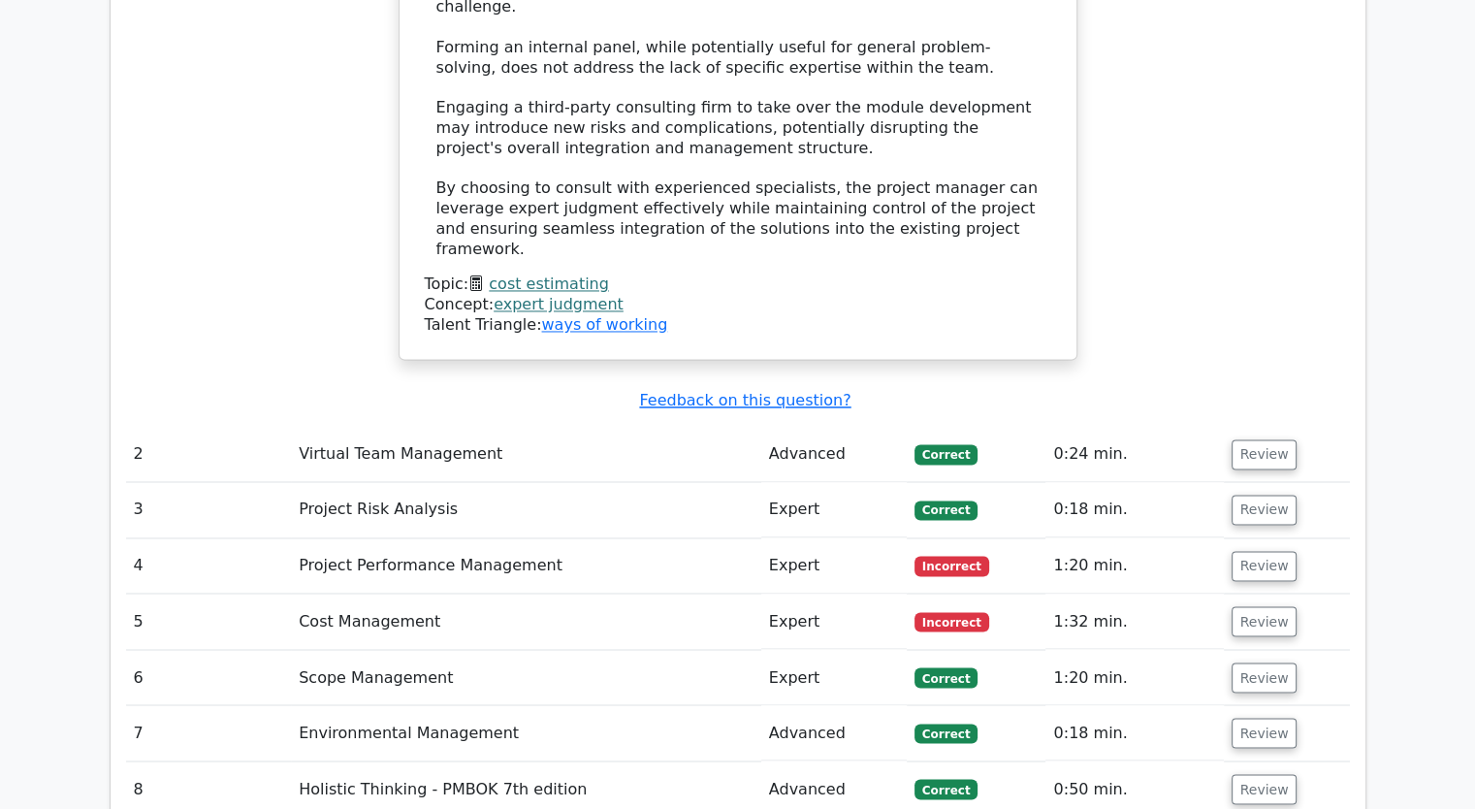
scroll to position [3103, 0]
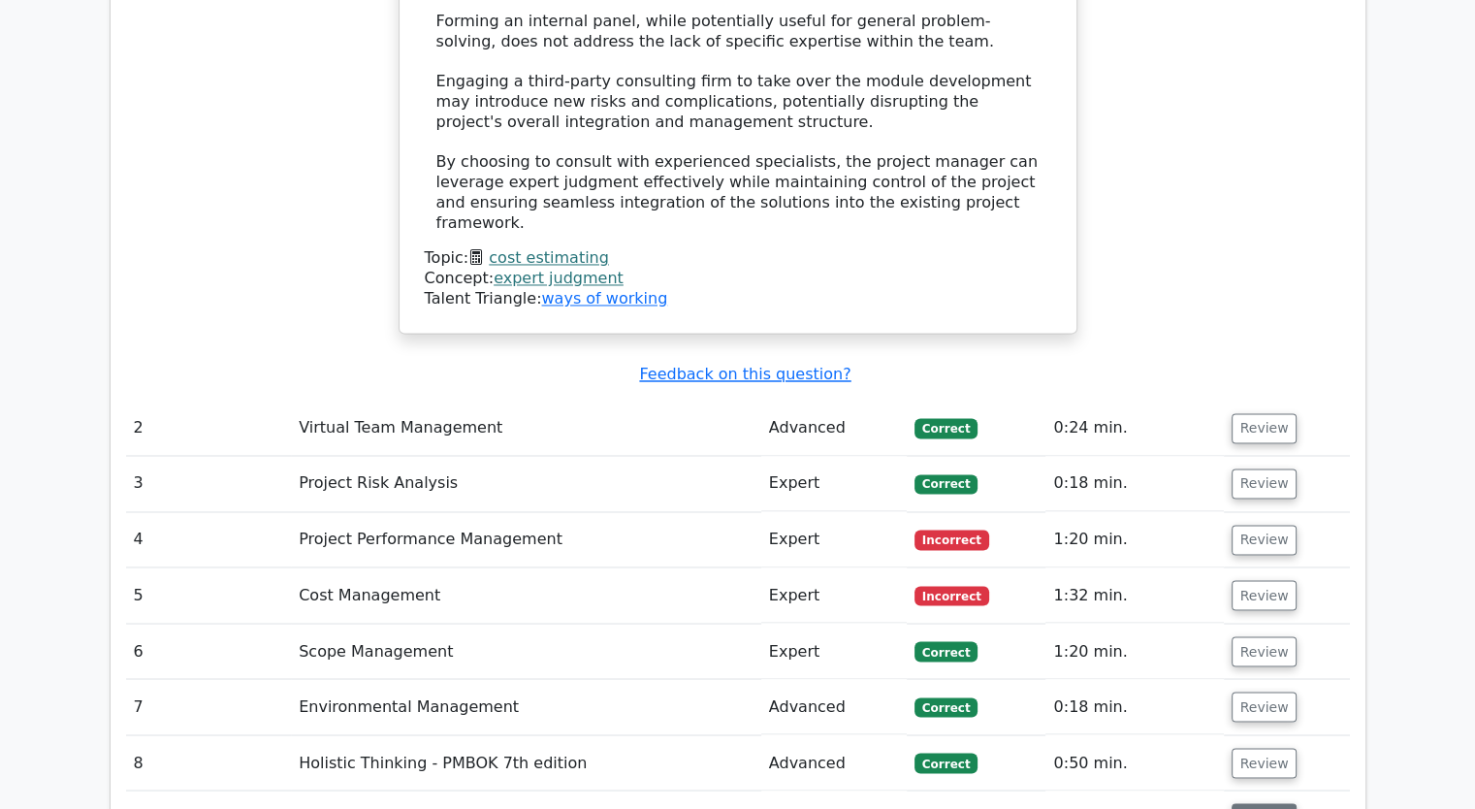
click at [1273, 803] on button "Review" at bounding box center [1265, 818] width 66 height 30
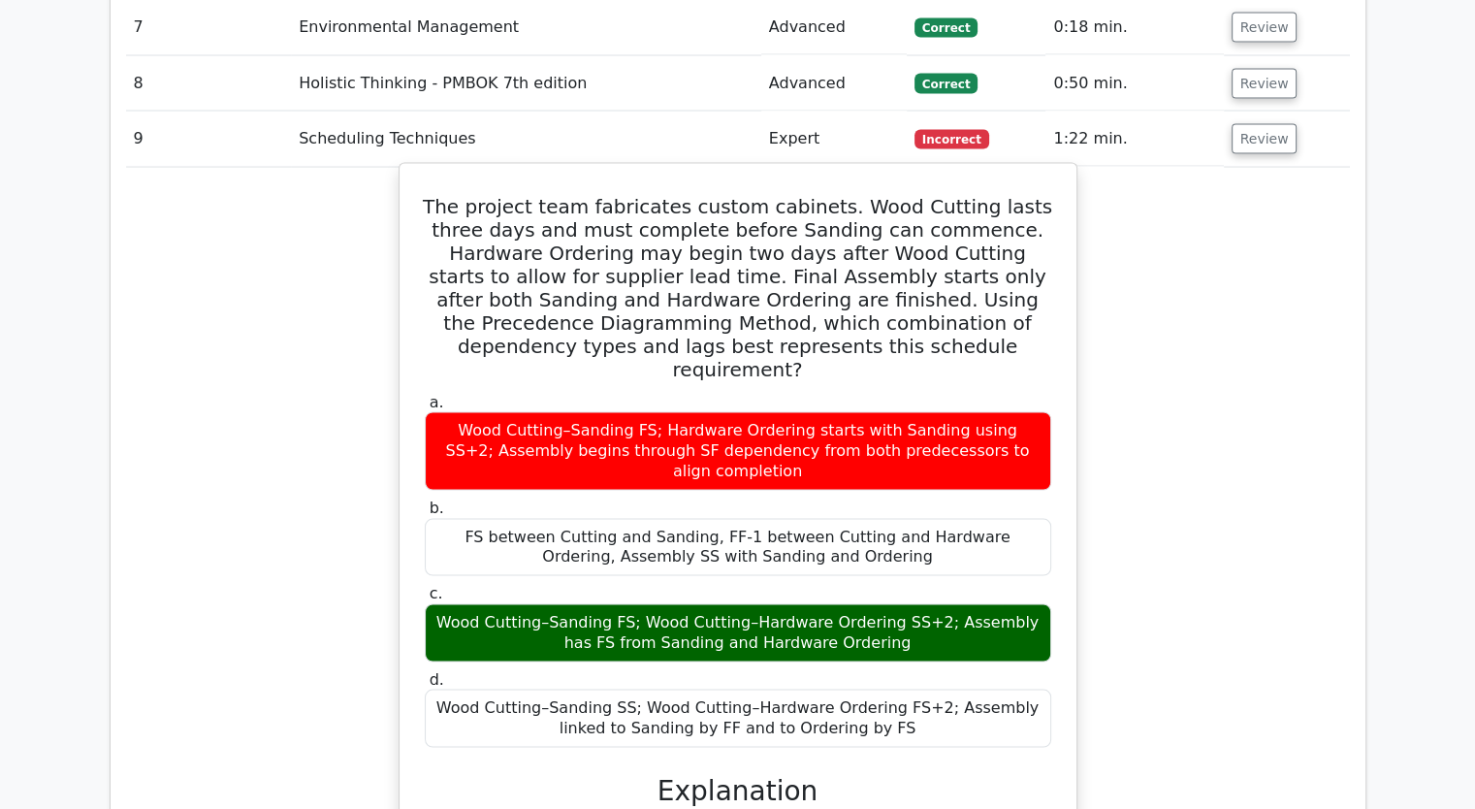
scroll to position [3685, 0]
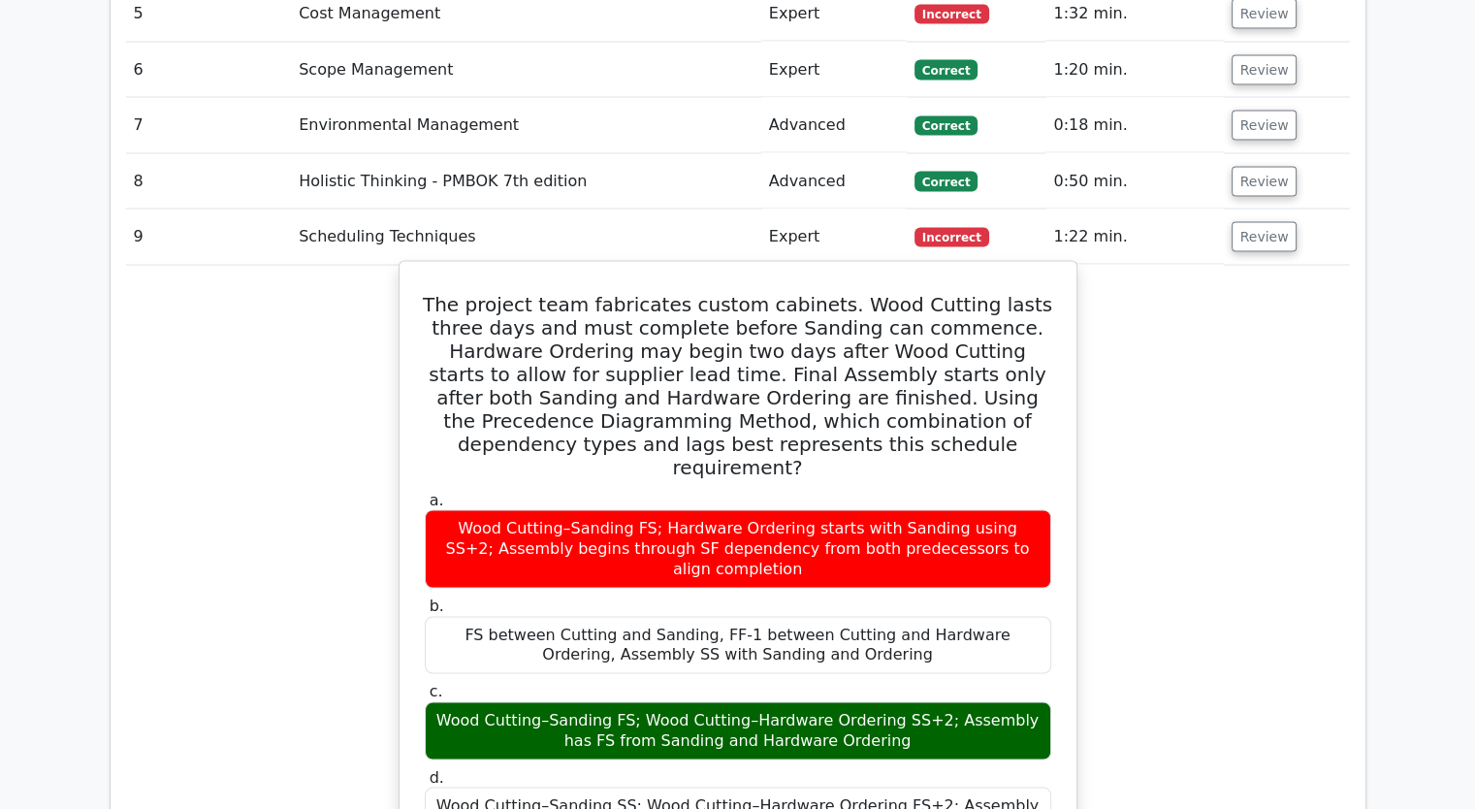
drag, startPoint x: 921, startPoint y: 581, endPoint x: 432, endPoint y: 106, distance: 682.4
click at [432, 269] on div "The project team fabricates custom cabinets. Wood Cutting lasts three days and …" at bounding box center [737, 751] width 661 height 965
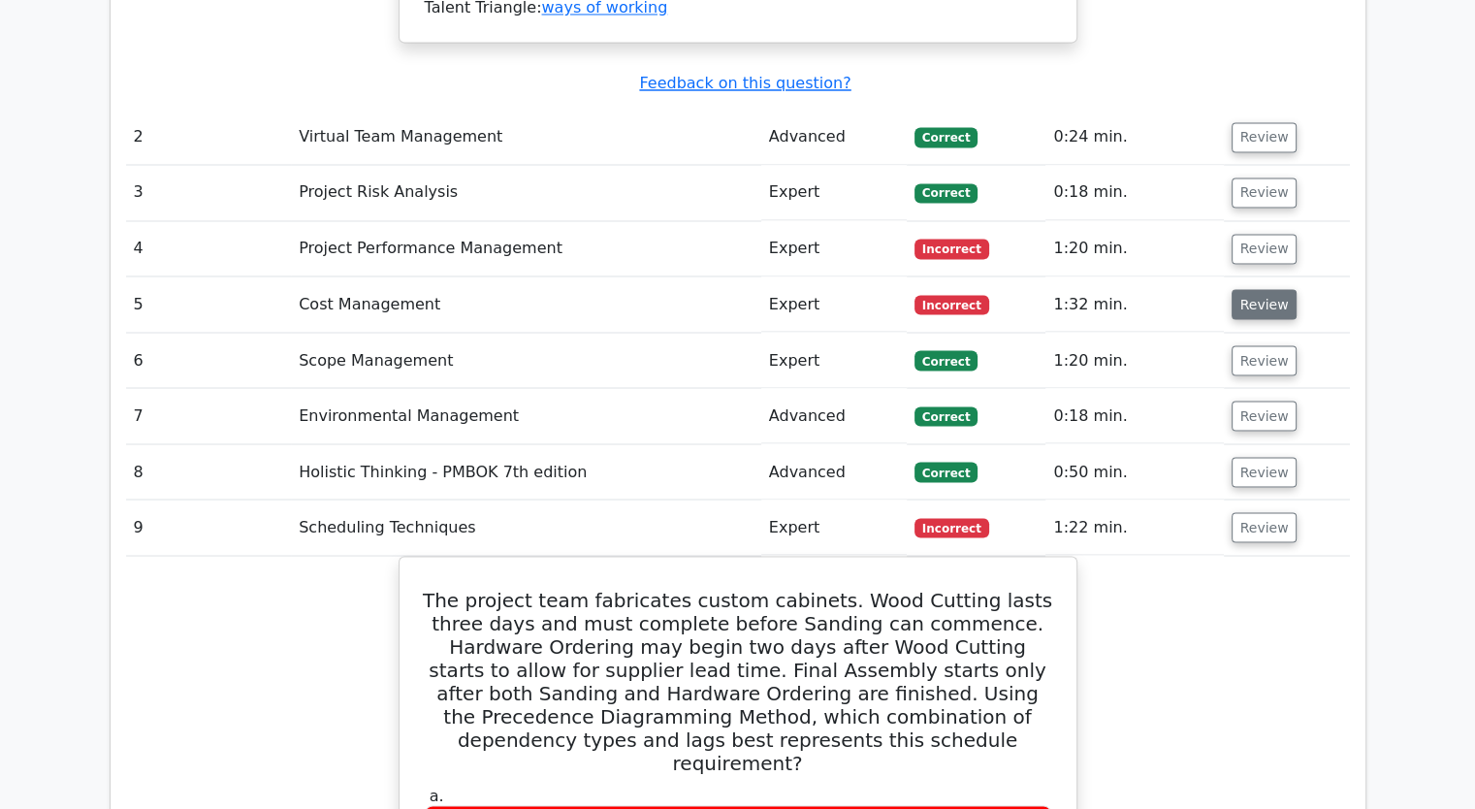
click at [1257, 289] on button "Review" at bounding box center [1265, 304] width 66 height 30
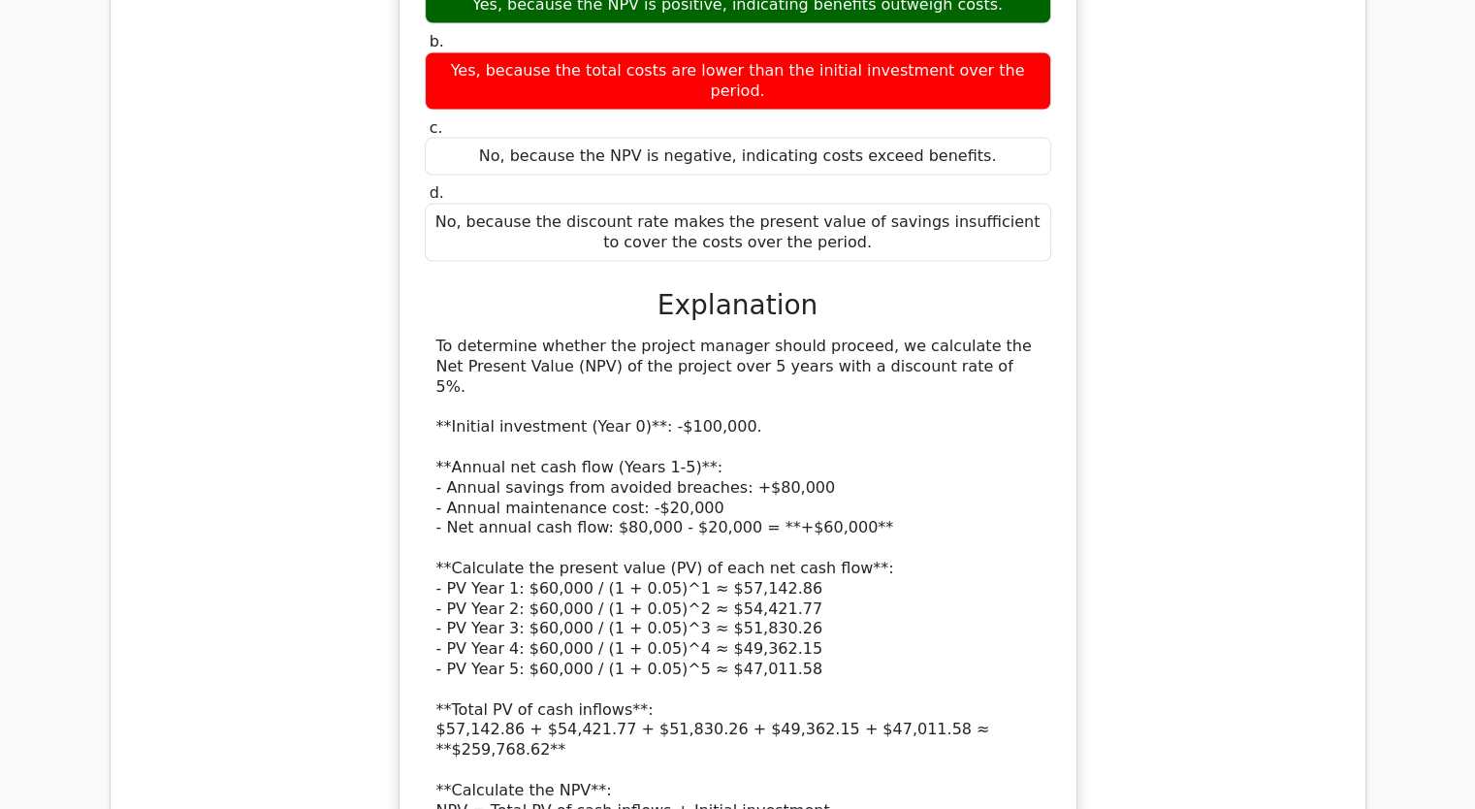
scroll to position [3976, 0]
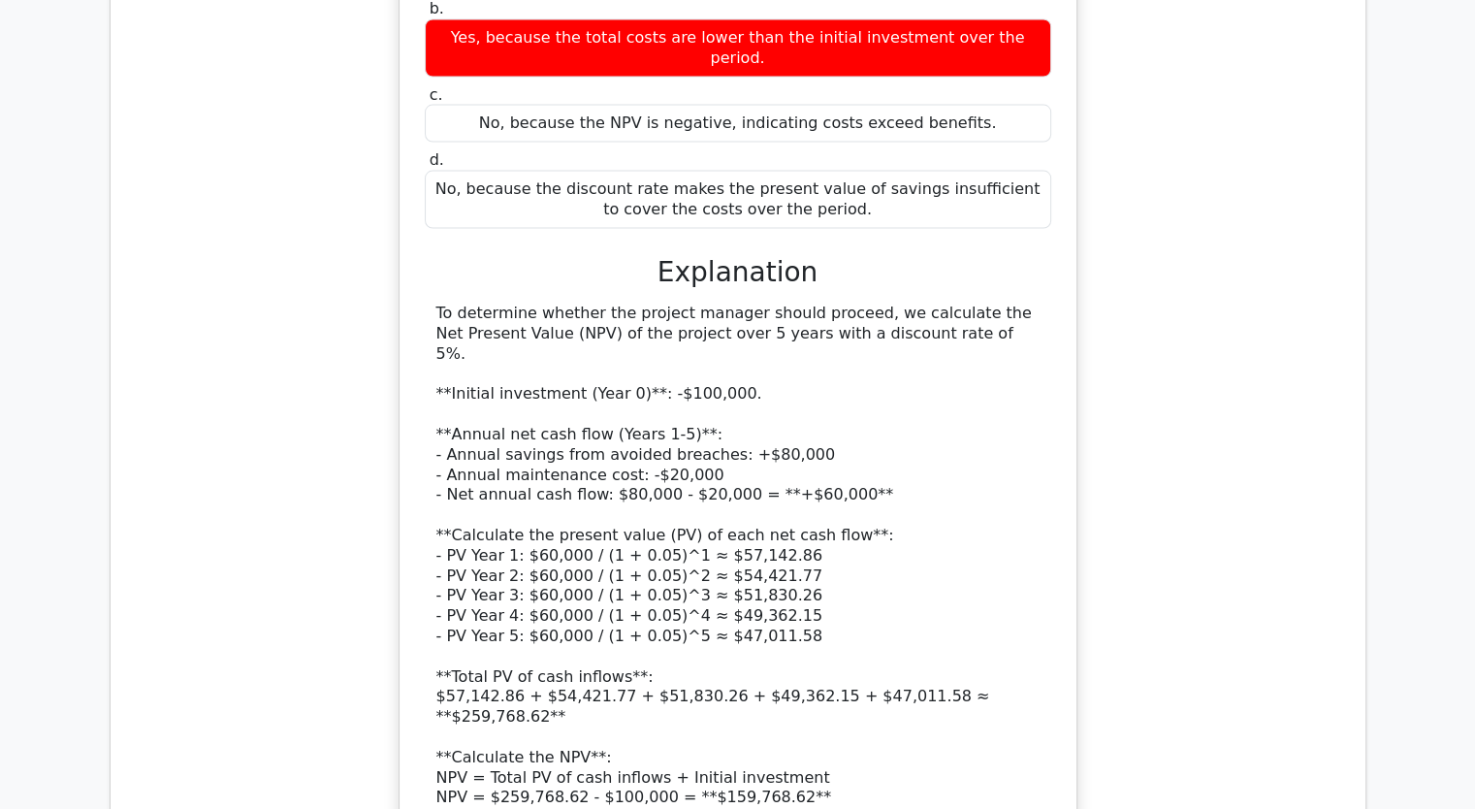
click at [1204, 409] on div "A project manager is evaluating whether to implement an additional security pro…" at bounding box center [738, 382] width 1224 height 1262
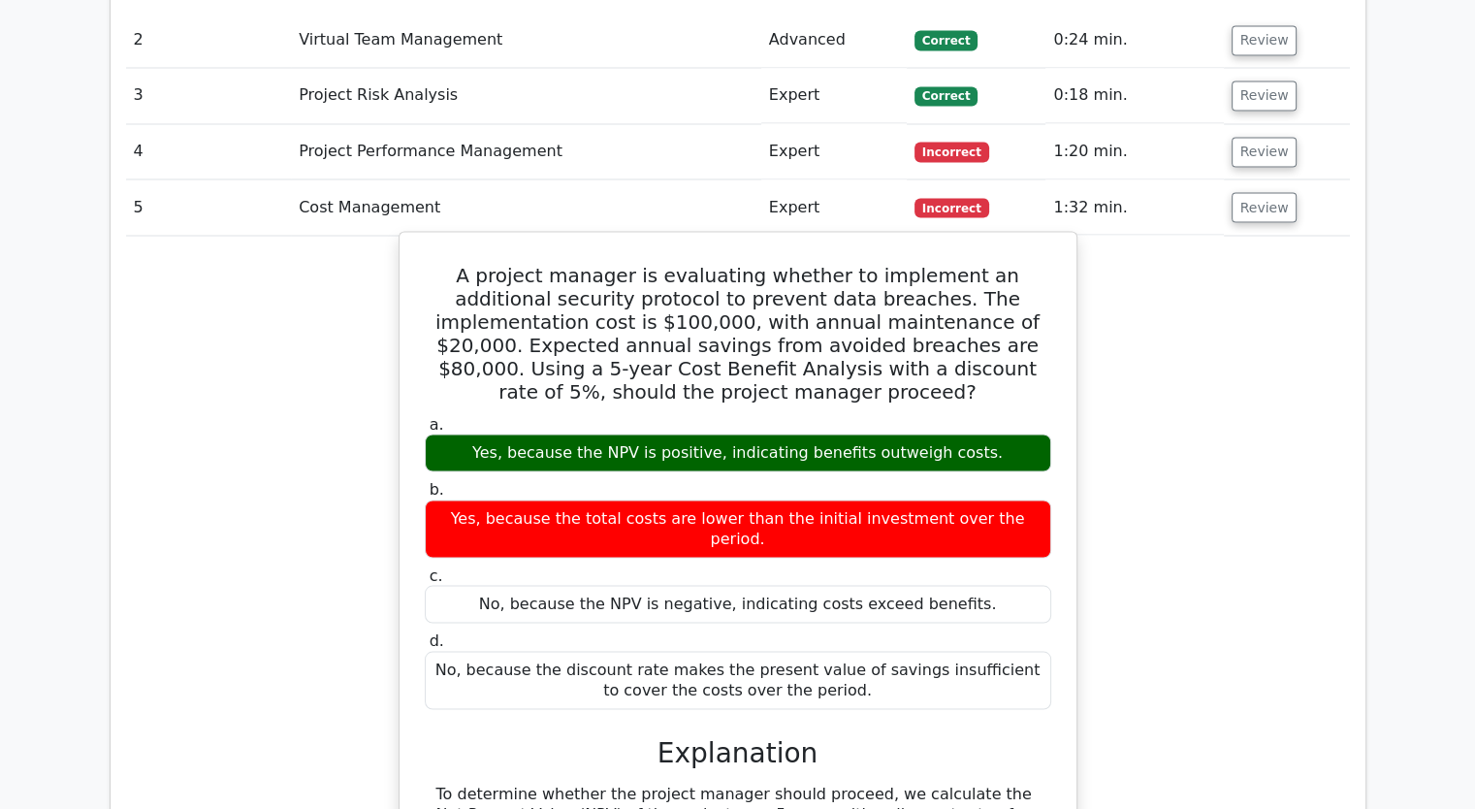
scroll to position [3297, 0]
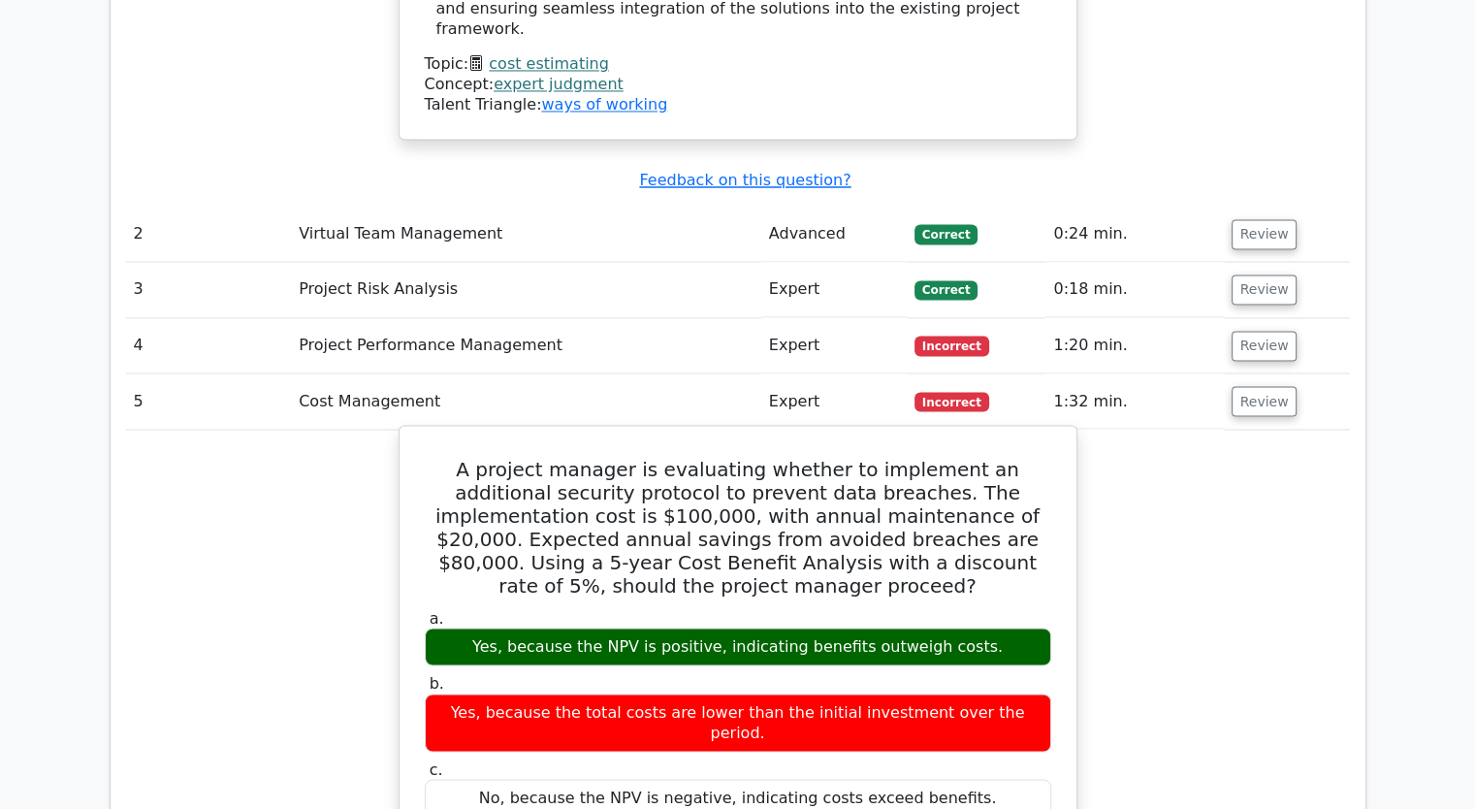
drag, startPoint x: 892, startPoint y: 665, endPoint x: 432, endPoint y: 260, distance: 613.6
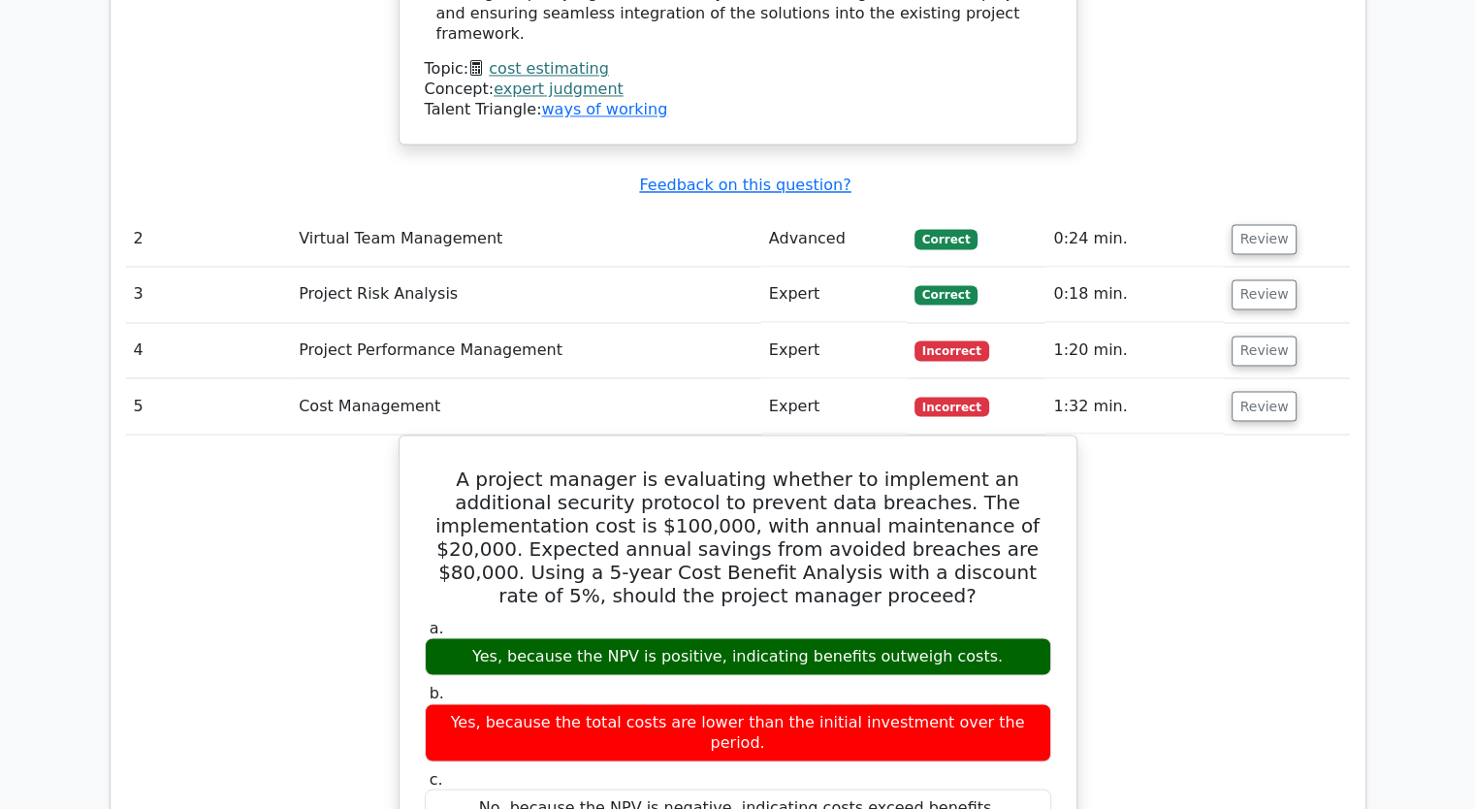
copy div "A project manager is evaluating whether to implement an additional security pro…"
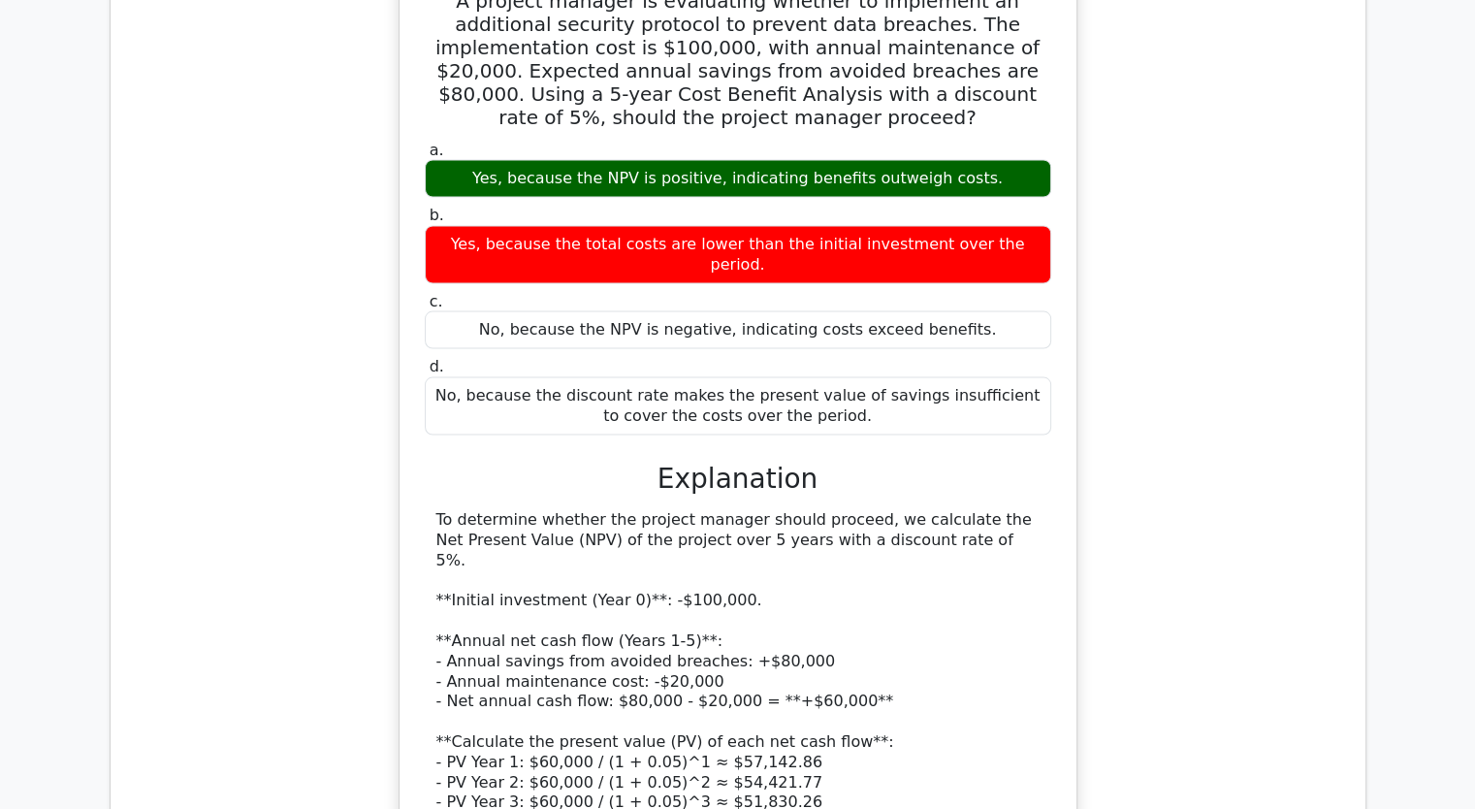
scroll to position [3879, 0]
